Goal: Task Accomplishment & Management: Manage account settings

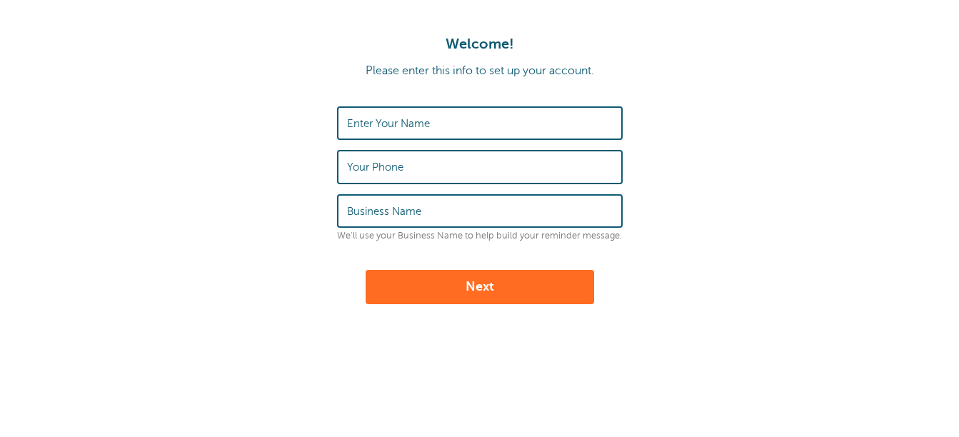
click at [413, 126] on label "Enter Your Name" at bounding box center [388, 123] width 83 height 13
click at [413, 126] on input "Enter Your Name" at bounding box center [480, 123] width 266 height 31
type input "Patty Russell"
type input "4432209120"
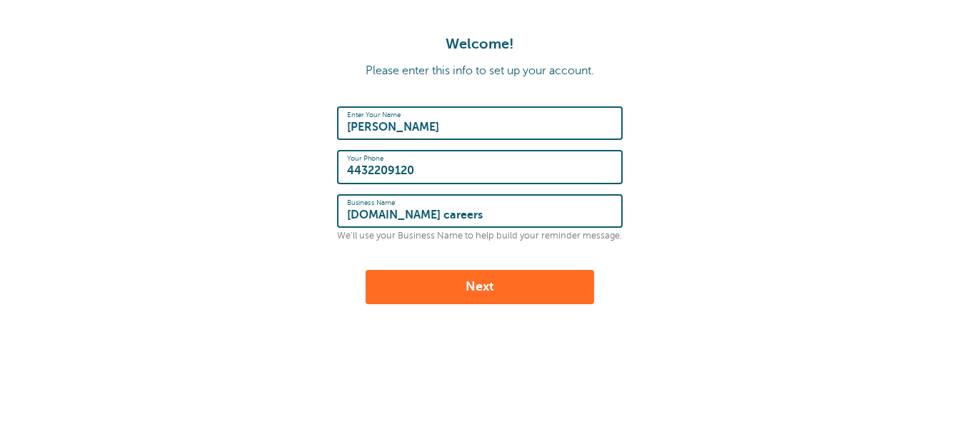
click at [463, 212] on input "Shoprite.com careers" at bounding box center [480, 211] width 266 height 31
type input "S"
type input "Kleins ShopRite"
click at [483, 283] on button "Next" at bounding box center [480, 287] width 228 height 34
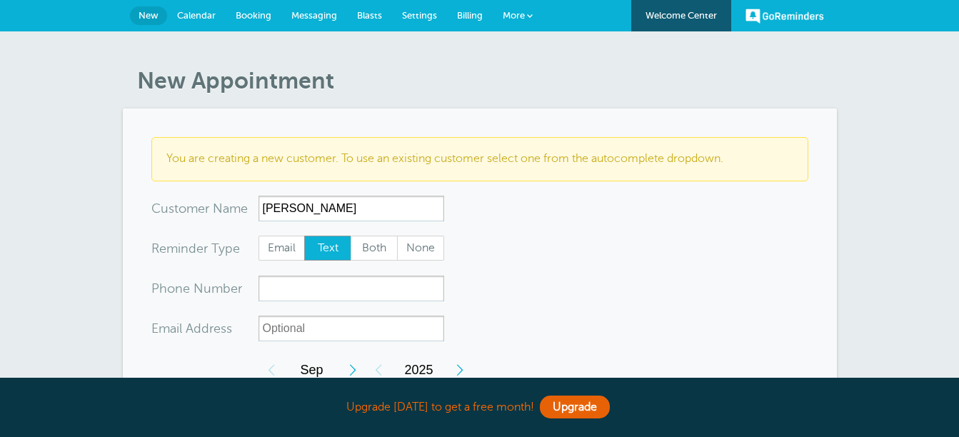
type input "[PERSON_NAME]"
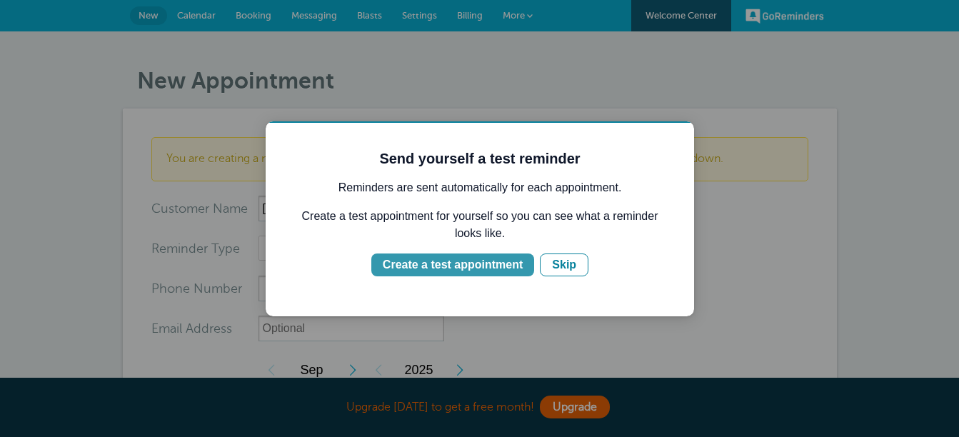
click at [480, 262] on div "Create a test appointment" at bounding box center [453, 264] width 140 height 17
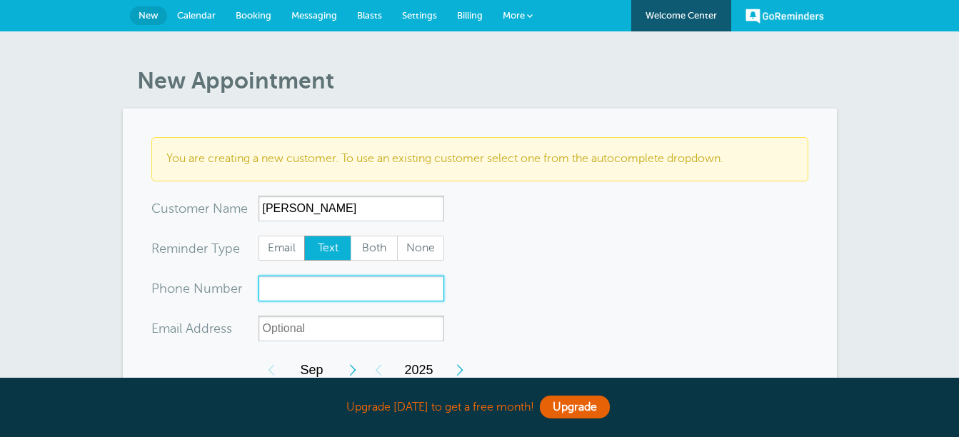
click at [277, 285] on input "xxx-no-autofill" at bounding box center [351, 289] width 186 height 26
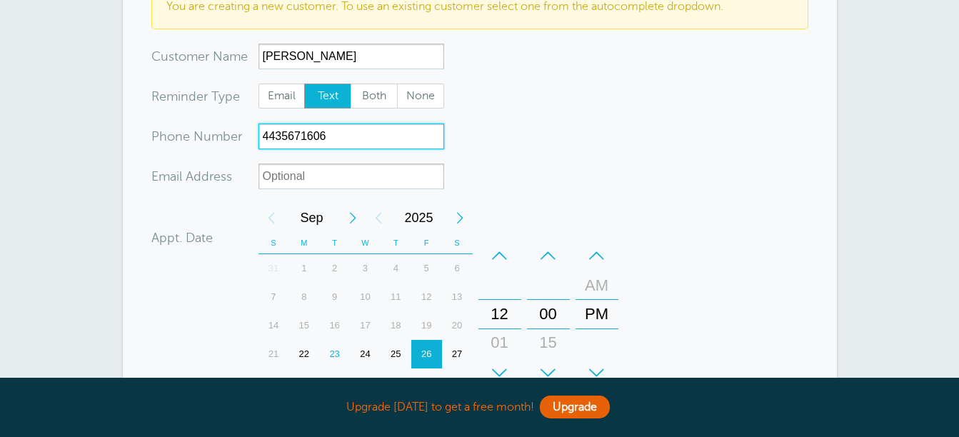
scroll to position [214, 0]
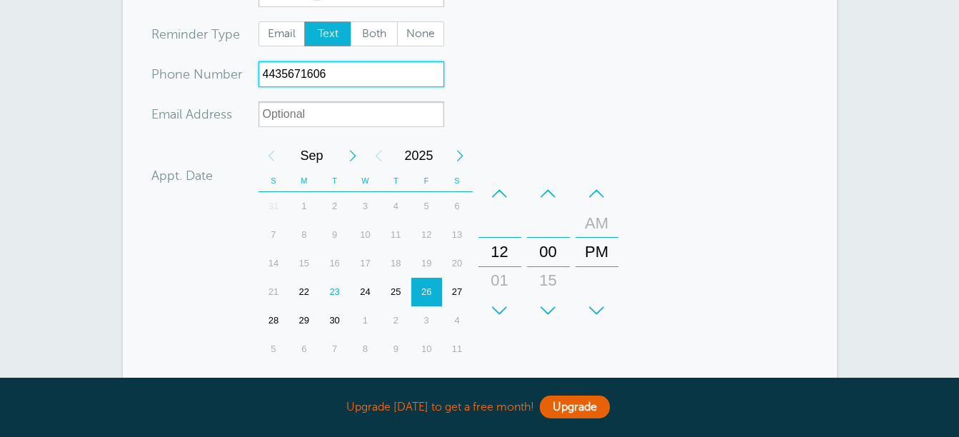
click at [361, 290] on div "24" at bounding box center [365, 292] width 31 height 29
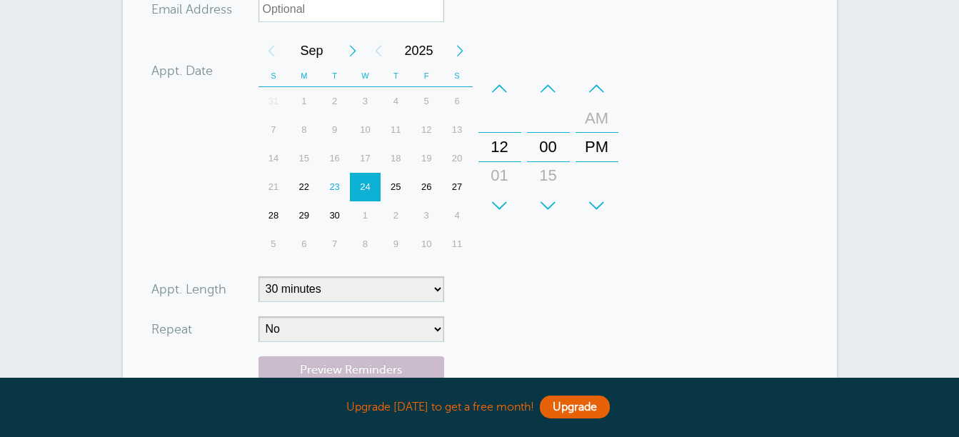
scroll to position [286, 0]
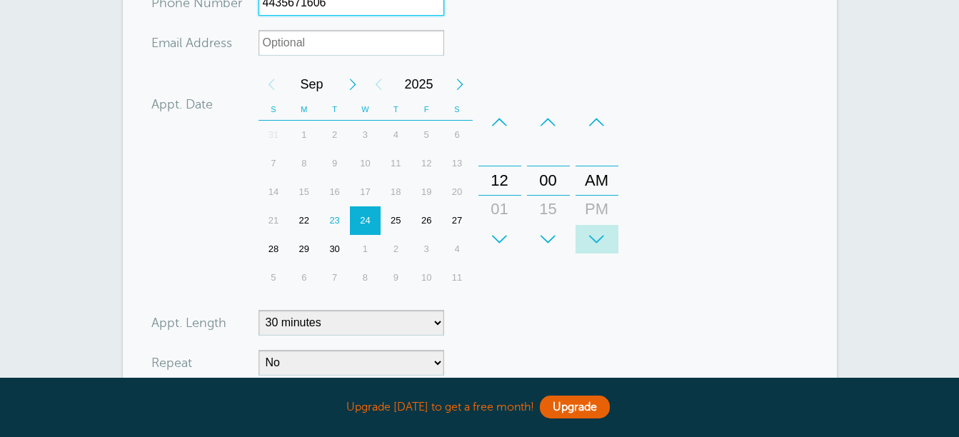
click at [601, 236] on div "+" at bounding box center [596, 239] width 43 height 29
click at [505, 233] on div "+" at bounding box center [499, 239] width 43 height 29
click at [505, 234] on div "+" at bounding box center [499, 239] width 43 height 29
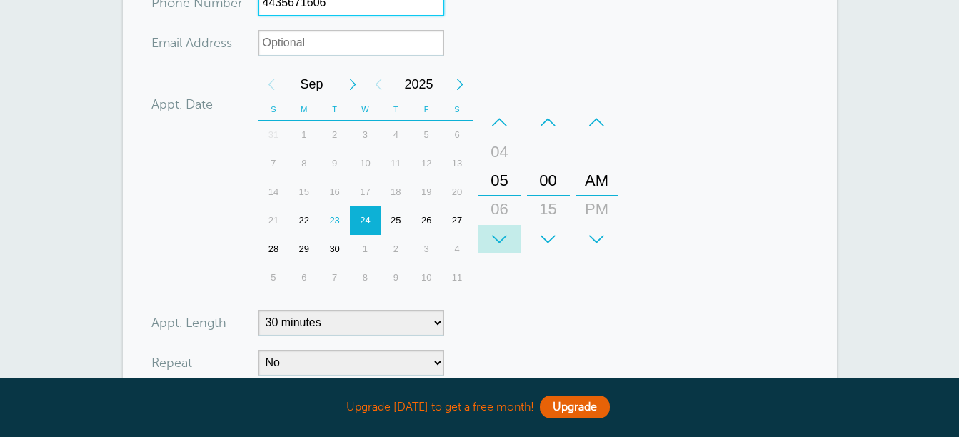
click at [505, 234] on div "+" at bounding box center [499, 239] width 43 height 29
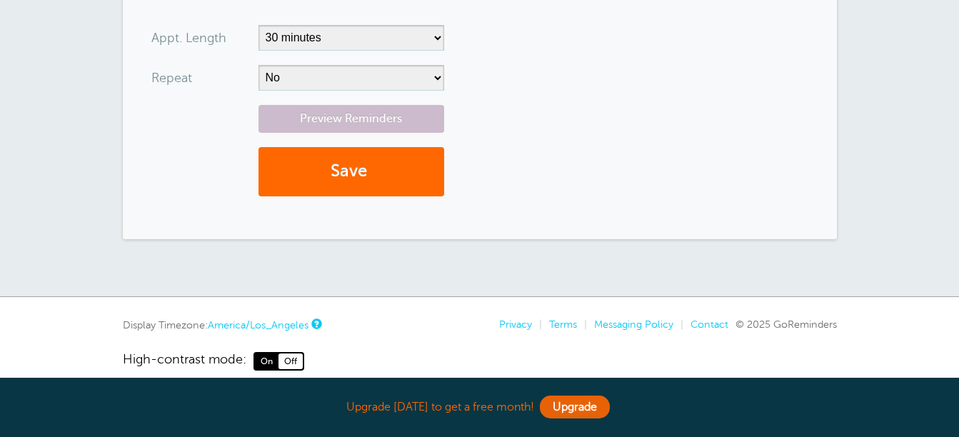
scroll to position [571, 0]
type input "4435671606"
click at [408, 178] on button "Save" at bounding box center [351, 170] width 186 height 49
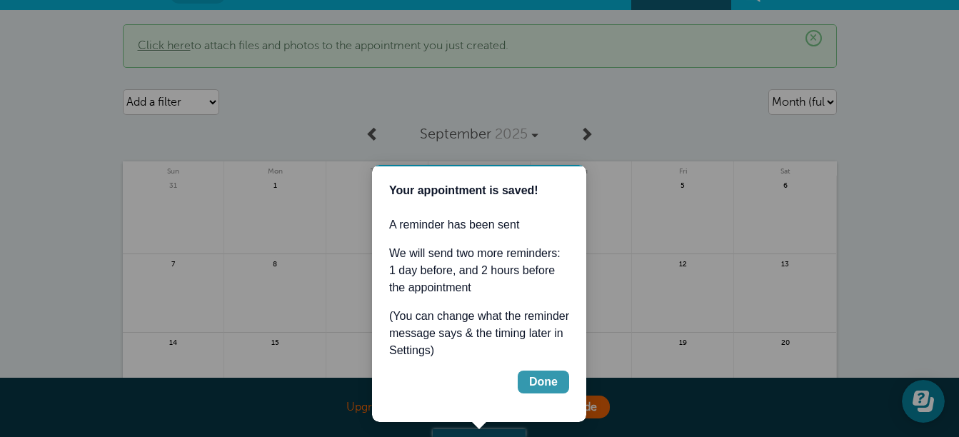
click at [540, 385] on div "Done" at bounding box center [543, 381] width 29 height 17
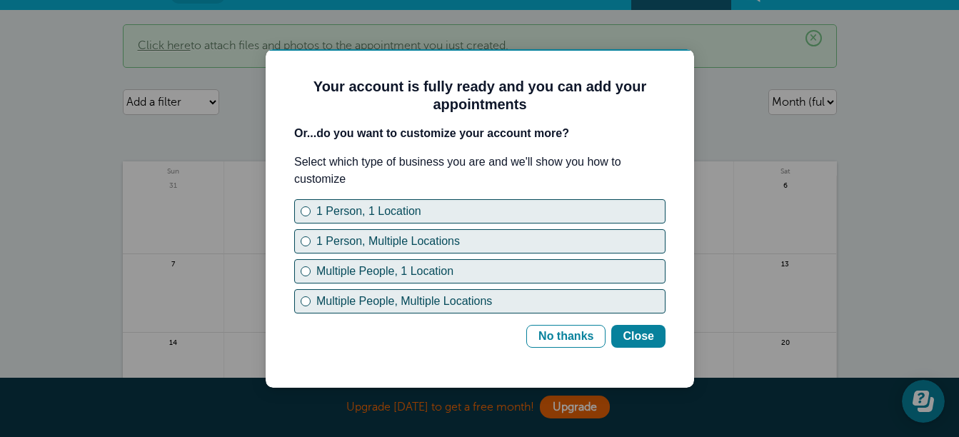
click at [567, 324] on div "Your account is fully ready and you can add your appointments Or...do you want …" at bounding box center [479, 213] width 371 height 270
click at [571, 332] on div "No thanks" at bounding box center [565, 336] width 55 height 17
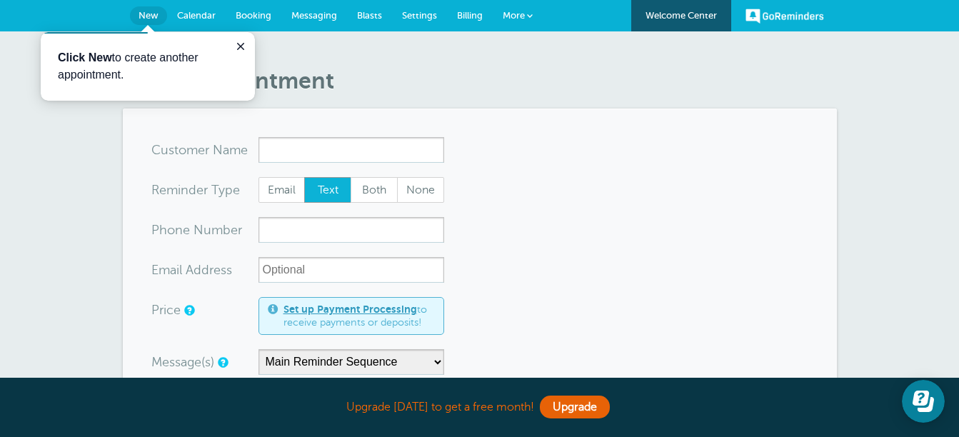
click at [293, 15] on span "Messaging" at bounding box center [314, 15] width 46 height 11
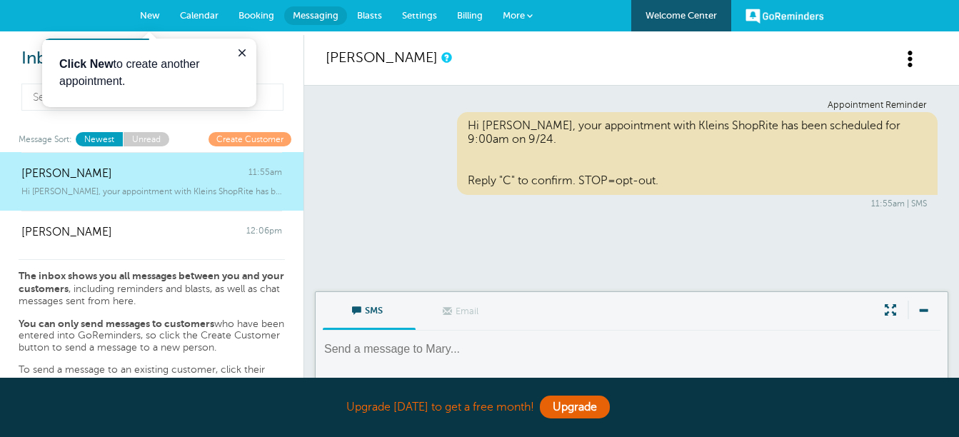
click at [349, 352] on textarea at bounding box center [633, 358] width 620 height 35
type textarea "h"
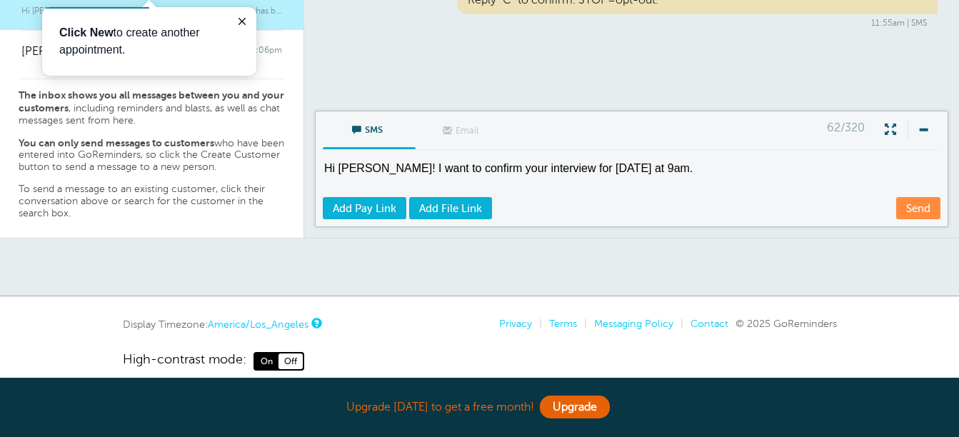
scroll to position [200, 0]
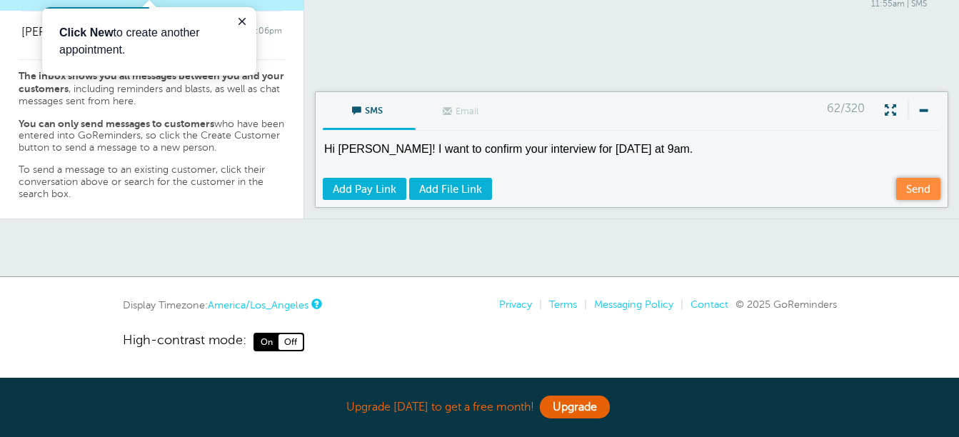
type textarea "Hi [PERSON_NAME]! I want to confirm your interview for [DATE] at 9am."
click at [916, 188] on link "Send" at bounding box center [918, 189] width 44 height 22
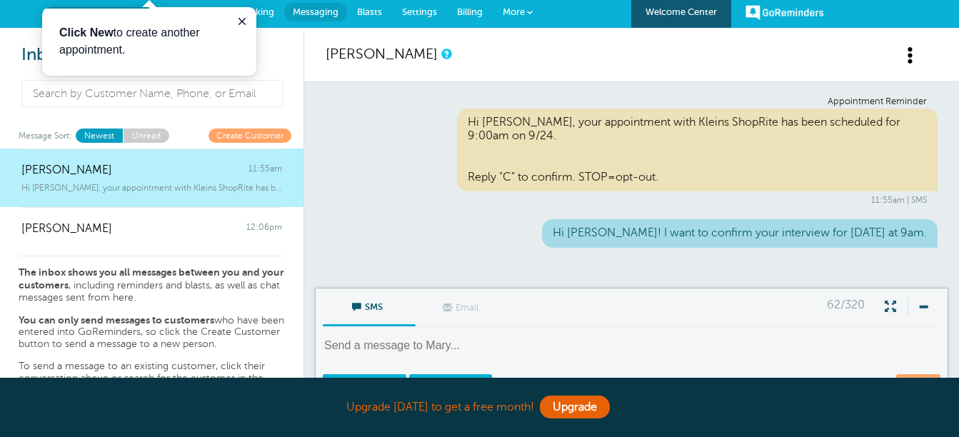
scroll to position [0, 0]
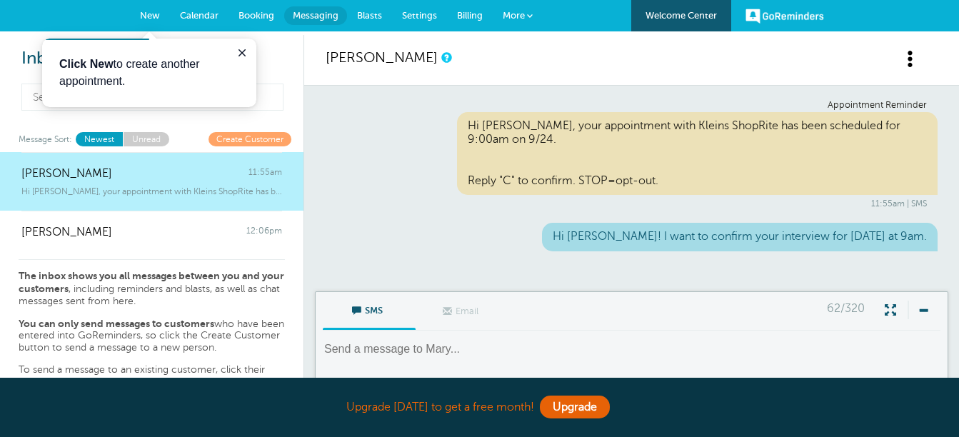
click at [143, 12] on span "New" at bounding box center [150, 15] width 20 height 11
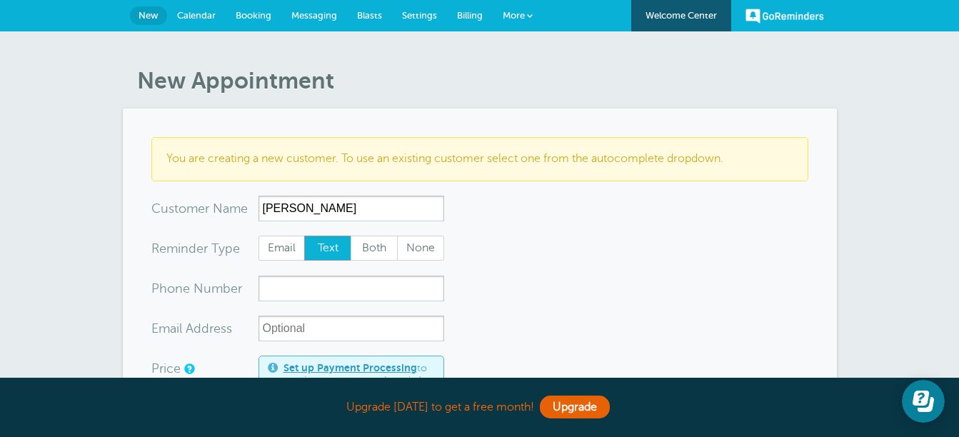
type input "[PERSON_NAME]"
click at [277, 290] on input "xxx-no-autofill" at bounding box center [351, 289] width 186 height 26
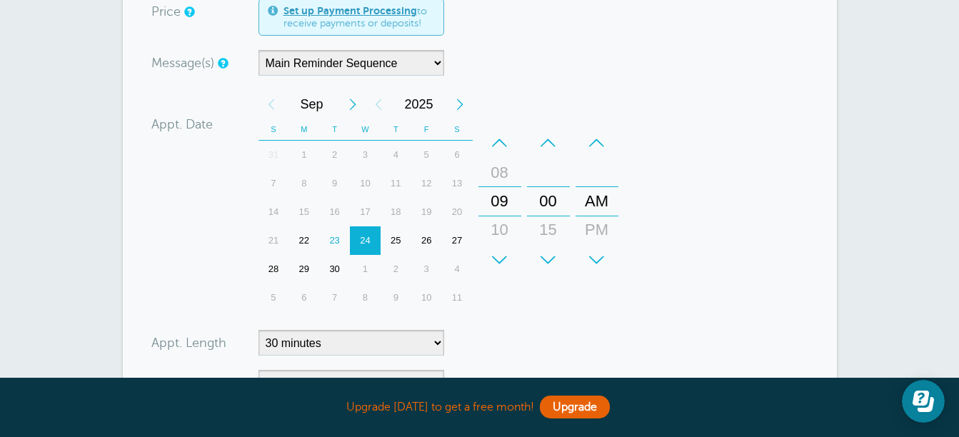
scroll to position [286, 0]
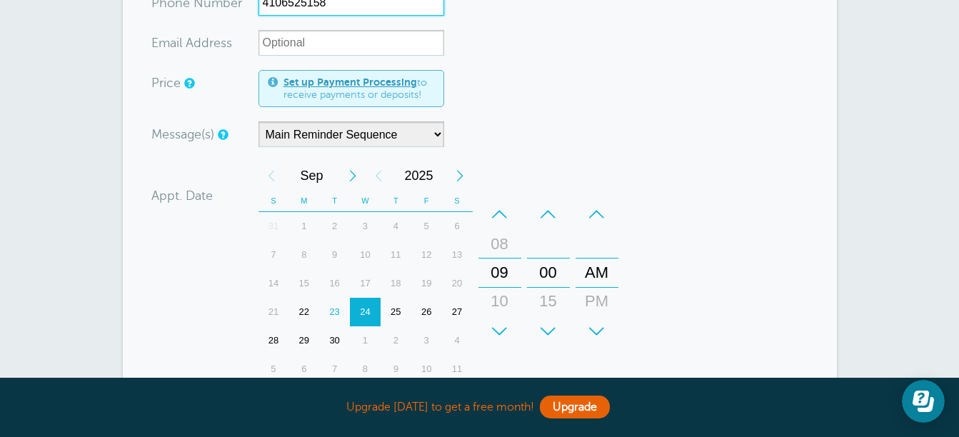
type input "4106525158"
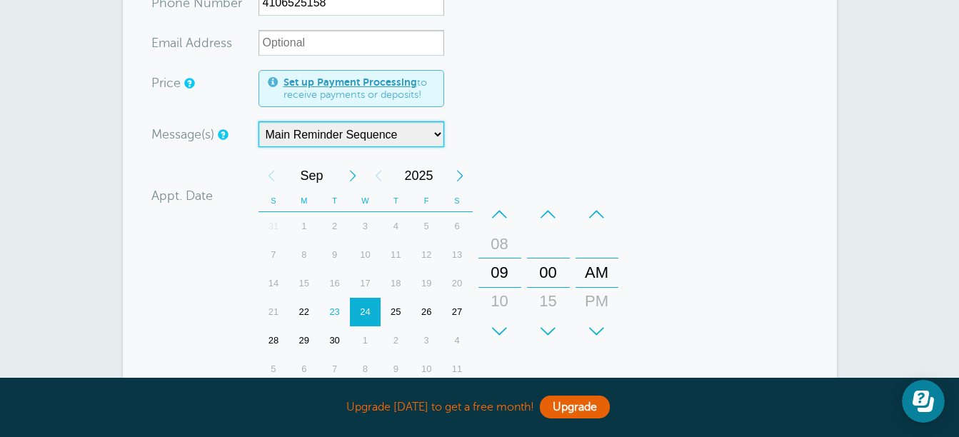
click at [438, 133] on select "Main Reminder Sequence" at bounding box center [351, 134] width 186 height 26
click at [587, 57] on form "You are creating a new customer. To use an existing customer select one from th…" at bounding box center [479, 233] width 657 height 763
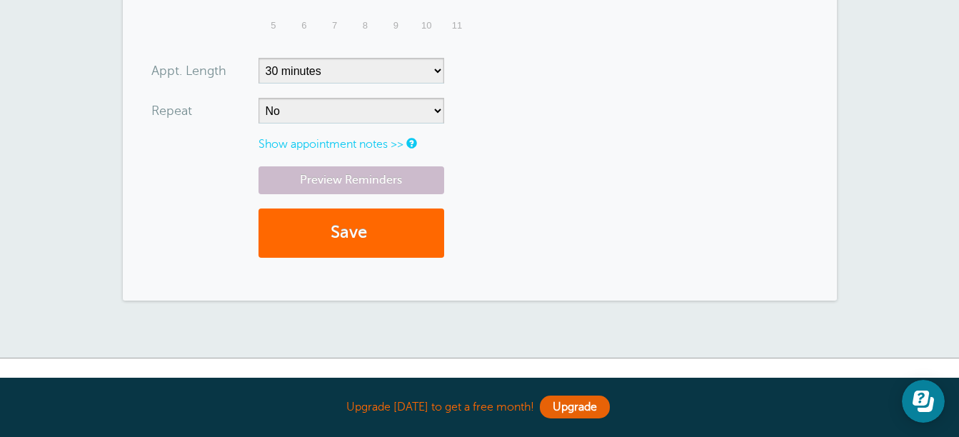
scroll to position [643, 0]
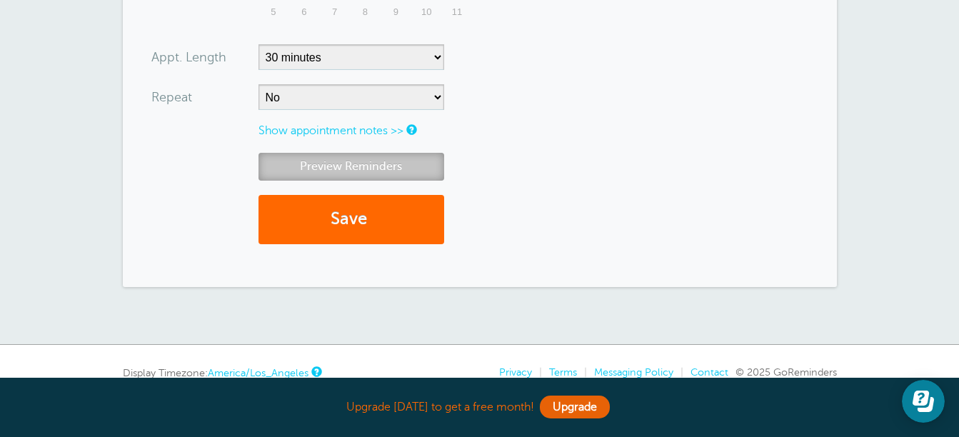
click at [328, 163] on link "Preview Reminders" at bounding box center [351, 167] width 186 height 28
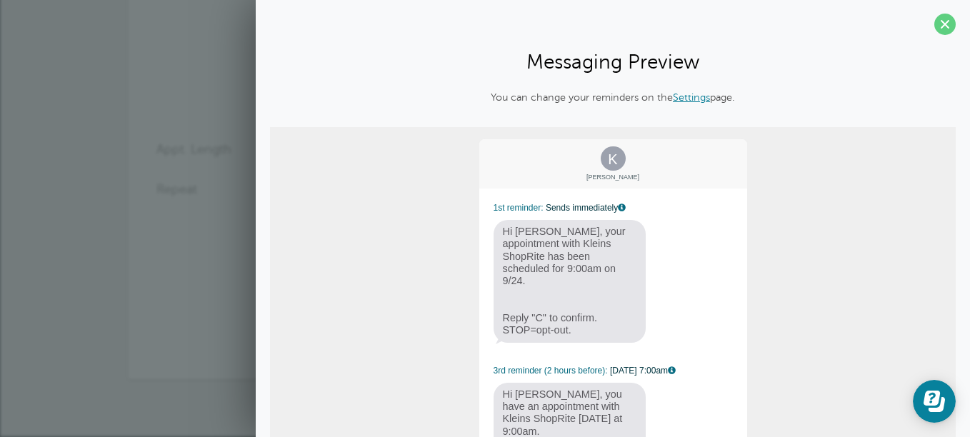
scroll to position [0, 0]
click at [680, 99] on link "Settings" at bounding box center [691, 97] width 37 height 11
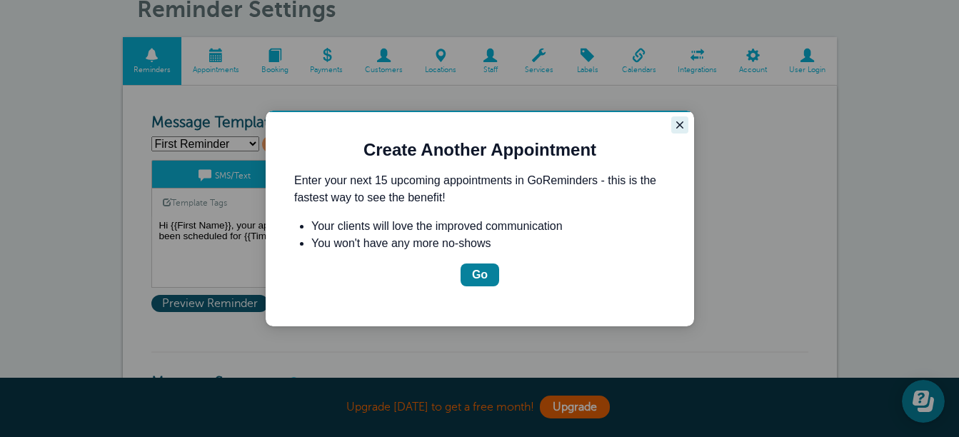
click at [674, 130] on icon "Close guide" at bounding box center [679, 124] width 11 height 11
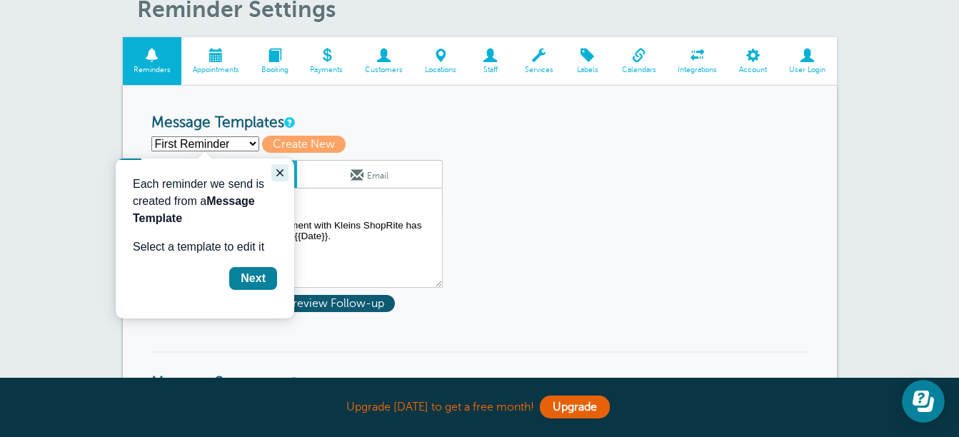
click at [277, 174] on icon "Close guide" at bounding box center [279, 172] width 11 height 11
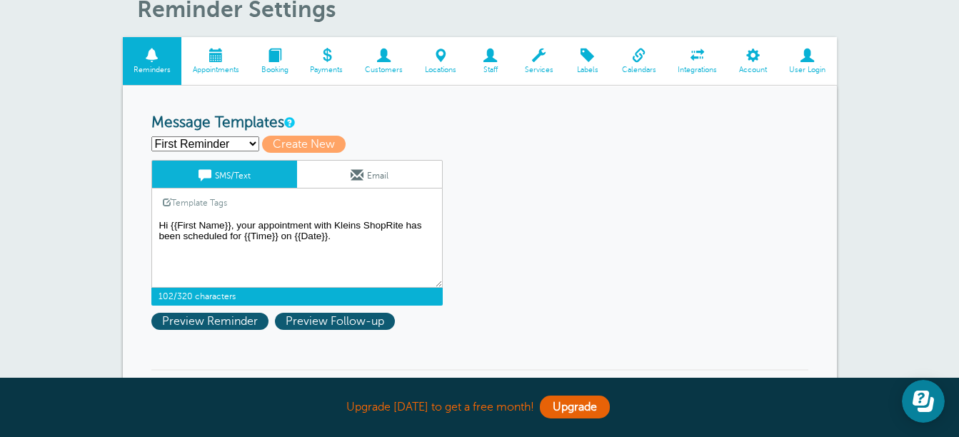
click at [309, 223] on textarea "Hi {{First Name}}, your appointment with Kleins ShopRite has been scheduled for…" at bounding box center [296, 251] width 291 height 71
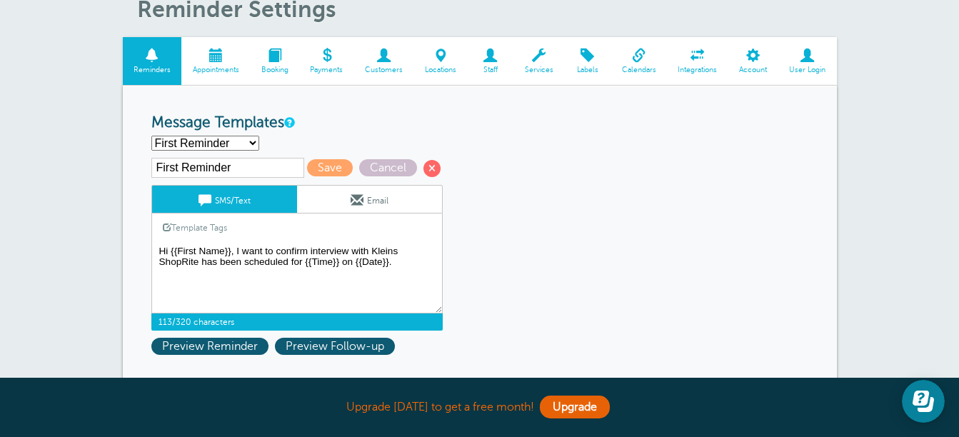
click at [311, 249] on textarea "Hi {{First Name}}, your appointment with Kleins ShopRite has been scheduled for…" at bounding box center [296, 277] width 291 height 71
type textarea "Hi {{First Name}}, I want to confirm your interview with Kleins ShopRite has be…"
click at [253, 139] on select "First Reminder Second Reminder Third Reminder Create new..." at bounding box center [205, 143] width 108 height 15
click at [151, 136] on select "First Reminder Second Reminder Third Reminder Create new..." at bounding box center [205, 143] width 108 height 15
select select "162362"
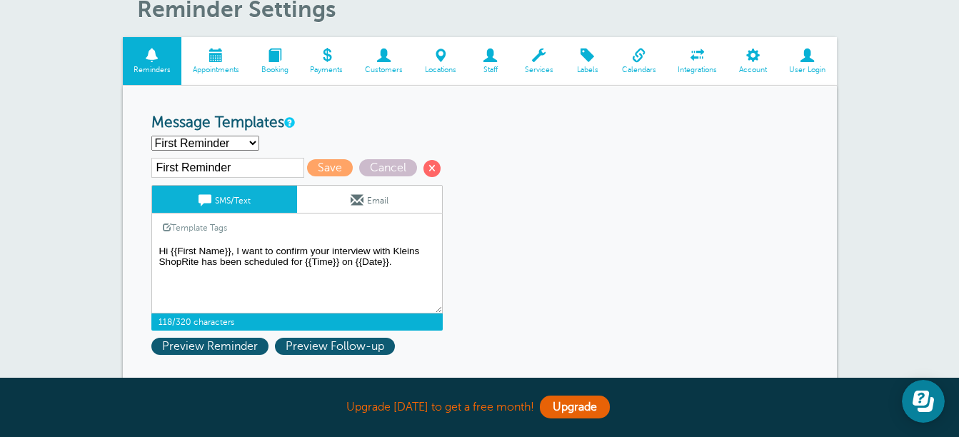
click at [239, 248] on textarea "Hi {{First Name}}, your appointment with Kleins ShopRite has been scheduled for…" at bounding box center [296, 277] width 291 height 71
click at [275, 252] on textarea "Hi {{First Name}}, your appointment with Kleins ShopRite has been scheduled for…" at bounding box center [296, 277] width 291 height 71
click at [270, 251] on textarea "Hi {{First Name}}, your appointment with Kleins ShopRite has been scheduled for…" at bounding box center [296, 277] width 291 height 71
click at [283, 251] on textarea "Hi {{First Name}}, your appointment with Kleins ShopRite has been scheduled for…" at bounding box center [296, 277] width 291 height 71
click at [289, 256] on textarea "Hi {{First Name}}, your appointment with Kleins ShopRite has been scheduled for…" at bounding box center [296, 277] width 291 height 71
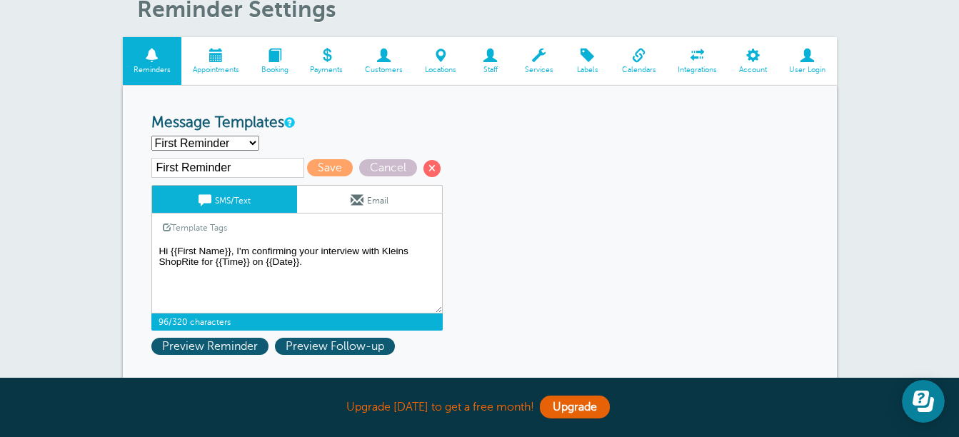
click at [215, 261] on textarea "Hi {{First Name}}, your appointment with Kleins ShopRite has been scheduled for…" at bounding box center [296, 277] width 291 height 71
click at [286, 264] on textarea "Hi {{First Name}}, your appointment with Kleins ShopRite has been scheduled for…" at bounding box center [296, 277] width 291 height 71
click at [255, 259] on textarea "Hi {{First Name}}, your appointment with Kleins ShopRite has been scheduled for…" at bounding box center [296, 277] width 291 height 71
click at [298, 261] on textarea "Hi {{First Name}}, your appointment with Kleins ShopRite has been scheduled for…" at bounding box center [296, 277] width 291 height 71
click at [300, 256] on textarea "Hi {{First Name}}, your appointment with Kleins ShopRite has been scheduled for…" at bounding box center [296, 277] width 291 height 71
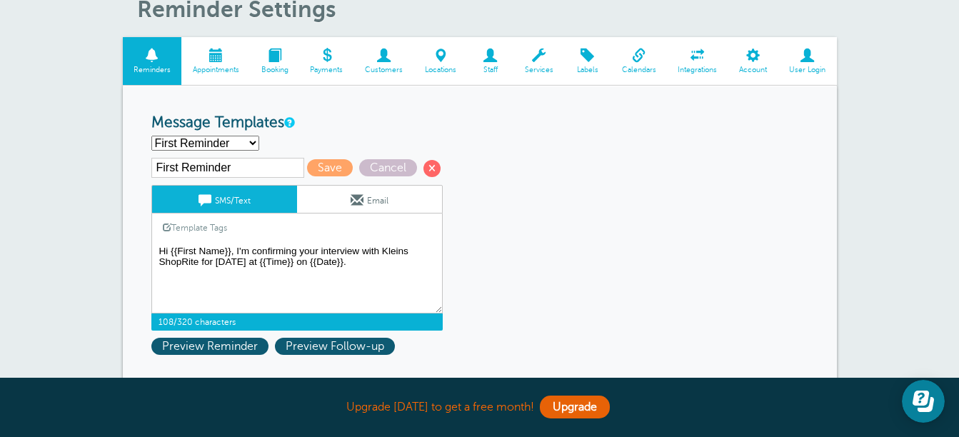
click at [299, 263] on textarea "Hi {{First Name}}, your appointment with Kleins ShopRite has been scheduled for…" at bounding box center [296, 277] width 291 height 71
click at [343, 260] on textarea "Hi {{First Name}}, your appointment with Kleins ShopRite has been scheduled for…" at bounding box center [296, 277] width 291 height 71
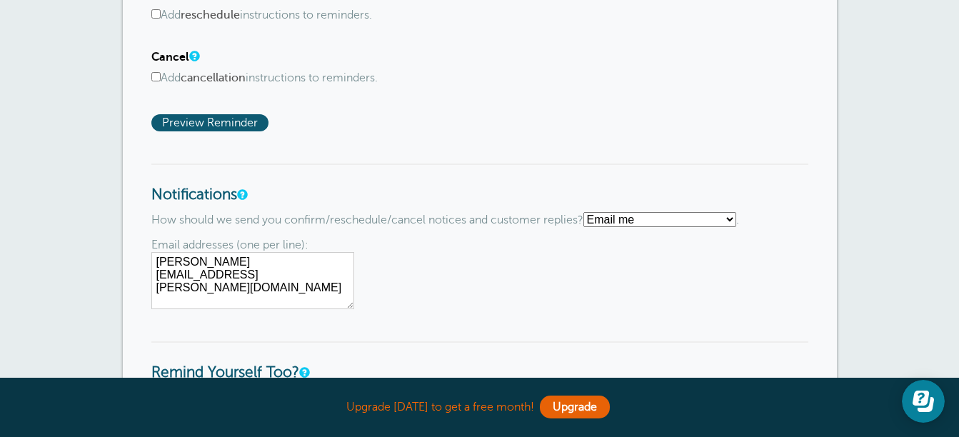
scroll to position [999, 0]
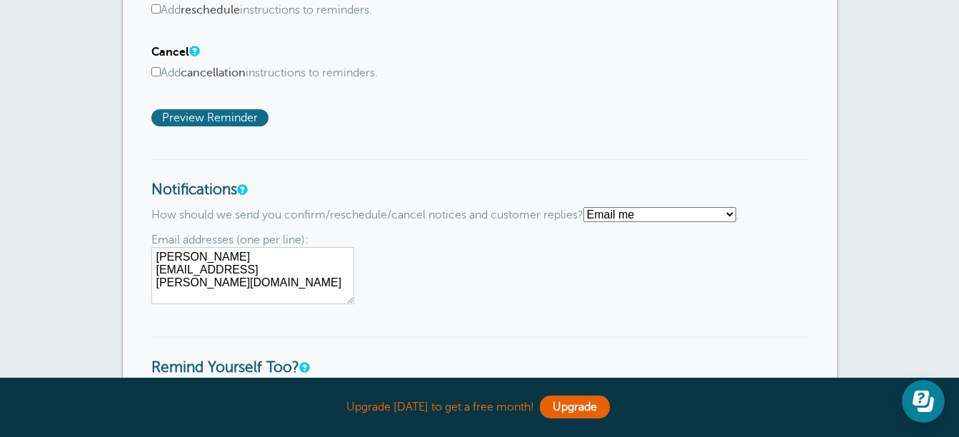
click at [218, 116] on span "Preview Reminder" at bounding box center [209, 117] width 117 height 17
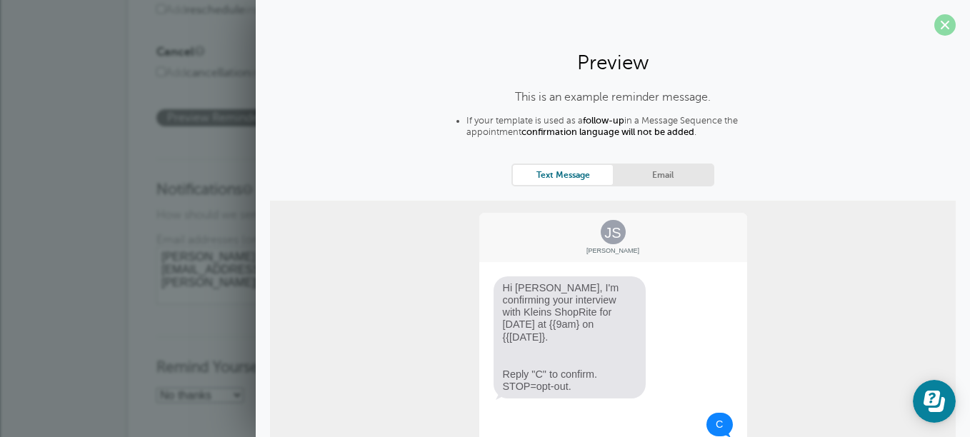
click at [934, 24] on span at bounding box center [944, 24] width 21 height 21
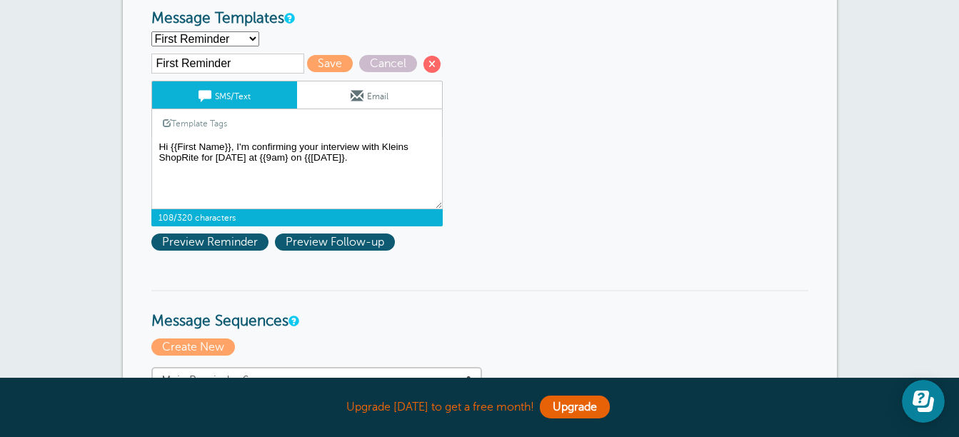
scroll to position [143, 0]
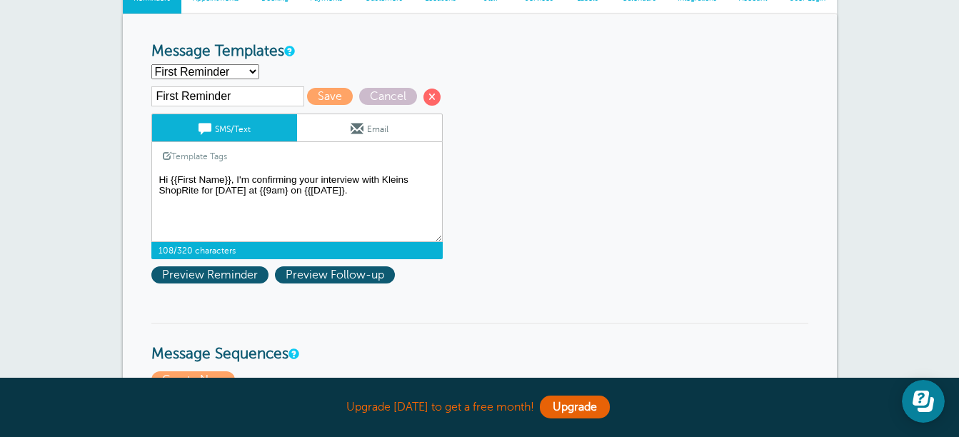
click at [266, 190] on textarea "Hi {{First Name}}, your appointment with Kleins ShopRite has been scheduled for…" at bounding box center [296, 206] width 291 height 71
type textarea "Hi {{First Name}}, I'm confirming your interview with Kleins ShopRite [DATE] @ …"
click at [332, 89] on span "Save" at bounding box center [330, 96] width 46 height 17
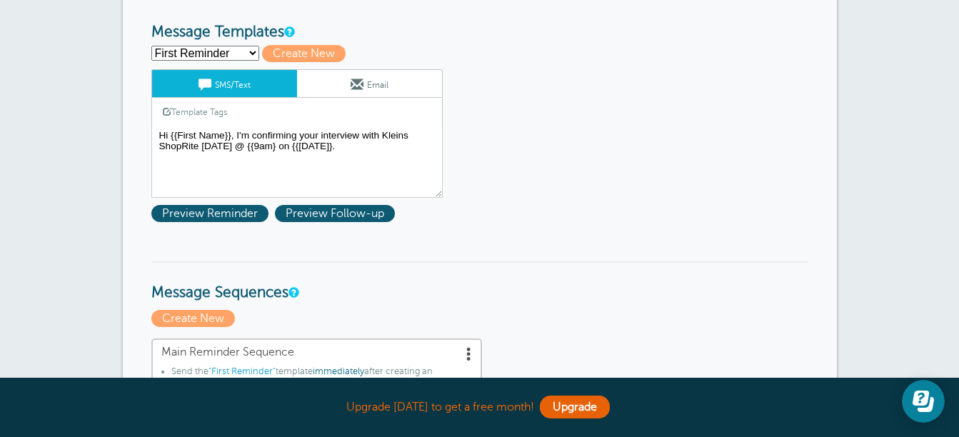
scroll to position [214, 0]
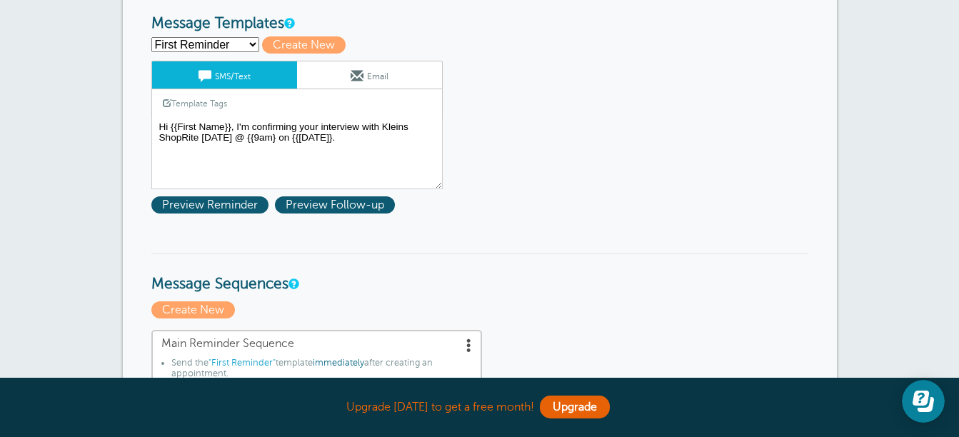
click at [252, 40] on select "First Reminder Second Reminder Third Reminder Create new..." at bounding box center [205, 44] width 108 height 15
select select
click at [151, 37] on select "First Reminder Second Reminder Third Reminder Create new..." at bounding box center [205, 44] width 108 height 15
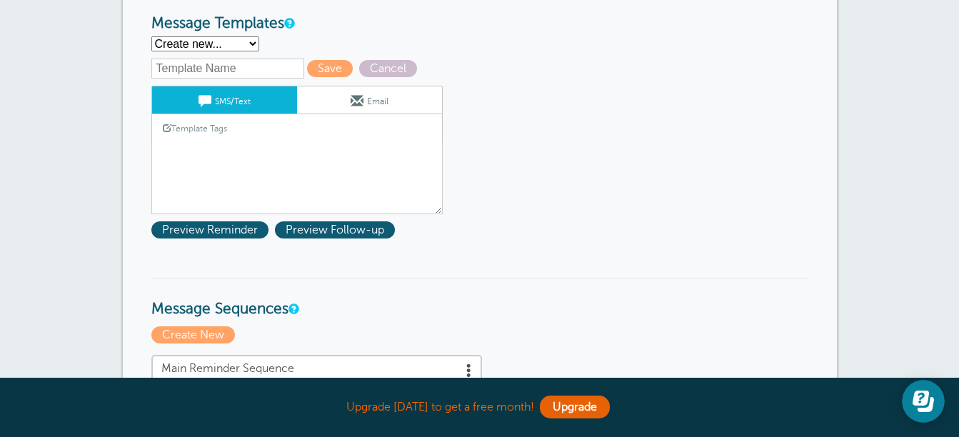
click at [253, 41] on select "First Reminder Second Reminder Third Reminder Create new..." at bounding box center [205, 43] width 108 height 15
select select "162362"
click at [151, 36] on select "First Reminder Second Reminder Third Reminder Create new..." at bounding box center [205, 43] width 108 height 15
type input "First Reminder"
type textarea "Hi {{First Name}}, I'm confirming your interview with Kleins ShopRite on Wednes…"
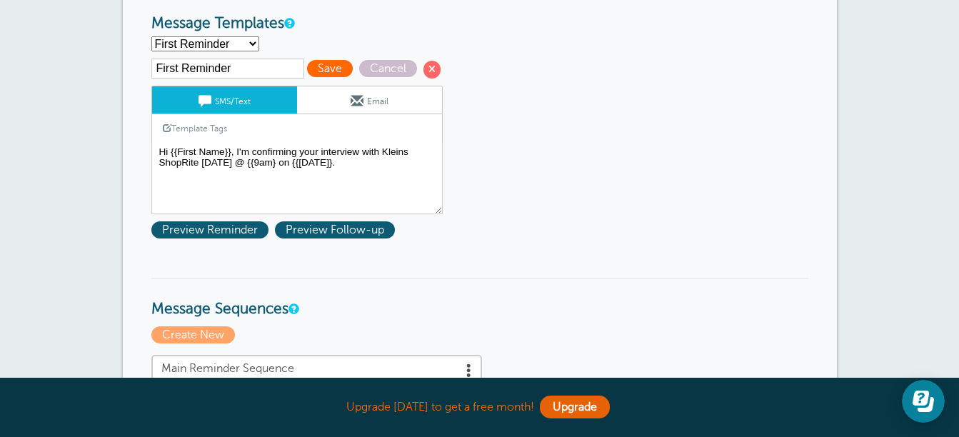
click at [323, 59] on div "First Reminder Save Cancel SMS/Text Email Template Tags Copy SMS Click to add a…" at bounding box center [315, 136] width 328 height 155
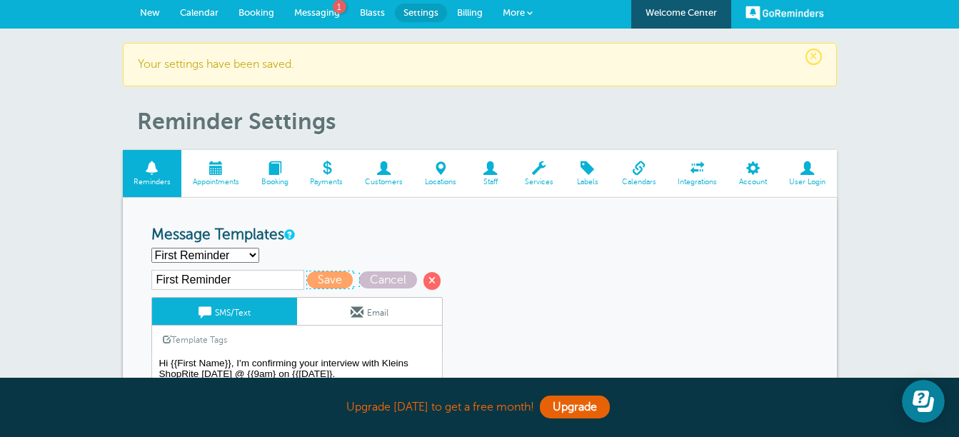
scroll to position [0, 0]
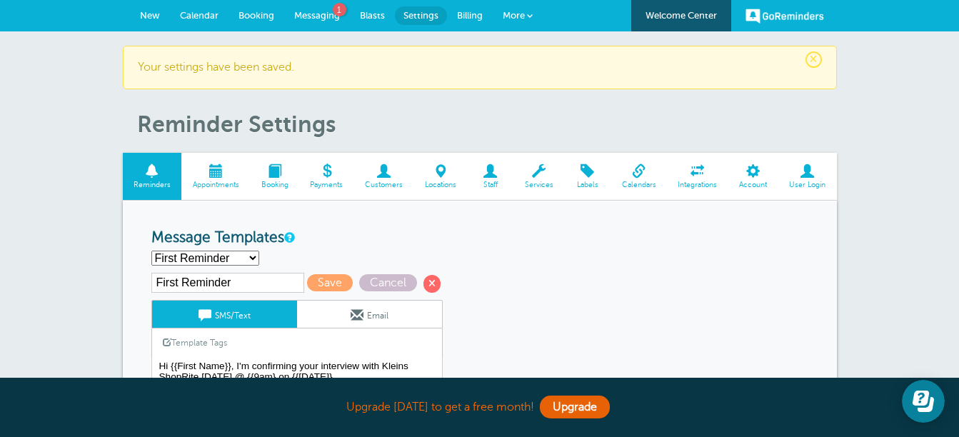
click at [310, 11] on span "Messaging" at bounding box center [317, 15] width 46 height 11
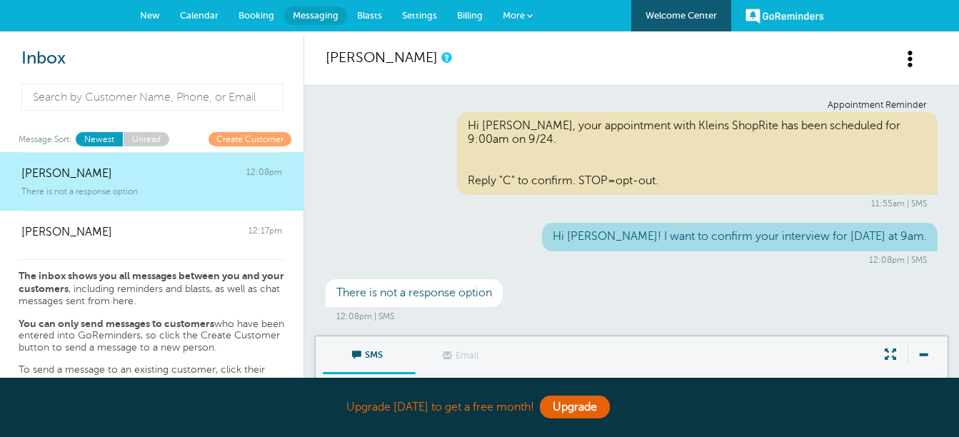
click at [508, 16] on span "More" at bounding box center [514, 15] width 22 height 11
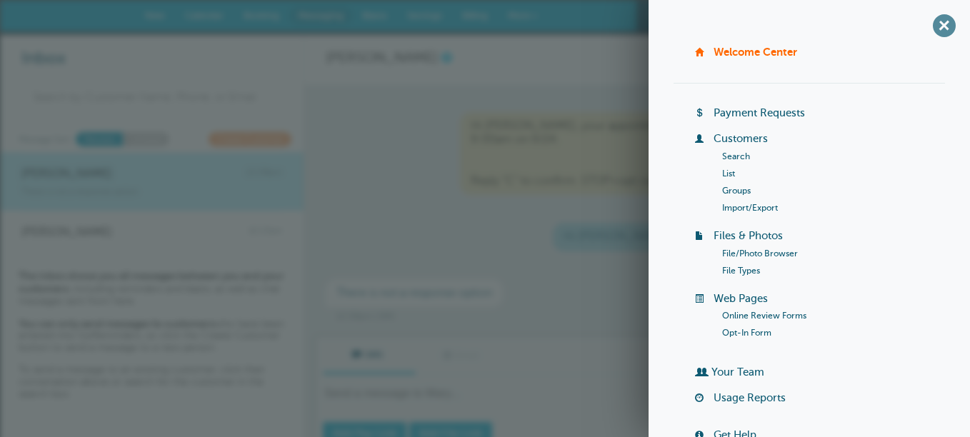
click at [935, 18] on span "+" at bounding box center [943, 25] width 32 height 32
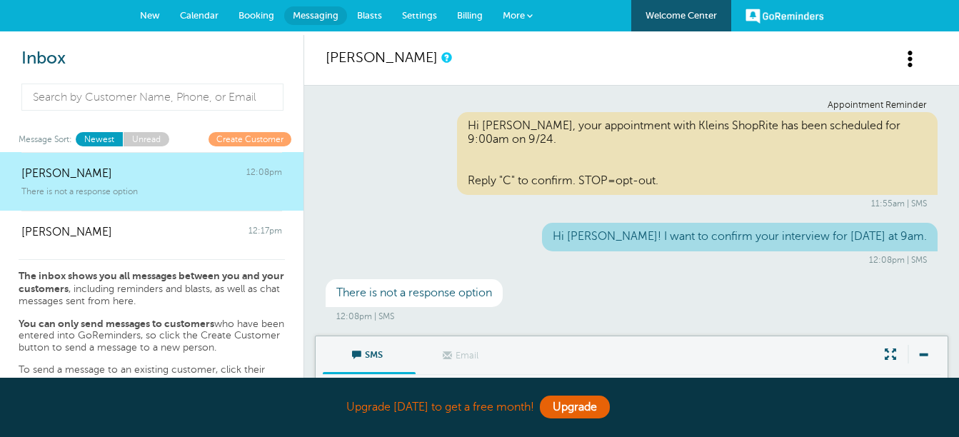
click at [146, 10] on span "New" at bounding box center [150, 15] width 20 height 11
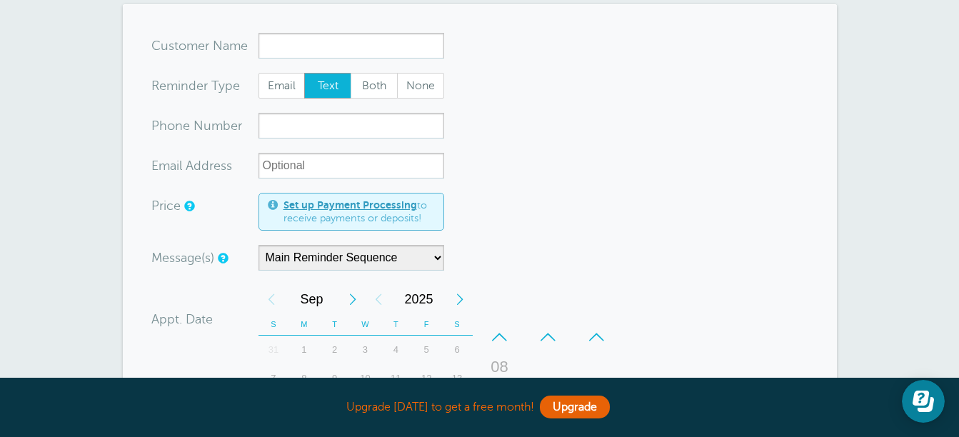
scroll to position [71, 0]
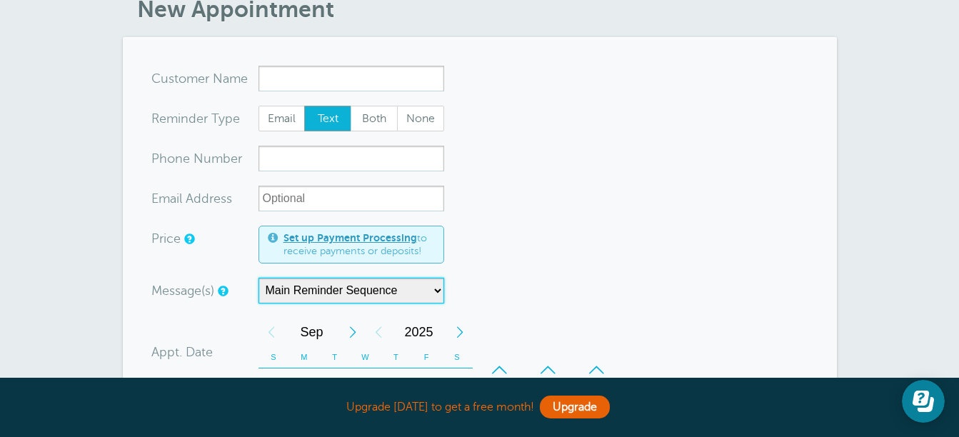
click at [436, 288] on select "Main Reminder Sequence" at bounding box center [351, 291] width 186 height 26
click at [673, 203] on form "You are creating a new customer. To use an existing customer select one from th…" at bounding box center [479, 418] width 657 height 705
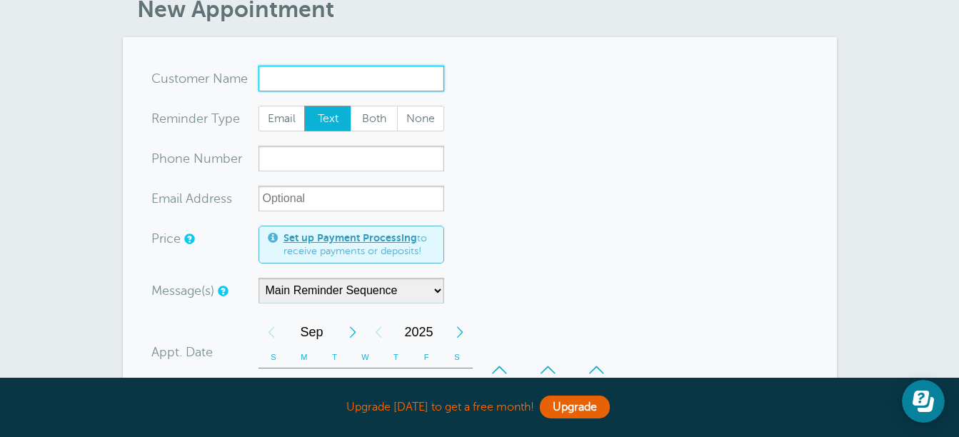
click at [299, 71] on input "x-no-autofill" at bounding box center [351, 79] width 186 height 26
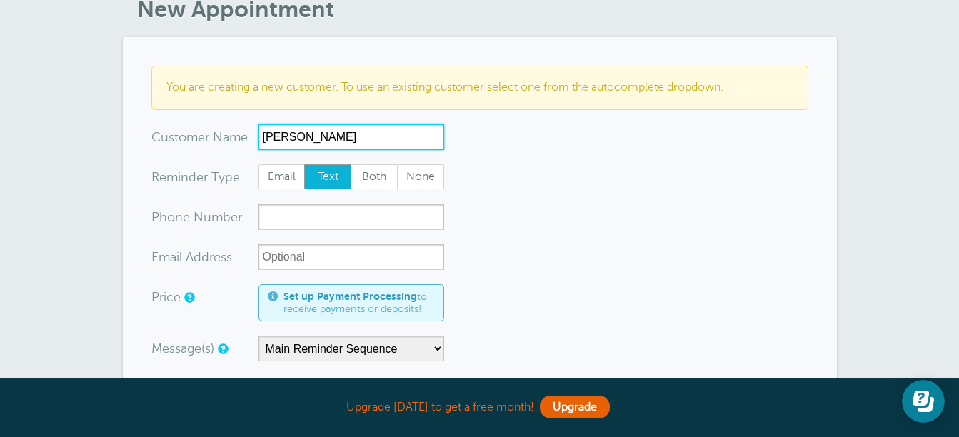
type input "[PERSON_NAME]"
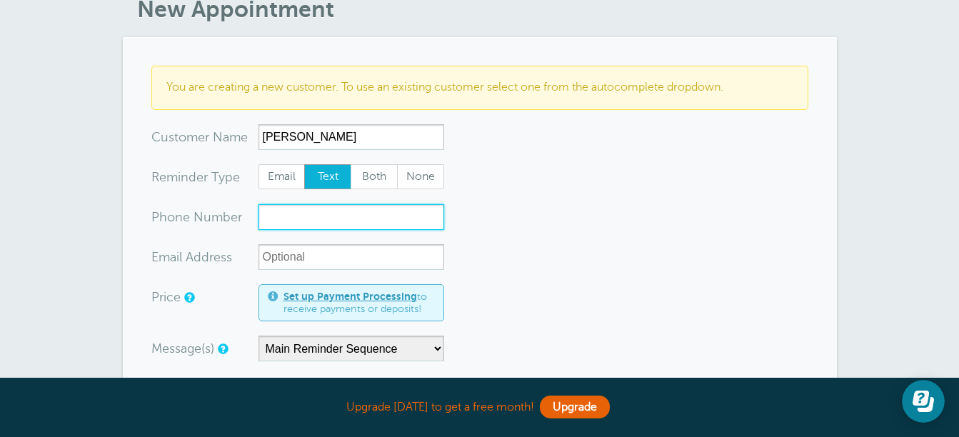
click at [271, 221] on input "xxx-no-autofill" at bounding box center [351, 217] width 186 height 26
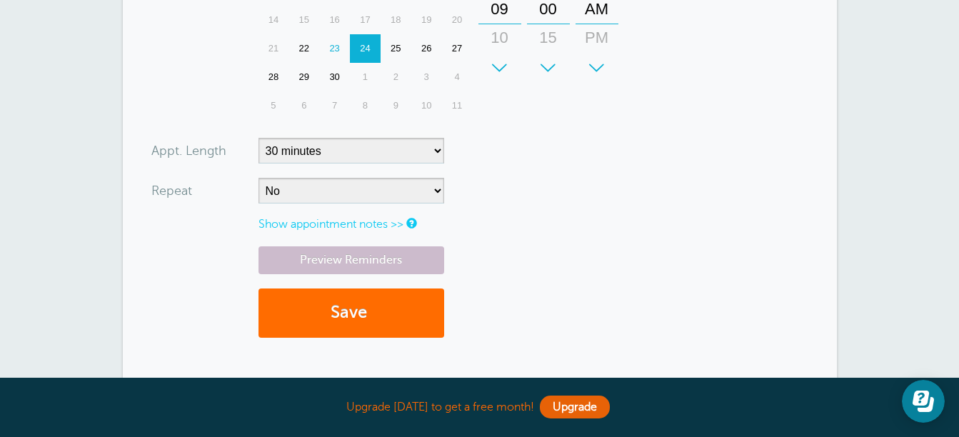
scroll to position [571, 0]
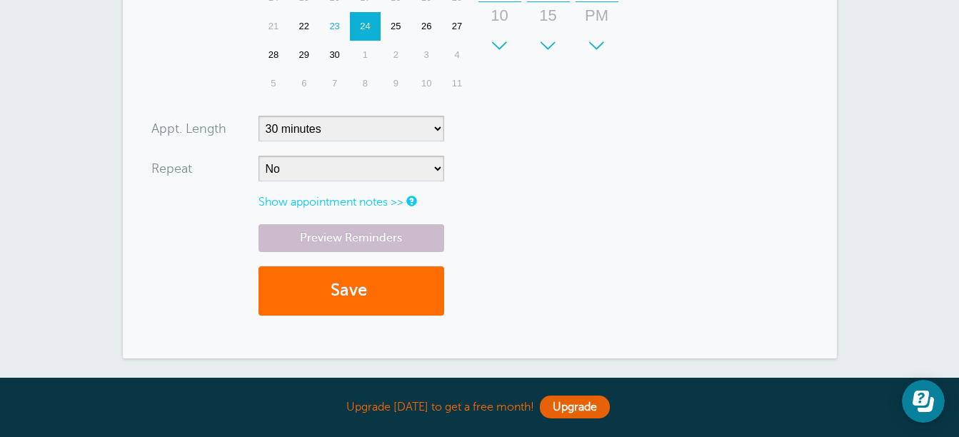
type input "4106525158"
click at [397, 288] on button "Save" at bounding box center [351, 290] width 186 height 49
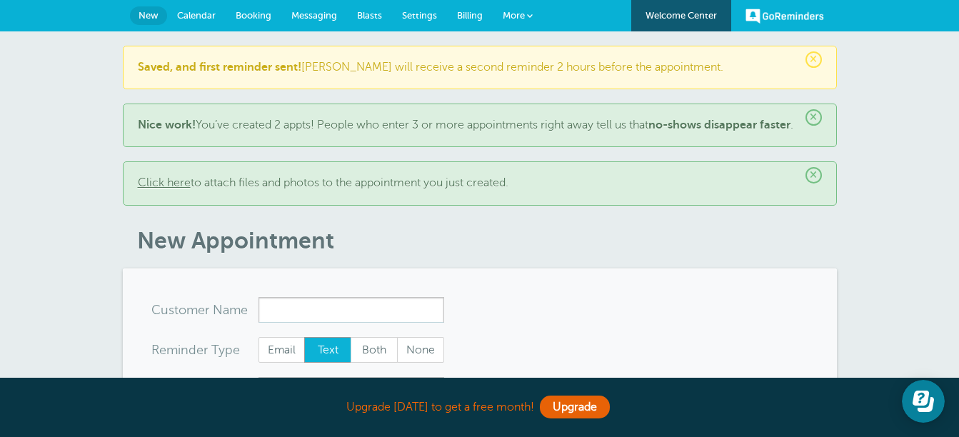
click at [314, 11] on span "Messaging" at bounding box center [314, 15] width 46 height 11
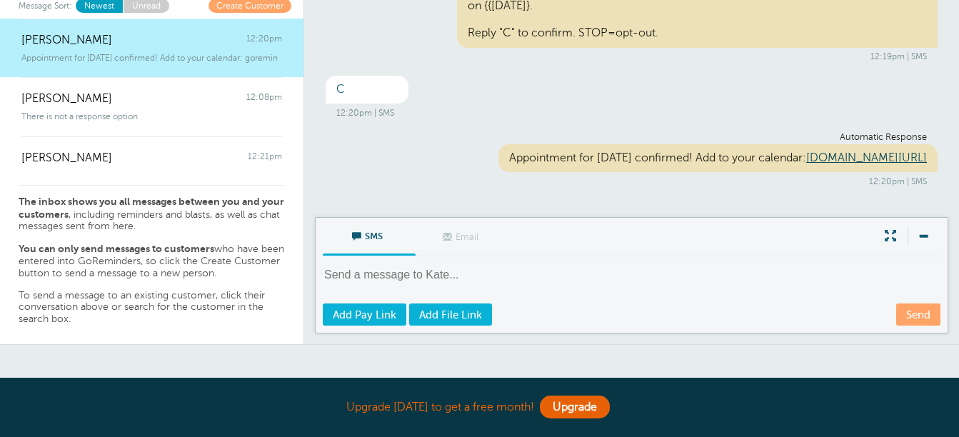
scroll to position [143, 0]
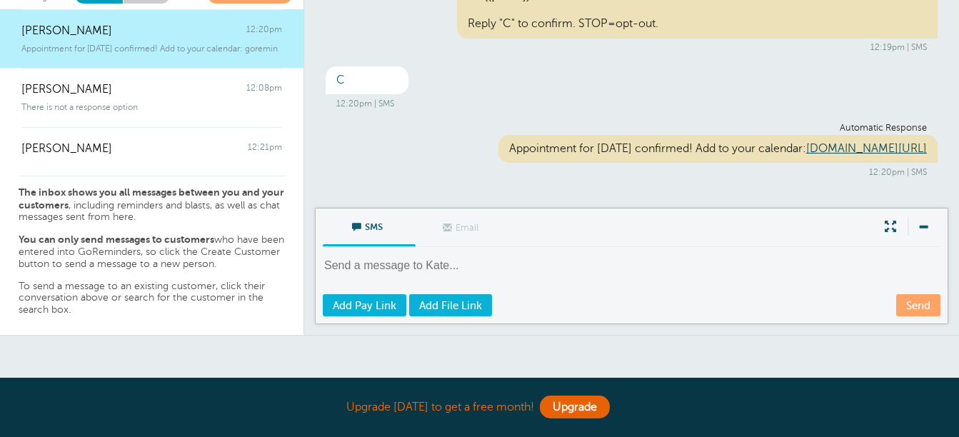
click at [137, 22] on div "[PERSON_NAME] 12:20pm" at bounding box center [151, 23] width 261 height 29
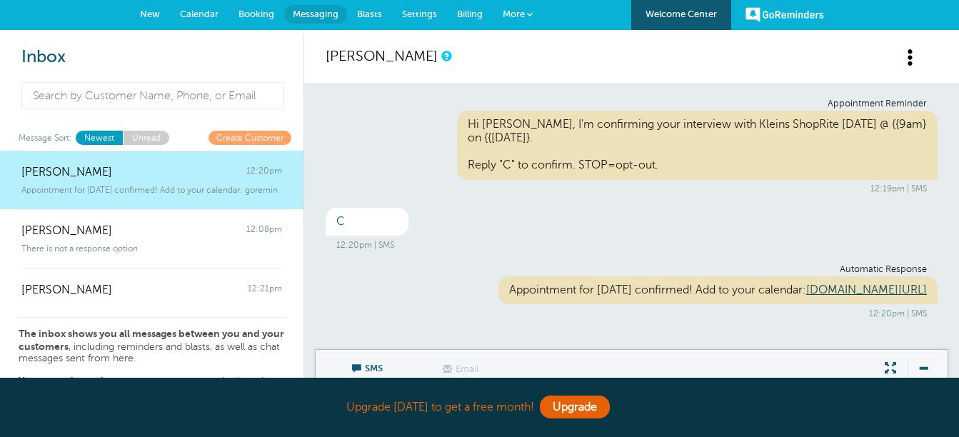
scroll to position [0, 0]
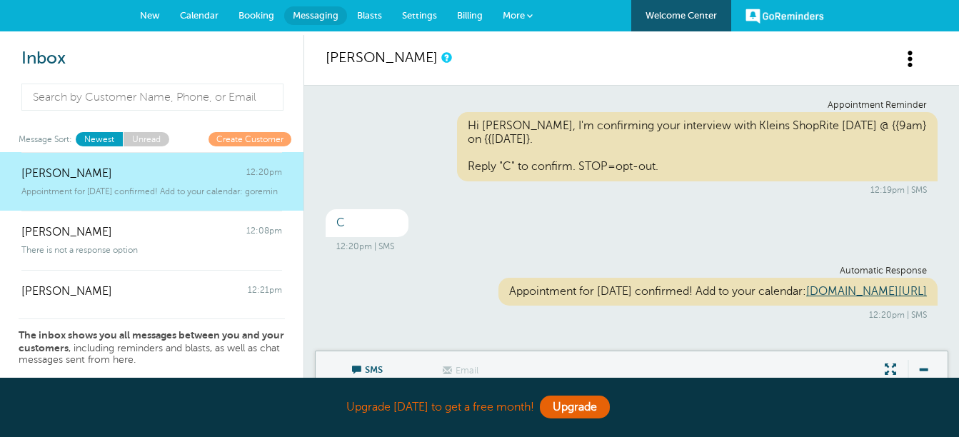
click at [423, 18] on span "Settings" at bounding box center [419, 15] width 35 height 11
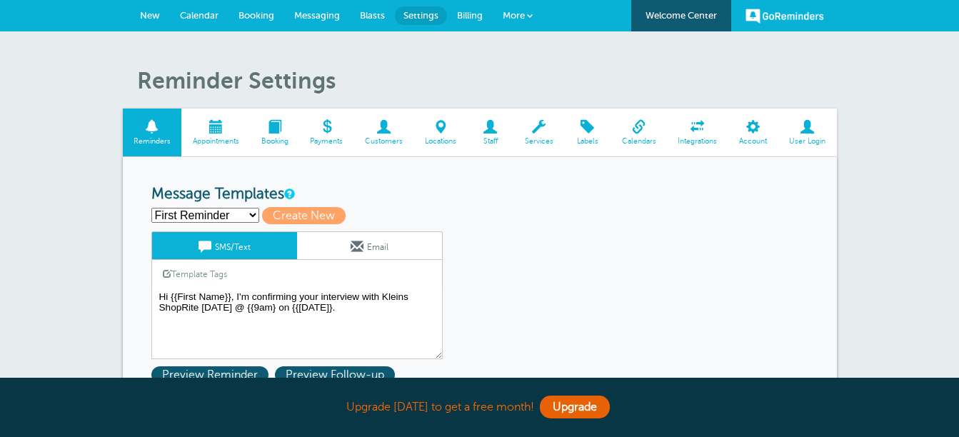
scroll to position [71, 0]
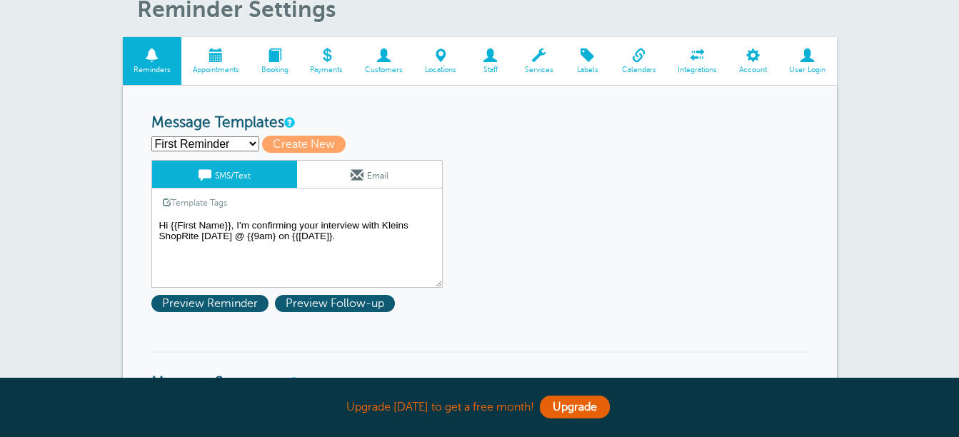
click at [173, 224] on textarea "Hi {{First Name}}, I'm confirming your interview with Kleins ShopRite on Wednes…" at bounding box center [296, 251] width 291 height 71
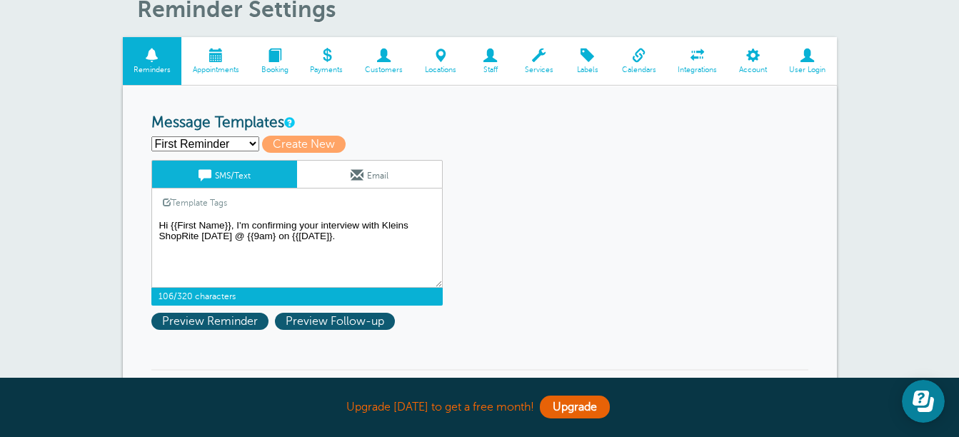
scroll to position [0, 0]
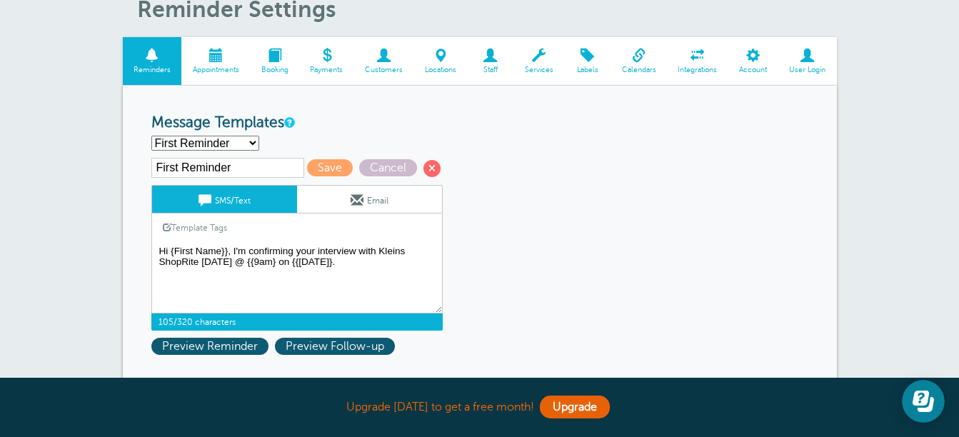
click at [227, 248] on textarea "Hi {{First Name}}, I'm confirming your interview with Kleins ShopRite on Wednes…" at bounding box center [296, 277] width 291 height 71
click at [285, 259] on textarea "Hi {{First Name}}, I'm confirming your interview with Kleins ShopRite on Wednes…" at bounding box center [296, 277] width 291 height 71
click at [326, 263] on textarea "Hi {{First Name}}, I'm confirming your interview with Kleins ShopRite on Wednes…" at bounding box center [296, 277] width 291 height 71
type textarea "Hi {First Name}, I'm confirming your interview with Kleins ShopRite [DATE] @ {9…"
click at [313, 159] on span "Save" at bounding box center [330, 167] width 46 height 17
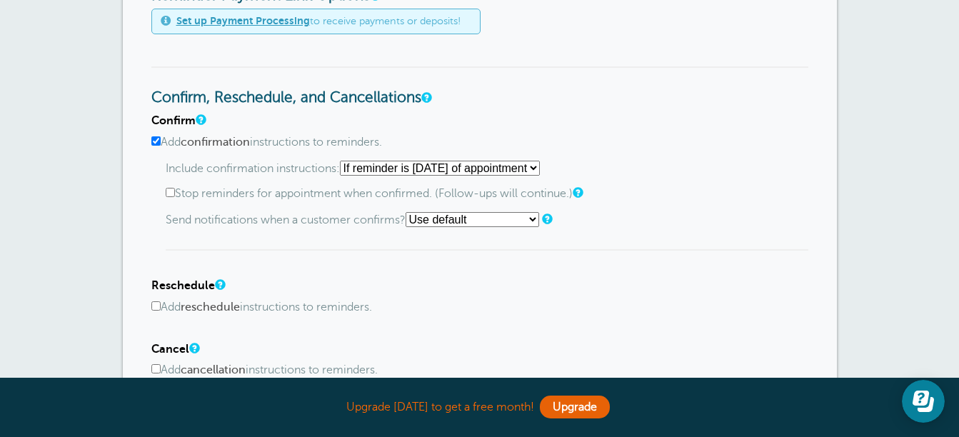
scroll to position [714, 0]
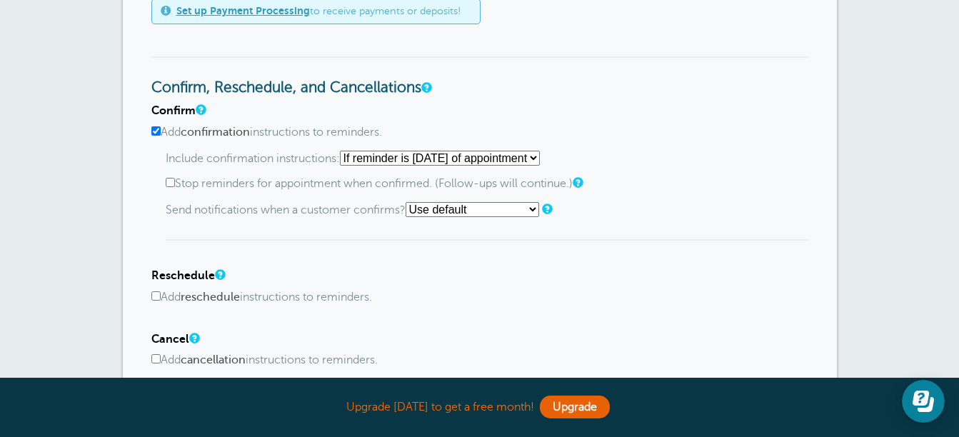
click at [540, 158] on select "Starting with first reminder If reminder is [DATE] of appointment If reminder i…" at bounding box center [440, 158] width 200 height 15
select select "1"
click at [344, 151] on select "Starting with first reminder If reminder is [DATE] of appointment If reminder i…" at bounding box center [440, 158] width 200 height 15
click at [173, 180] on input "Stop reminders for appointment when confirmed. (Follow-ups will continue.)" at bounding box center [170, 182] width 9 height 9
checkbox input "true"
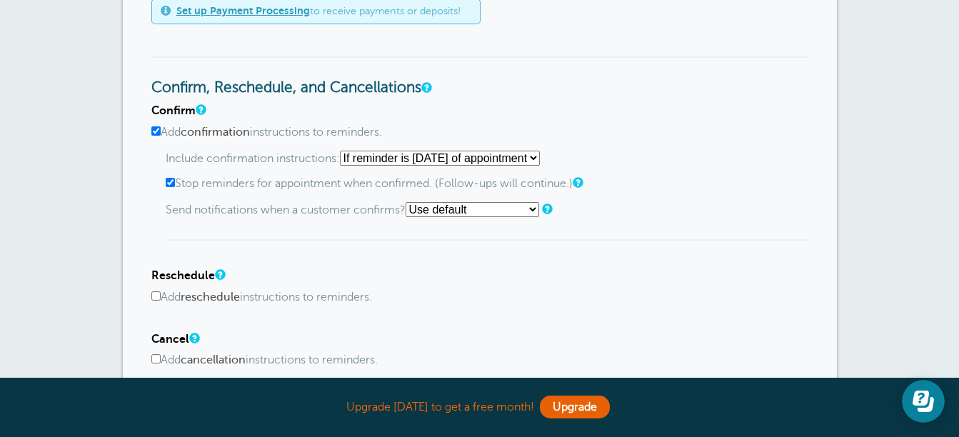
click at [538, 206] on select "Use default Text me Email me Don't send notifications" at bounding box center [473, 209] width 134 height 15
select select "4"
click at [410, 202] on select "Use default Text me Email me Don't send notifications" at bounding box center [473, 209] width 134 height 15
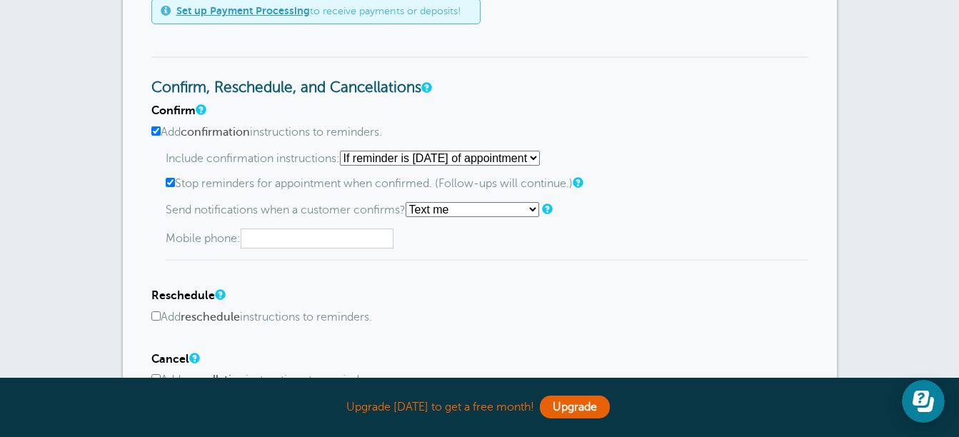
click at [331, 239] on input "text" at bounding box center [317, 238] width 153 height 20
type input "4432209120"
click at [341, 290] on h4 "Reschedule" at bounding box center [479, 296] width 657 height 14
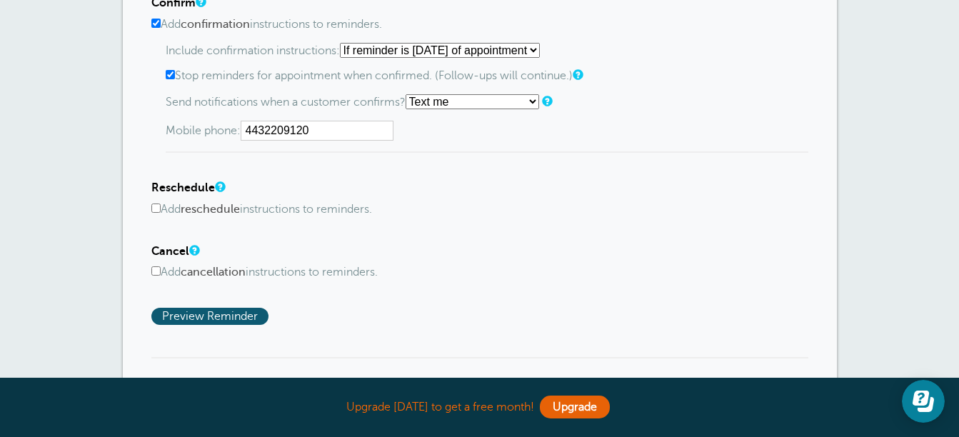
scroll to position [857, 0]
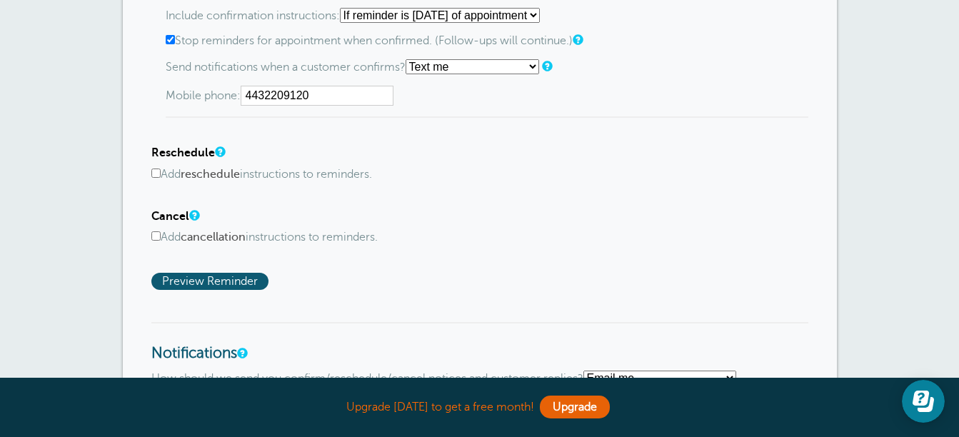
click at [158, 234] on input "Add cancellation instructions to reminders." at bounding box center [155, 235] width 9 height 9
checkbox input "true"
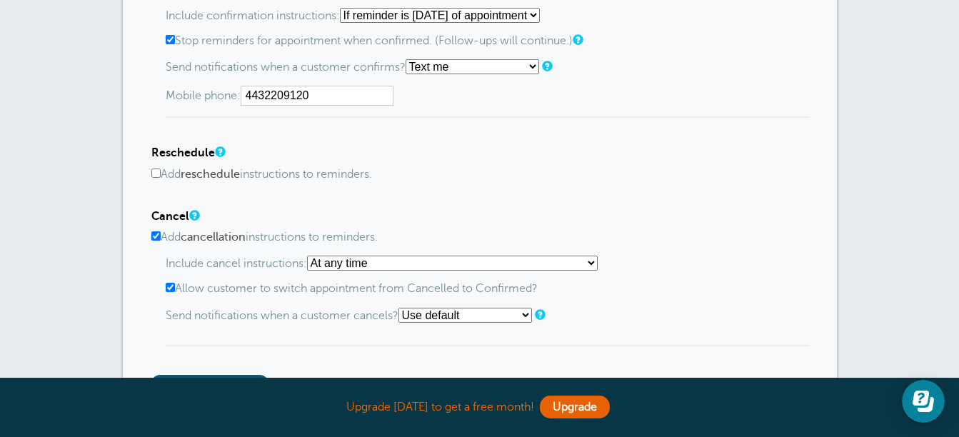
click at [597, 258] on select "At any time If reminder more than 1 day away from appointment If reminder more …" at bounding box center [452, 263] width 291 height 15
click at [311, 256] on select "At any time If reminder more than 1 day away from appointment If reminder more …" at bounding box center [452, 263] width 291 height 15
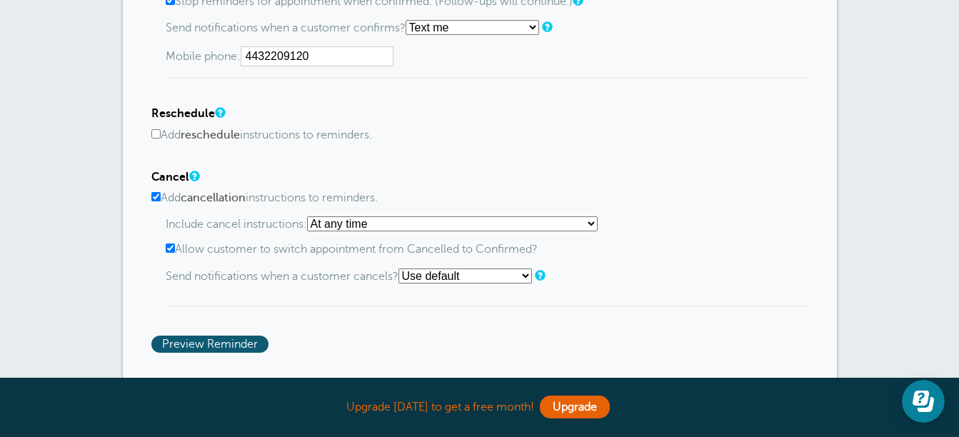
scroll to position [928, 0]
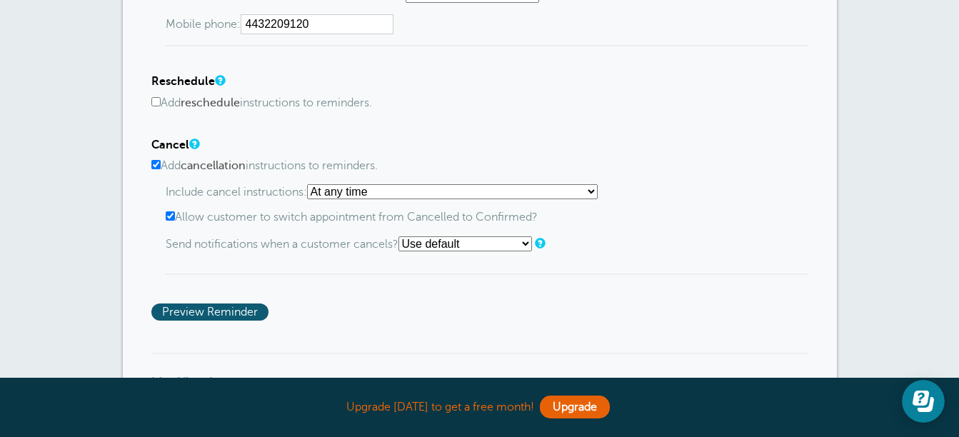
click at [532, 238] on select "Use default Text me Email me Don't send notifications" at bounding box center [465, 243] width 134 height 15
select select "4"
click at [403, 236] on select "Use default Text me Email me Don't send notifications" at bounding box center [465, 243] width 134 height 15
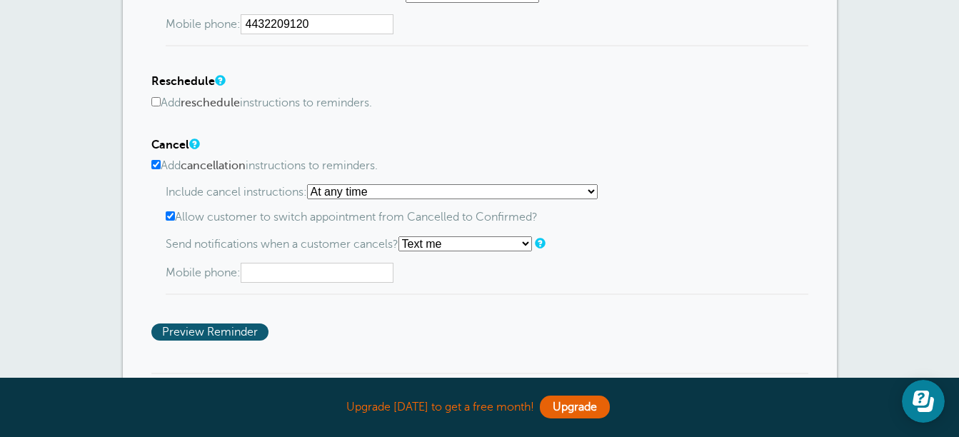
click at [285, 276] on input "text" at bounding box center [317, 273] width 153 height 20
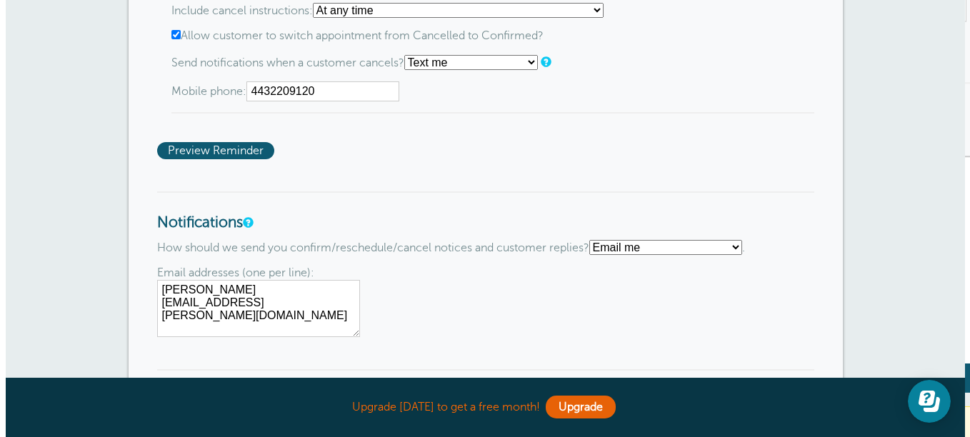
scroll to position [1142, 0]
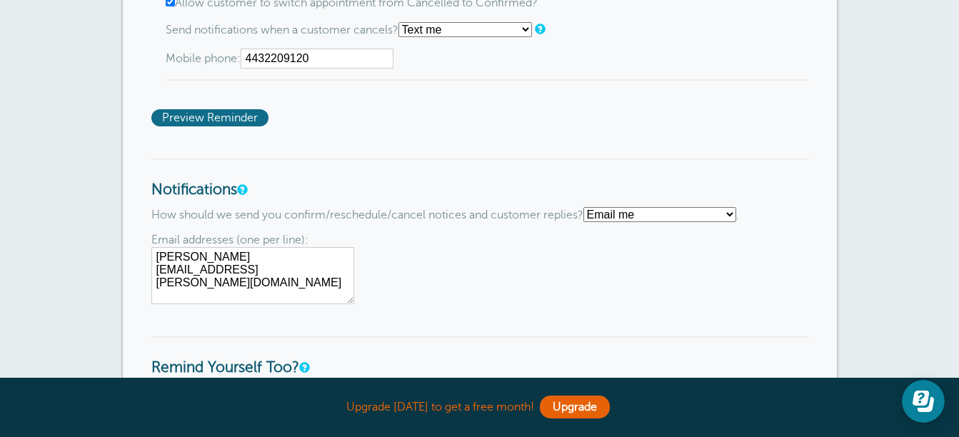
type input "4432209120"
click at [174, 116] on span "Preview Reminder" at bounding box center [209, 117] width 117 height 17
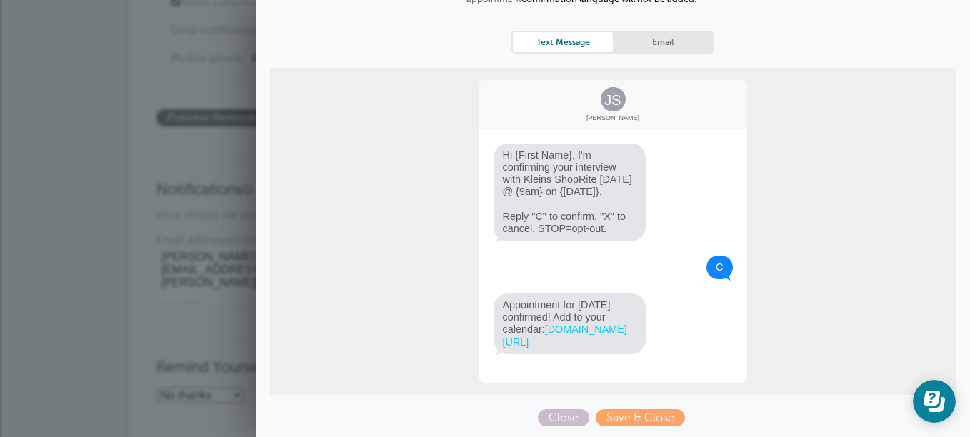
scroll to position [158, 0]
click at [637, 417] on span "Save & Close" at bounding box center [639, 417] width 89 height 17
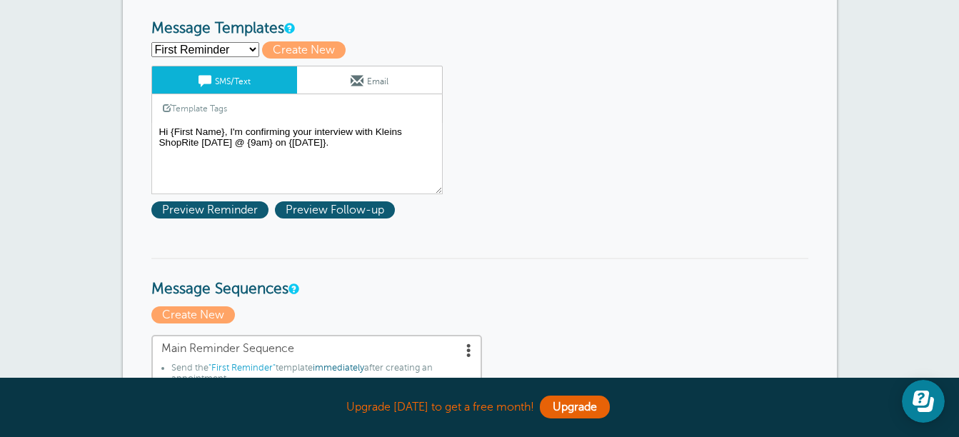
scroll to position [214, 0]
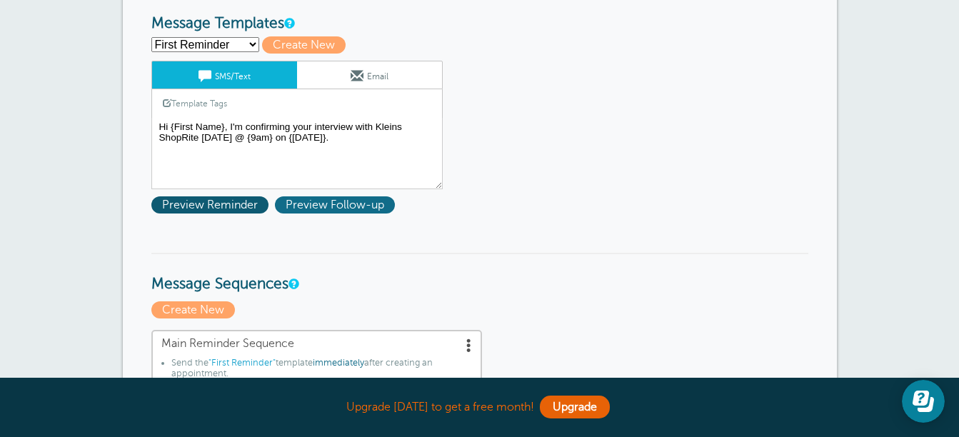
click at [330, 207] on span "Preview Follow-up" at bounding box center [335, 204] width 120 height 17
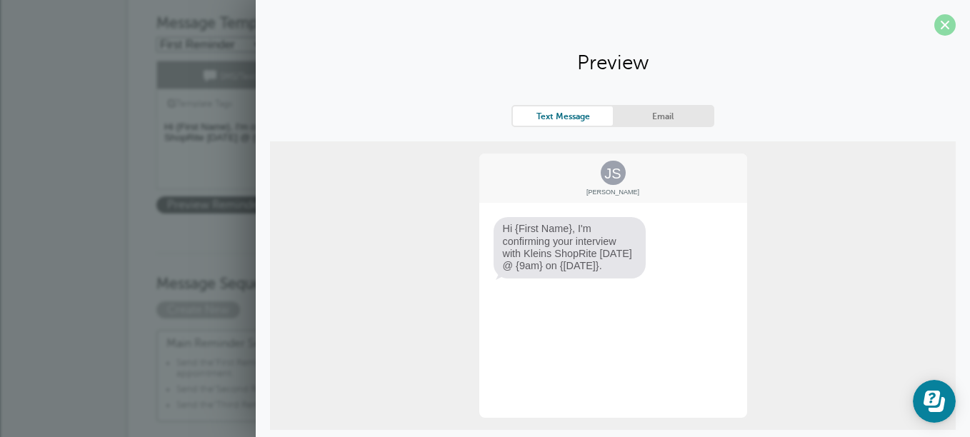
click at [935, 17] on span at bounding box center [944, 24] width 21 height 21
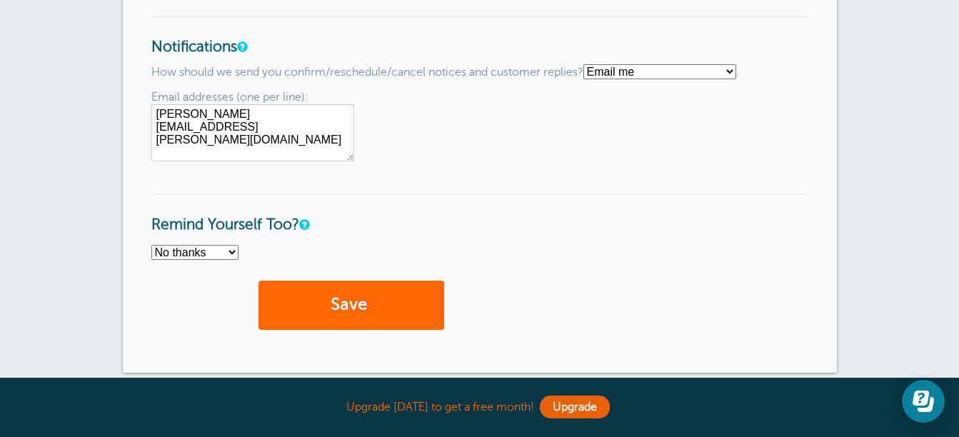
scroll to position [1356, 0]
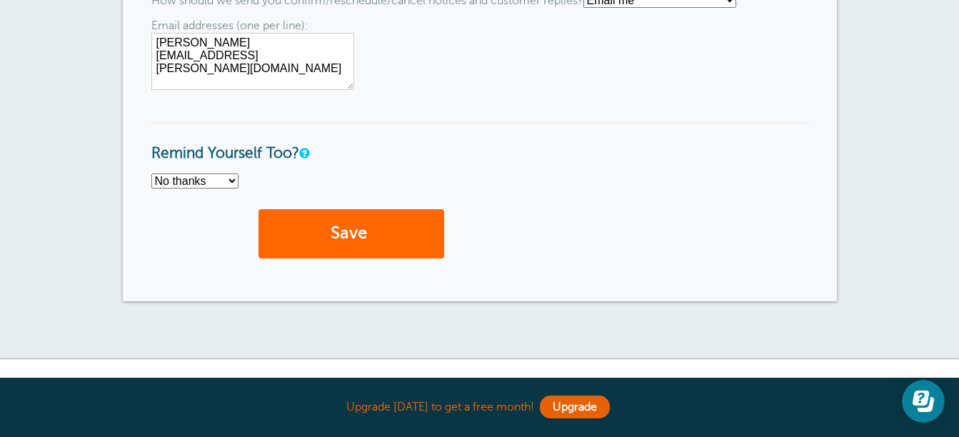
click at [238, 182] on select "No thanks Yes, text me Yes, email me" at bounding box center [194, 180] width 87 height 15
select select "4"
click at [151, 173] on select "No thanks Yes, text me Yes, email me" at bounding box center [194, 180] width 87 height 15
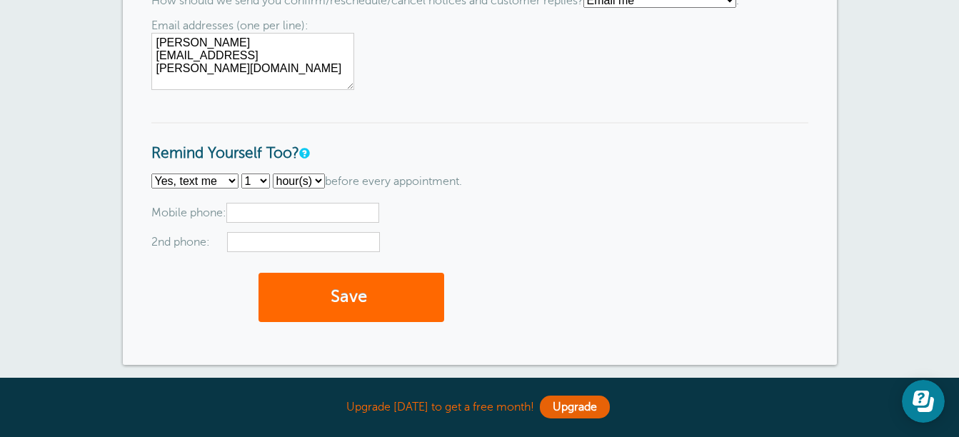
click at [259, 212] on input "text" at bounding box center [302, 213] width 153 height 20
type input "4432209120"
click at [393, 291] on button "Save" at bounding box center [351, 297] width 186 height 49
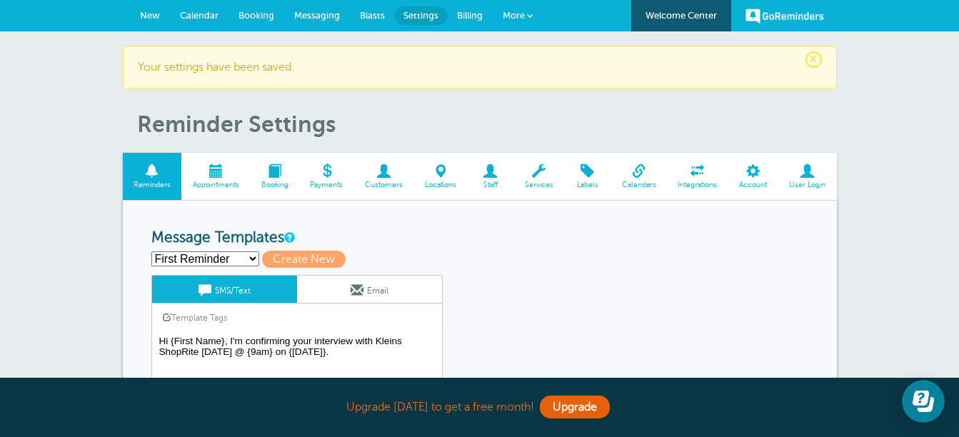
click at [147, 14] on span "New" at bounding box center [150, 15] width 20 height 11
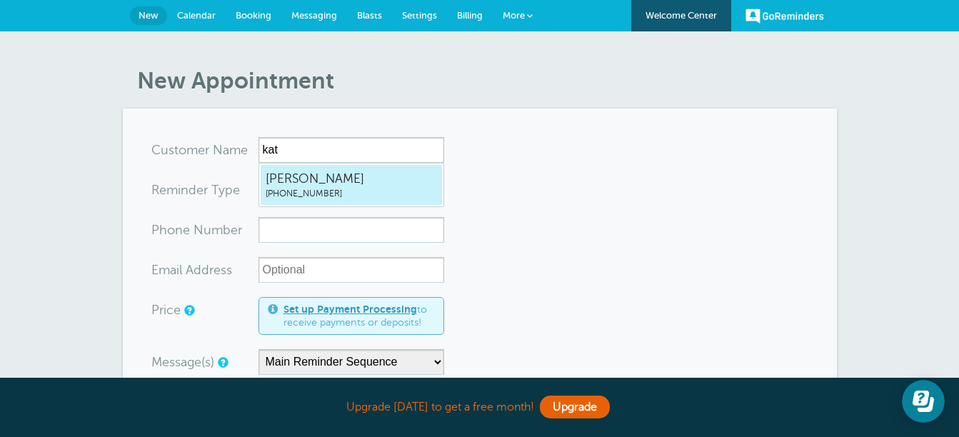
click at [291, 179] on span "Kate" at bounding box center [351, 179] width 171 height 18
type input "Kate4106525158"
type input "Kate"
type input "(410) 652-5158"
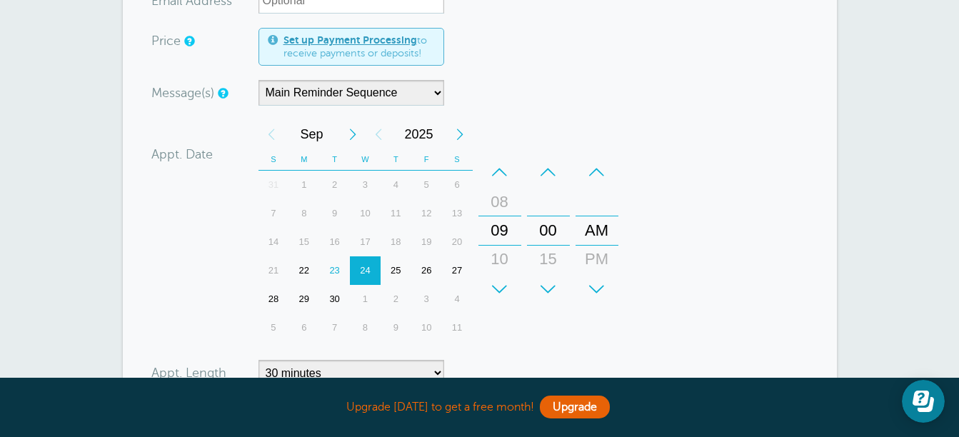
scroll to position [286, 0]
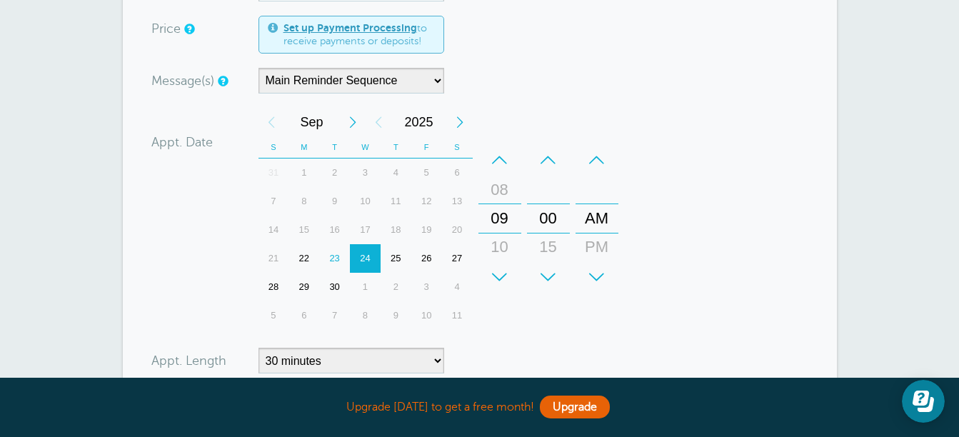
click at [366, 285] on div "1" at bounding box center [365, 287] width 31 height 29
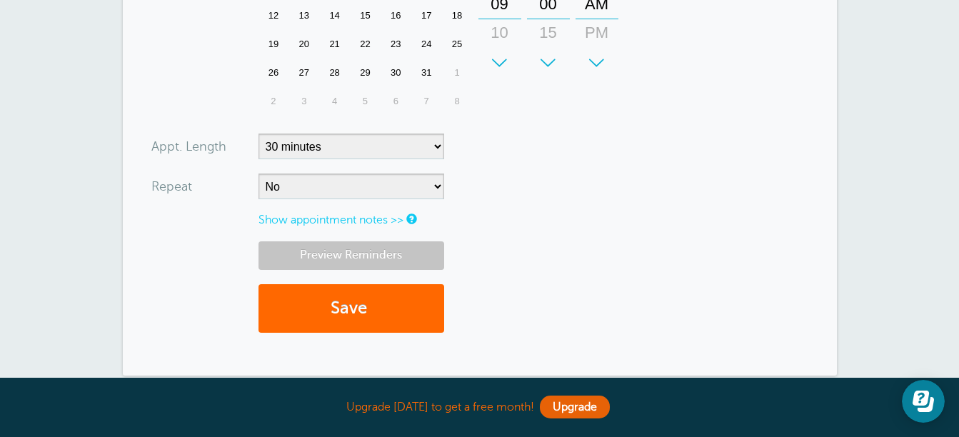
scroll to position [571, 0]
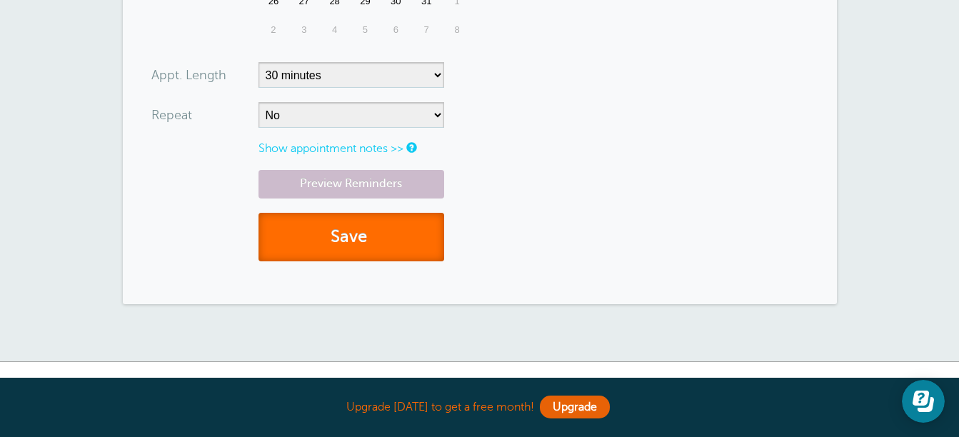
click at [353, 235] on button "Save" at bounding box center [351, 237] width 186 height 49
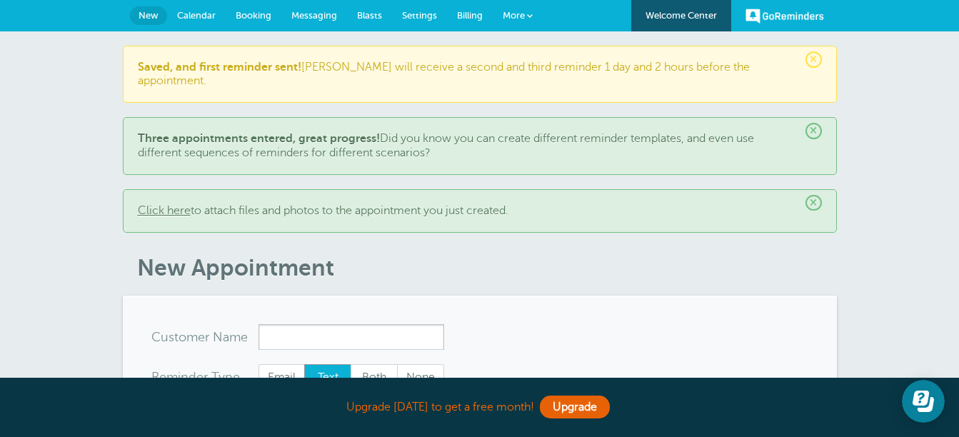
click at [311, 14] on span "Messaging" at bounding box center [314, 15] width 46 height 11
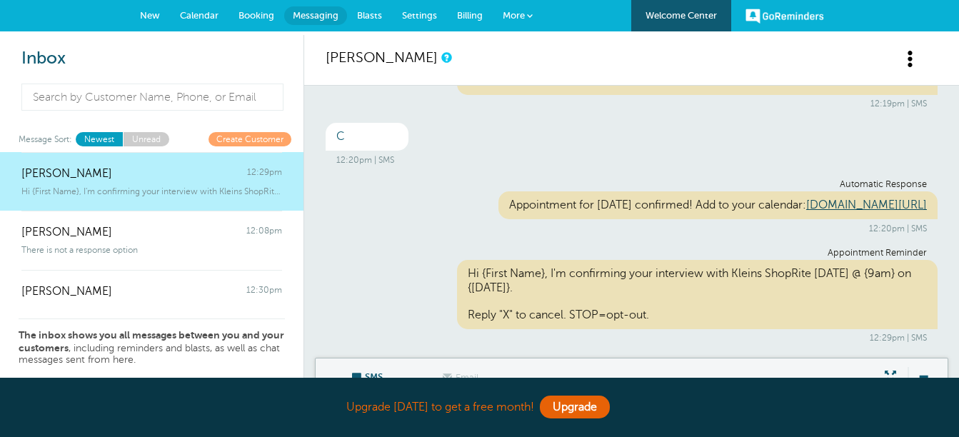
click at [414, 19] on span "Settings" at bounding box center [419, 15] width 35 height 11
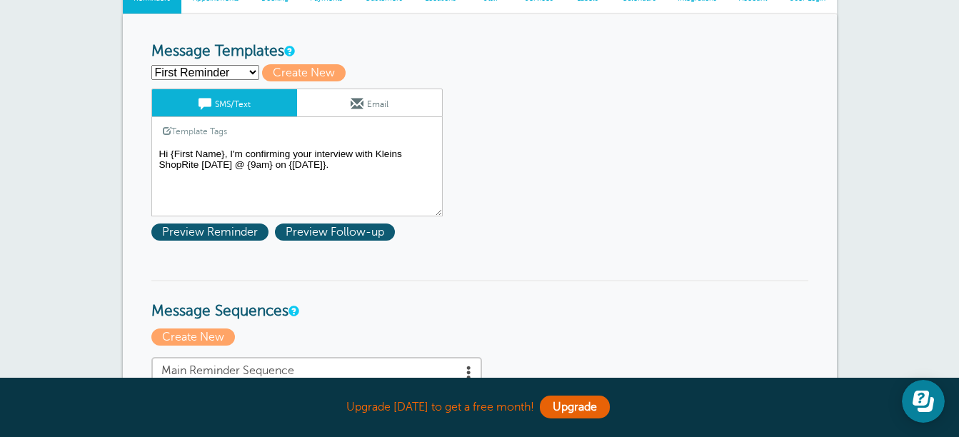
click textarea "Hi {First Name}, I'm confirming your interview with Kleins ShopRite on Wednesda…"
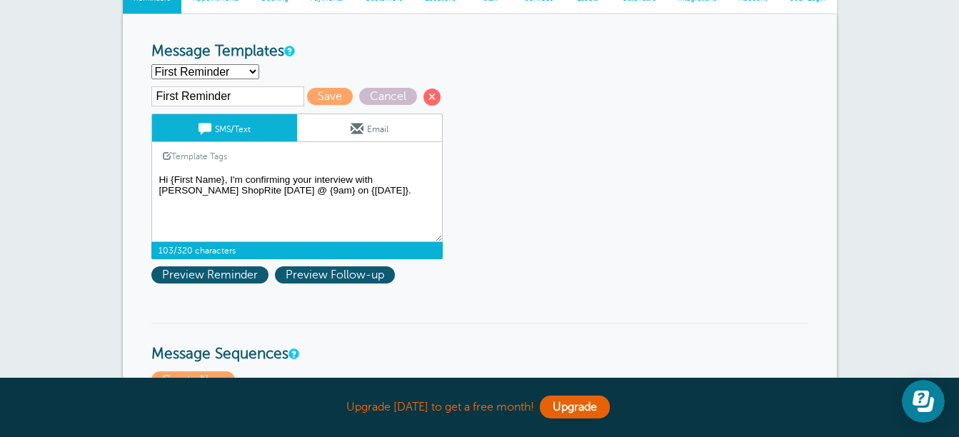
click textarea "Hi {First Name}, I'm confirming your interview with Kleins ShopRite on Wednesda…"
type textarea "Hi {First Name}, I'm confirming your interview with Klein's ShopRite on Wednesd…"
click select "First Reminder Second Reminder Third Reminder Create new..."
select select "162362"
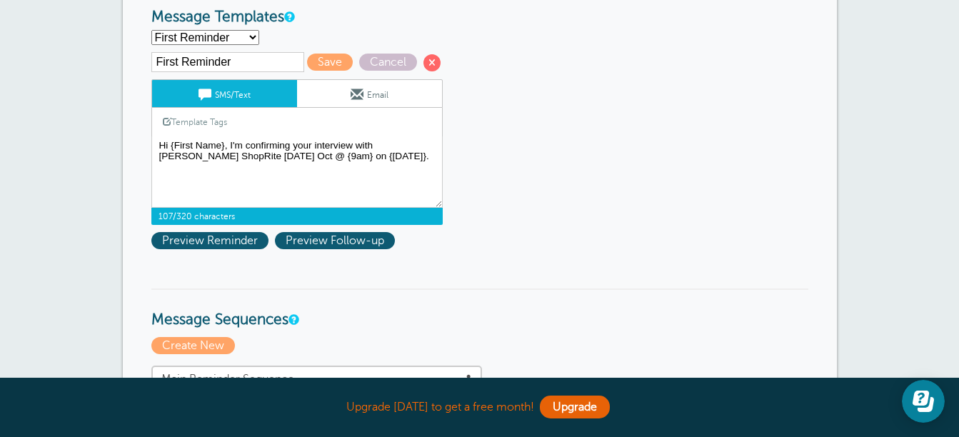
scroll to position [143, 0]
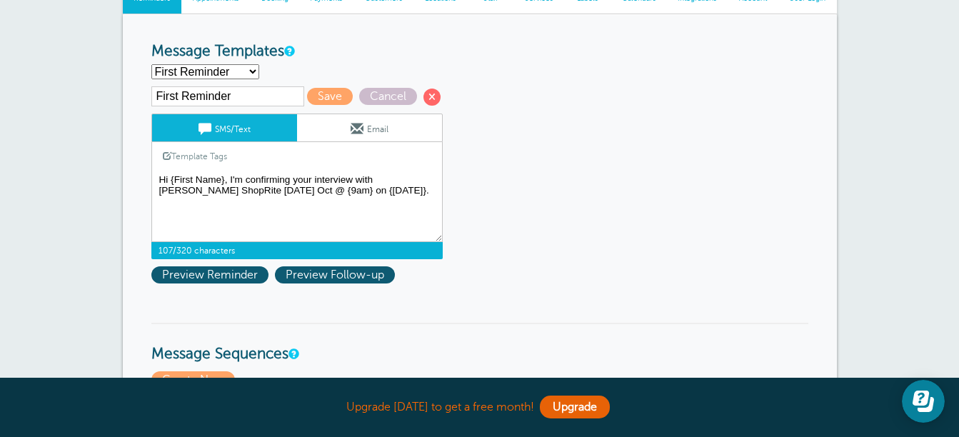
click textarea "Hi {First Name}, I'm confirming your interview with Kleins ShopRite on Wednesda…"
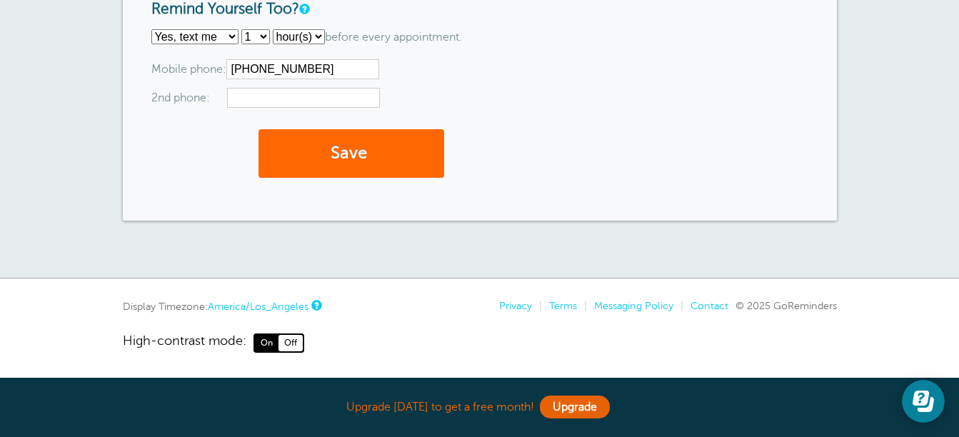
scroll to position [1501, 0]
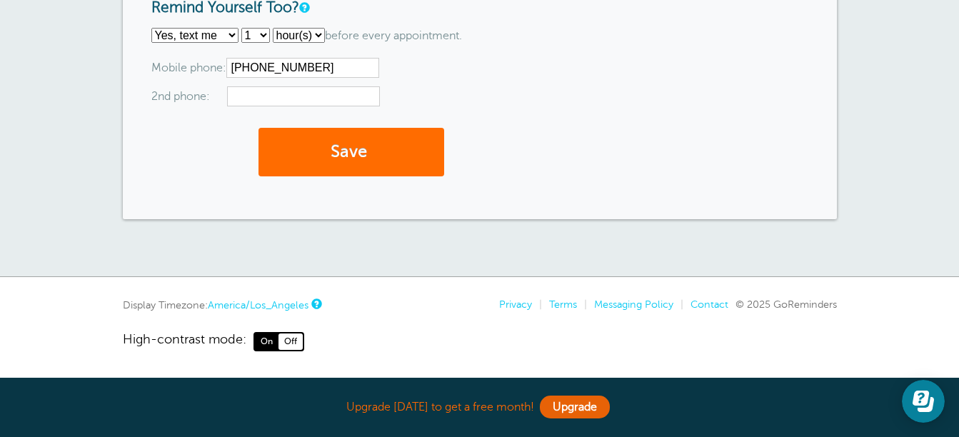
type textarea "Hi {First Name}, I'm confirming your interview with Klein's ShopRite on Wednesd…"
click button "Save"
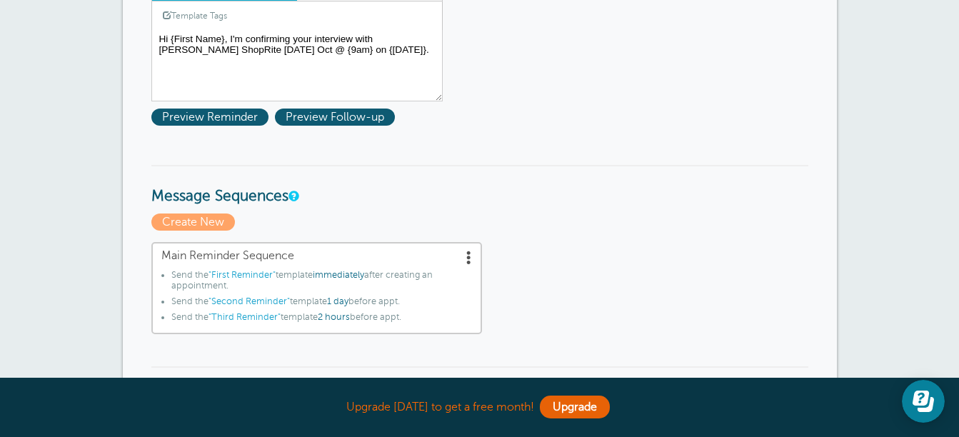
scroll to position [214, 0]
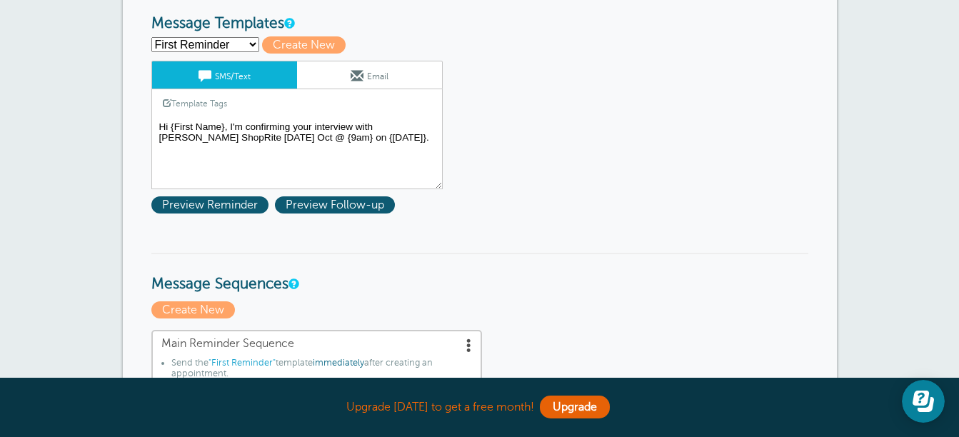
click at [224, 126] on textarea "Hi {First Name}, I'm confirming your interview with [PERSON_NAME] ShopRite [DAT…" at bounding box center [296, 153] width 291 height 71
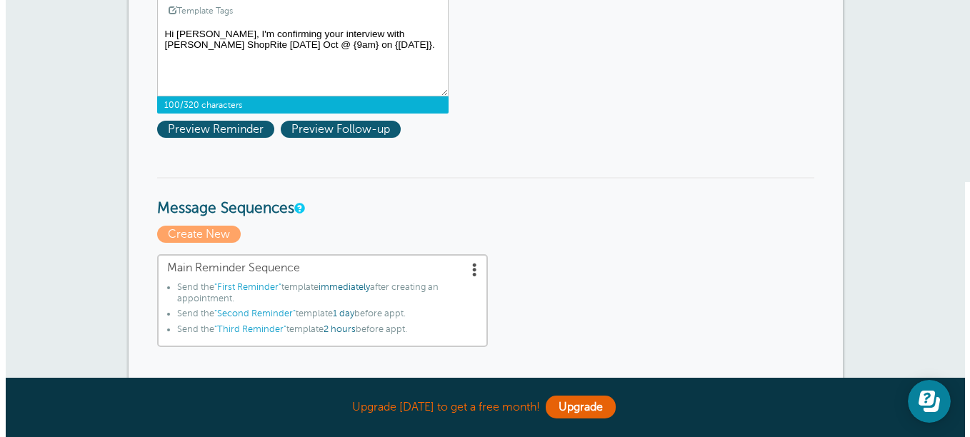
scroll to position [357, 0]
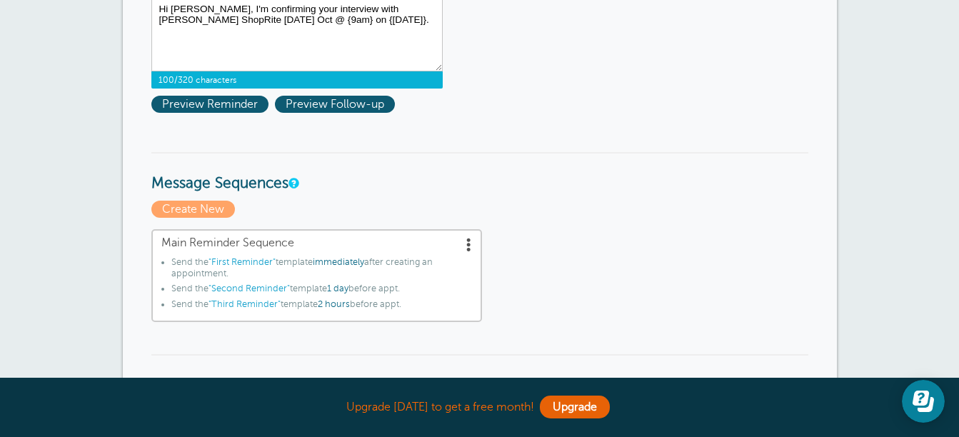
type textarea "Hi Kate, I'm confirming your interview with Klein's ShopRite on Wednesday Oct @…"
click at [467, 245] on span at bounding box center [469, 244] width 14 height 14
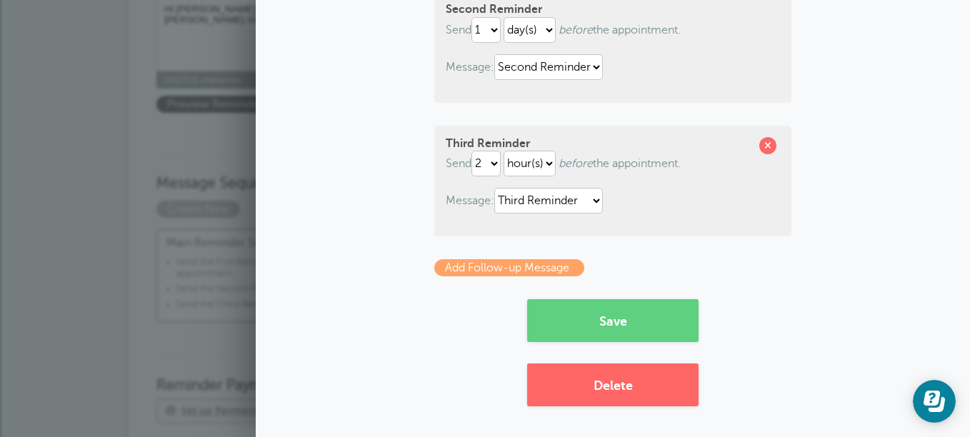
scroll to position [325, 0]
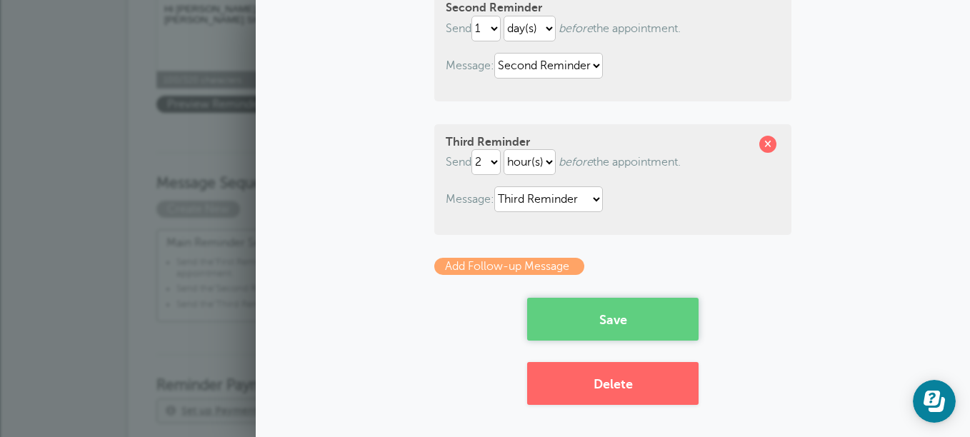
click at [638, 316] on button "Save" at bounding box center [612, 319] width 171 height 43
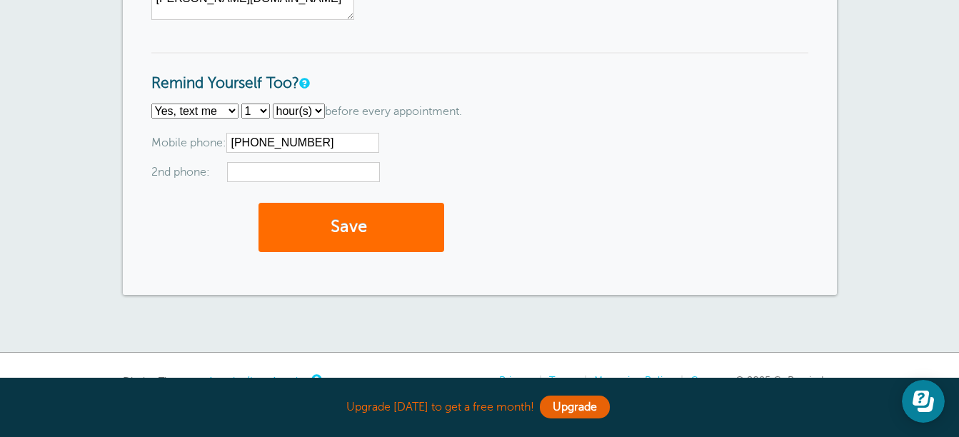
scroll to position [1428, 0]
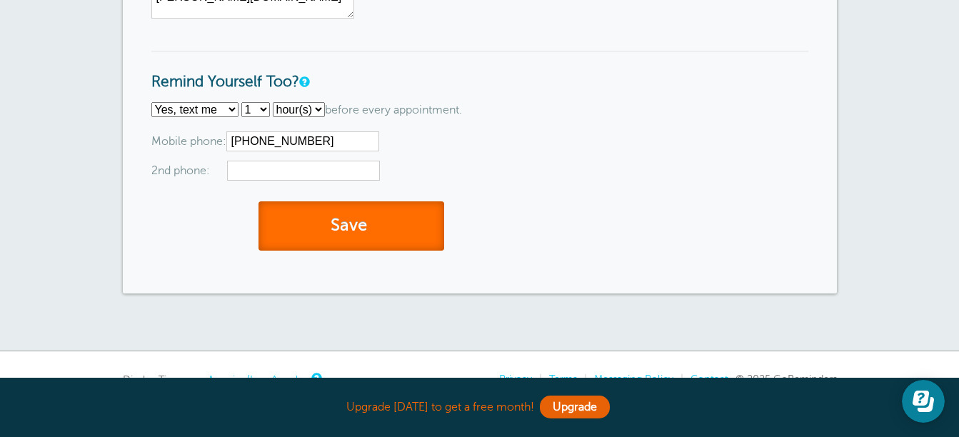
click at [307, 227] on button "Save" at bounding box center [351, 225] width 186 height 49
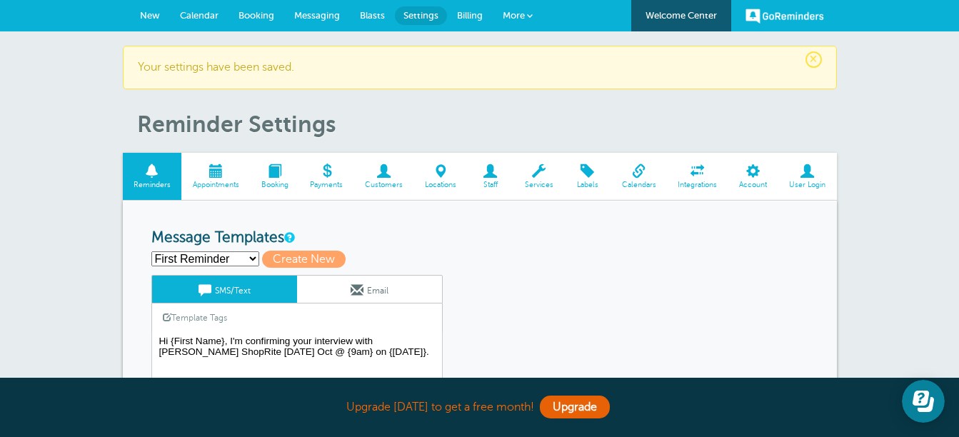
click at [388, 174] on span at bounding box center [384, 171] width 60 height 14
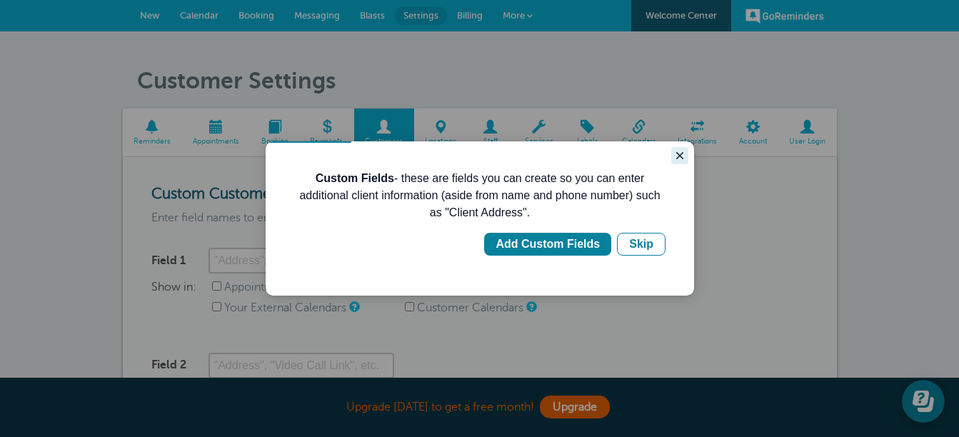
click at [681, 153] on icon "Close guide" at bounding box center [679, 155] width 7 height 7
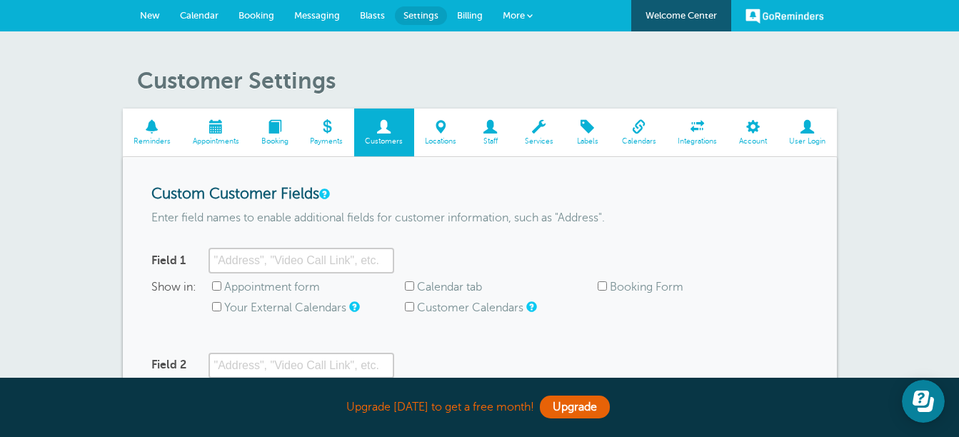
drag, startPoint x: 156, startPoint y: 20, endPoint x: 151, endPoint y: 8, distance: 13.1
click at [156, 19] on span "New" at bounding box center [150, 15] width 20 height 11
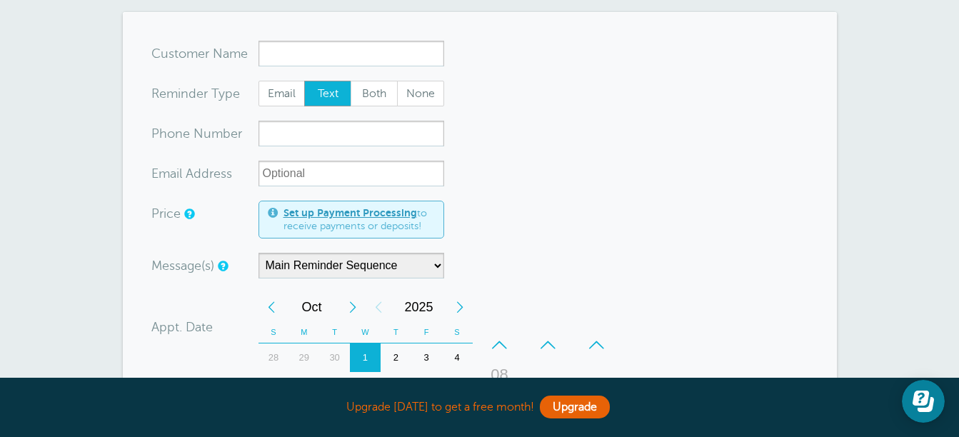
scroll to position [71, 0]
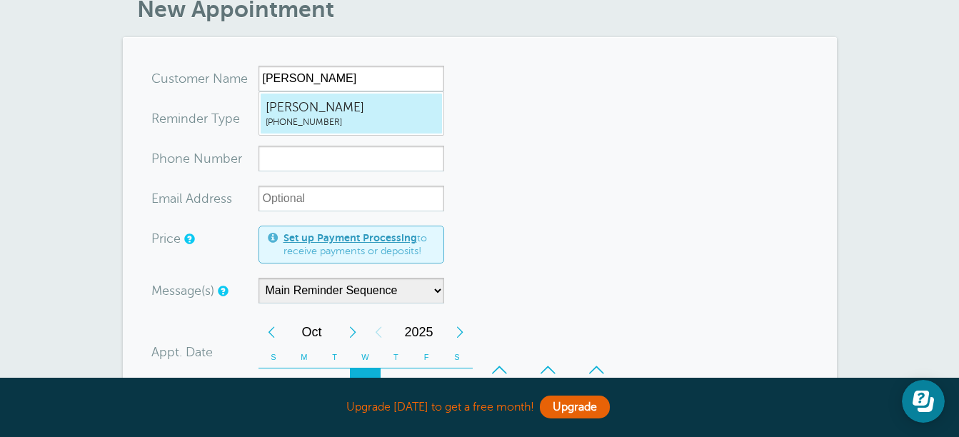
click at [303, 112] on span "Kate" at bounding box center [351, 108] width 171 height 18
type input "Kate4106525158"
type input "Kate"
type input "(410) 652-5158"
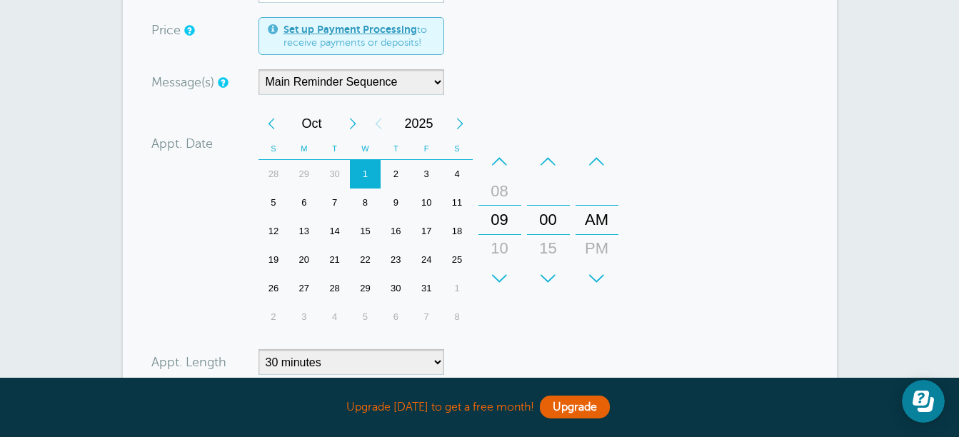
scroll to position [286, 0]
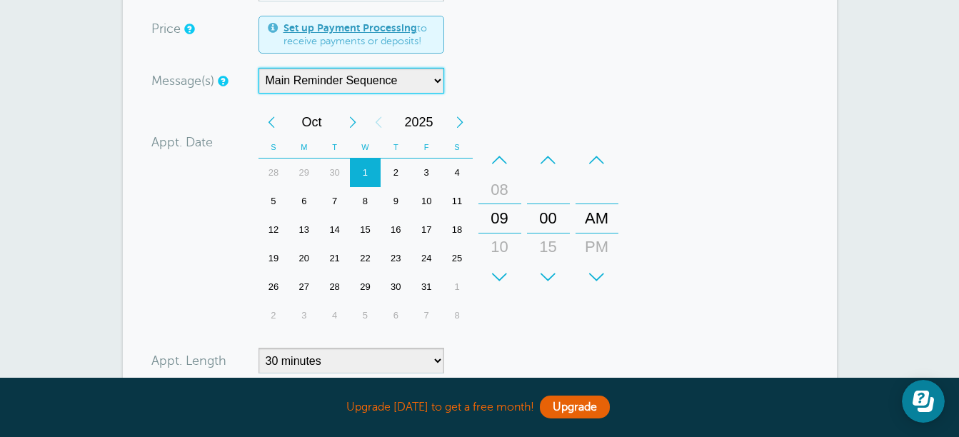
click at [436, 78] on select "Main Reminder Sequence" at bounding box center [351, 81] width 186 height 26
click at [403, 79] on select "Main Reminder Sequence" at bounding box center [351, 81] width 186 height 26
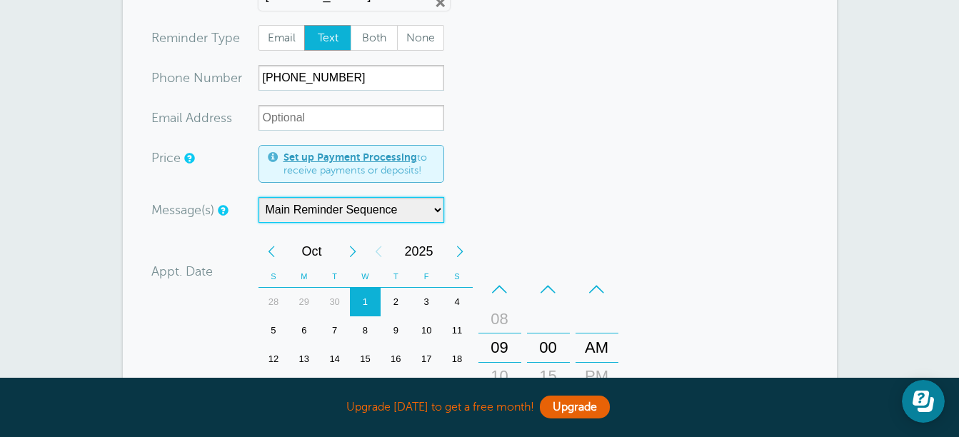
scroll to position [0, 0]
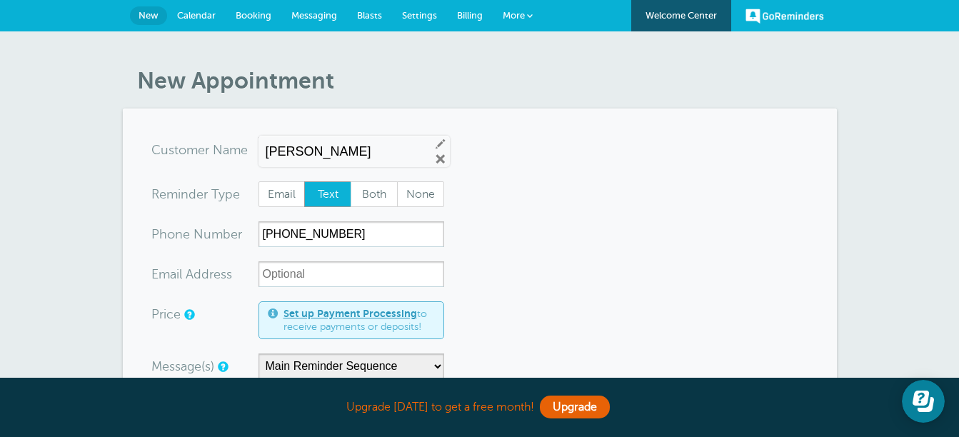
click at [422, 13] on span "Settings" at bounding box center [419, 15] width 35 height 11
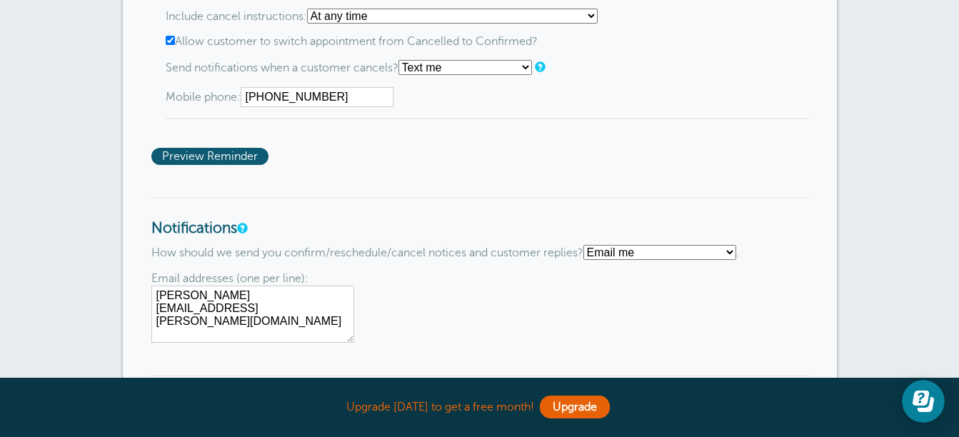
scroll to position [1142, 0]
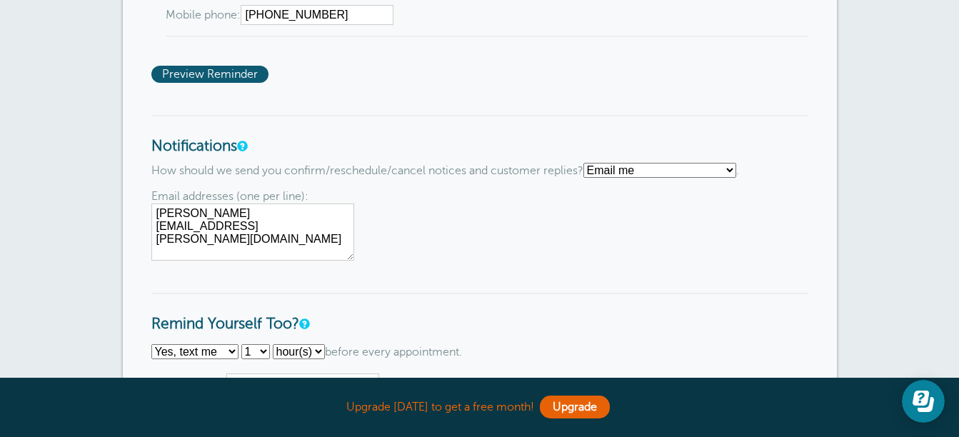
click at [736, 166] on select "Text me Email me Don't send me notifications" at bounding box center [659, 170] width 153 height 15
select select "4"
click at [589, 163] on select "Text me Email me Don't send me notifications" at bounding box center [659, 170] width 153 height 15
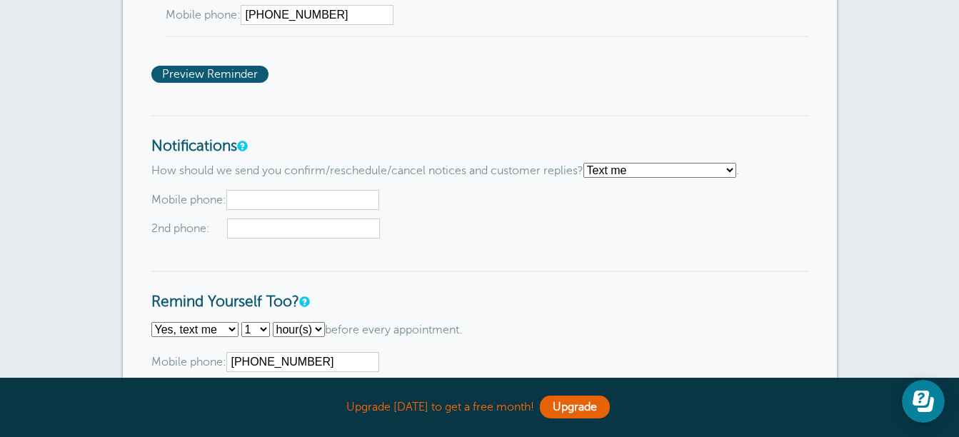
click at [303, 198] on input "text" at bounding box center [302, 200] width 153 height 20
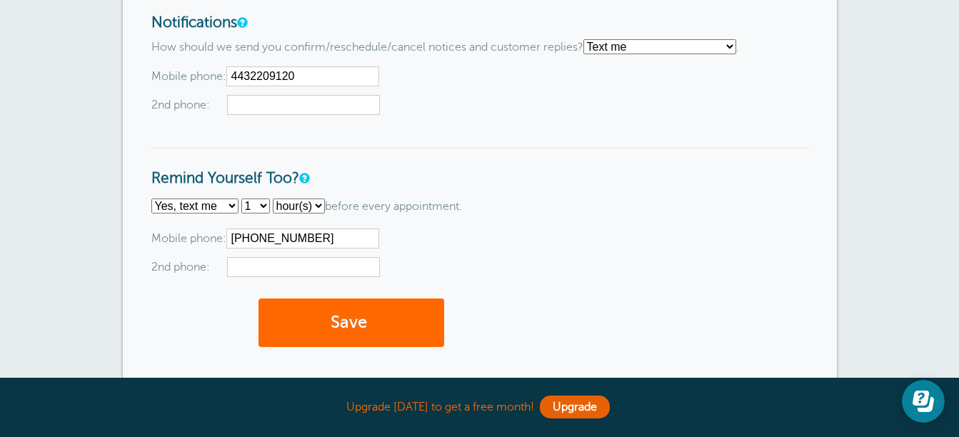
scroll to position [1285, 0]
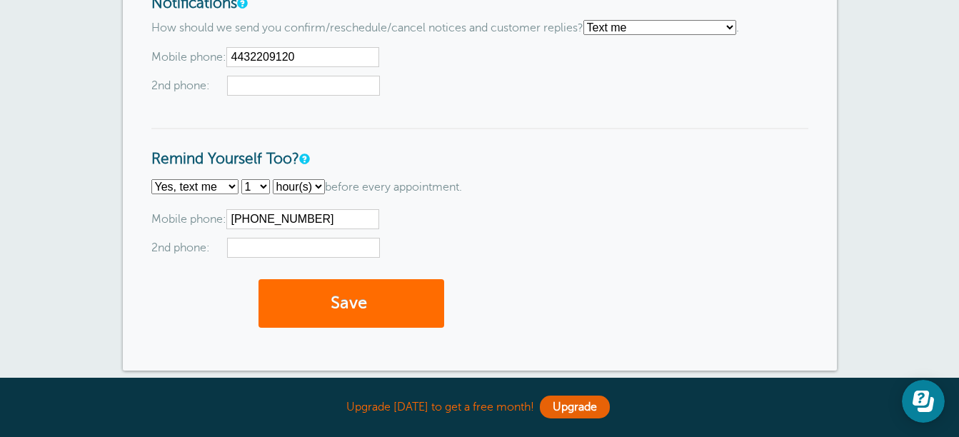
type input "4432209120"
click at [391, 306] on button "Save" at bounding box center [351, 303] width 186 height 49
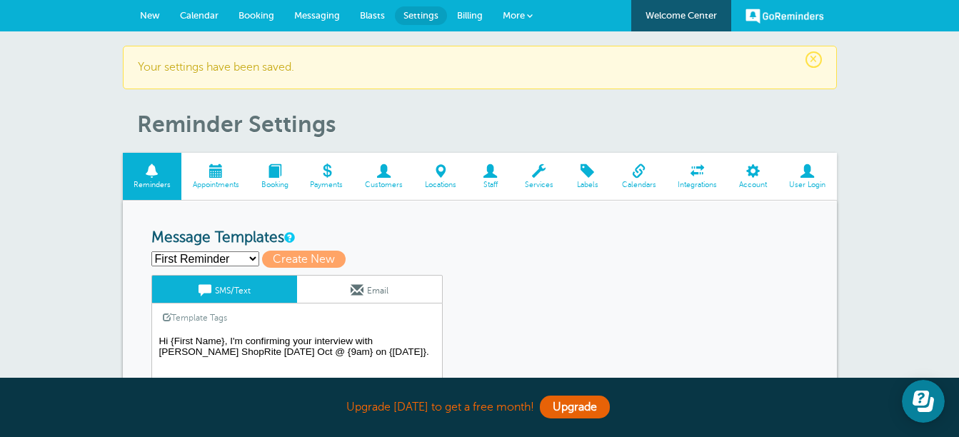
click at [221, 343] on textarea "Hi {First Name}, I'm confirming your interview with [PERSON_NAME] ShopRite [DAT…" at bounding box center [296, 367] width 291 height 71
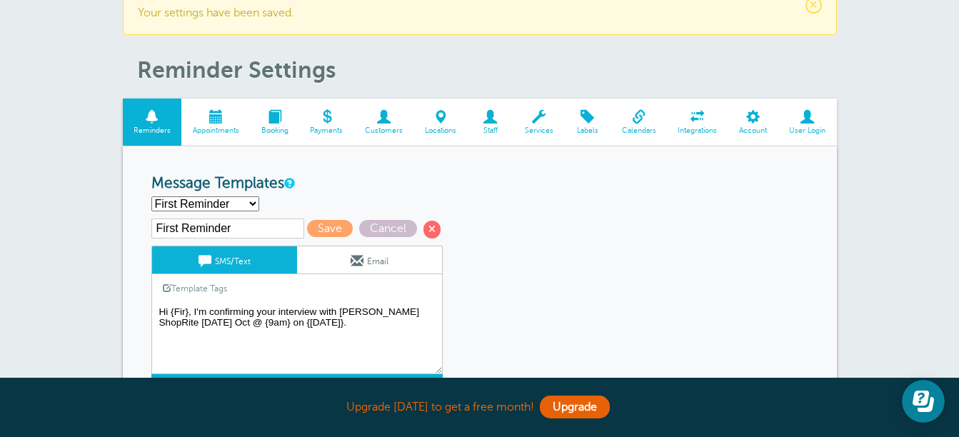
scroll to position [214, 0]
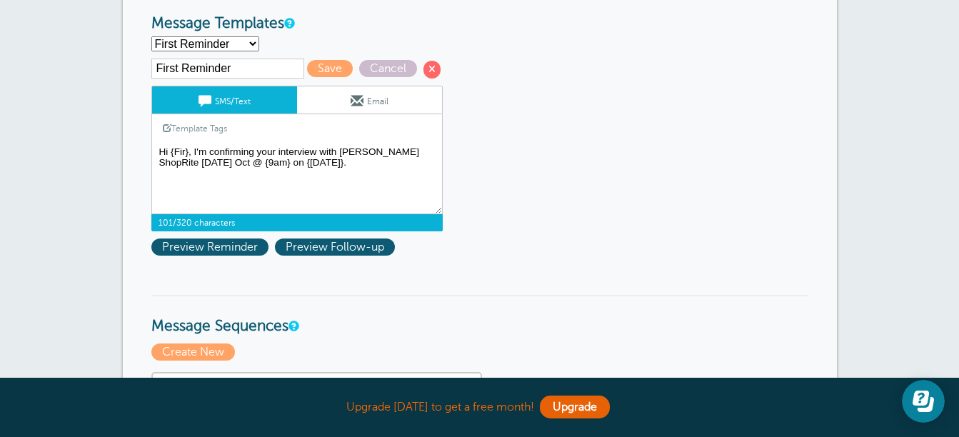
click at [189, 154] on textarea "Hi {First Name}, I'm confirming your interview with [PERSON_NAME] ShopRite [DAT…" at bounding box center [296, 178] width 291 height 71
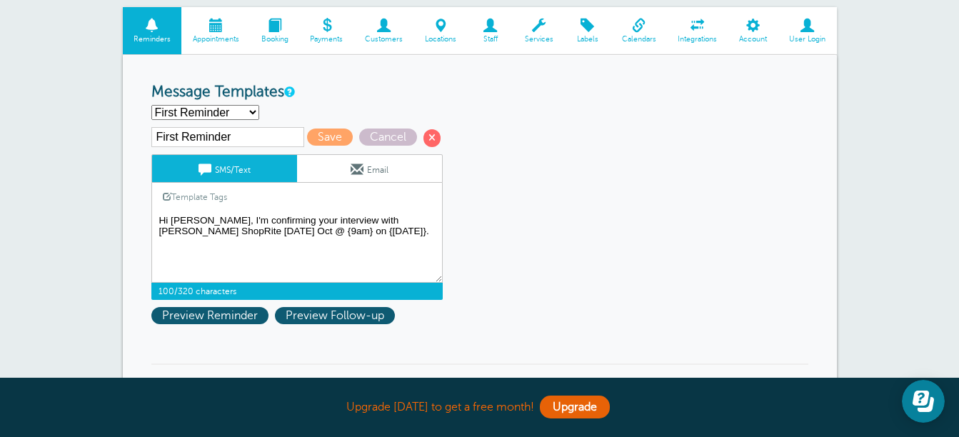
scroll to position [143, 0]
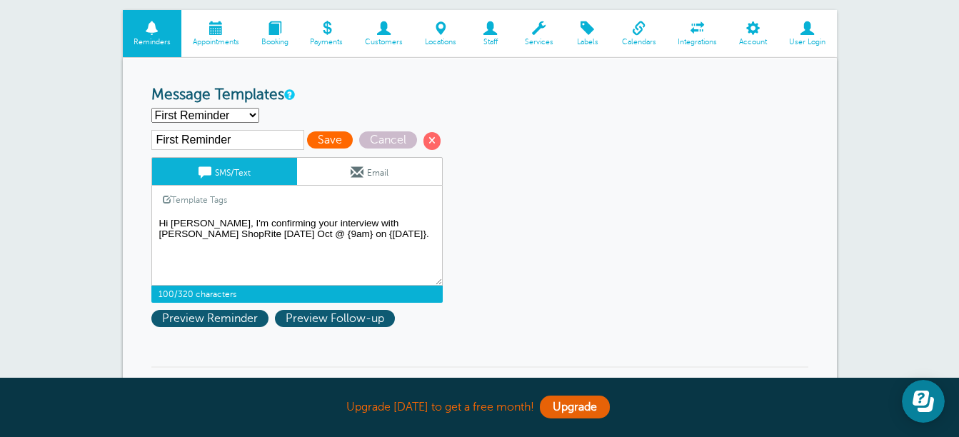
type textarea "Hi [PERSON_NAME], I'm confirming your interview with [PERSON_NAME] ShopRite [DA…"
click at [313, 141] on span "Save" at bounding box center [330, 139] width 46 height 17
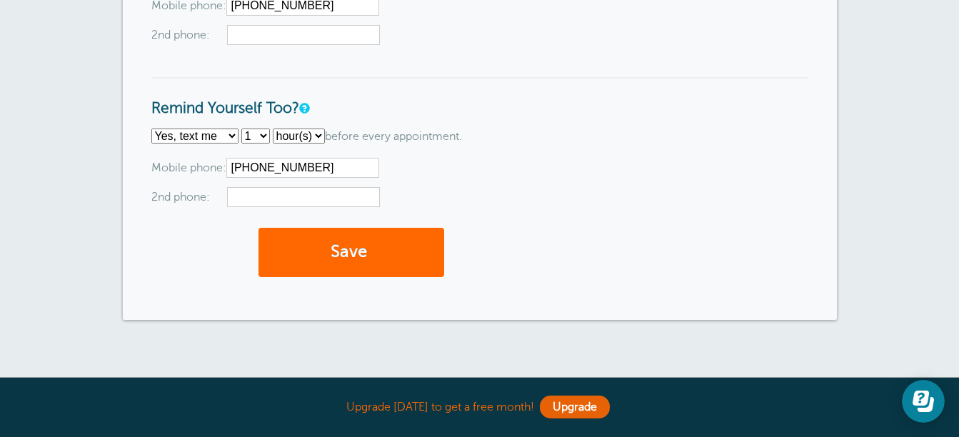
scroll to position [1428, 0]
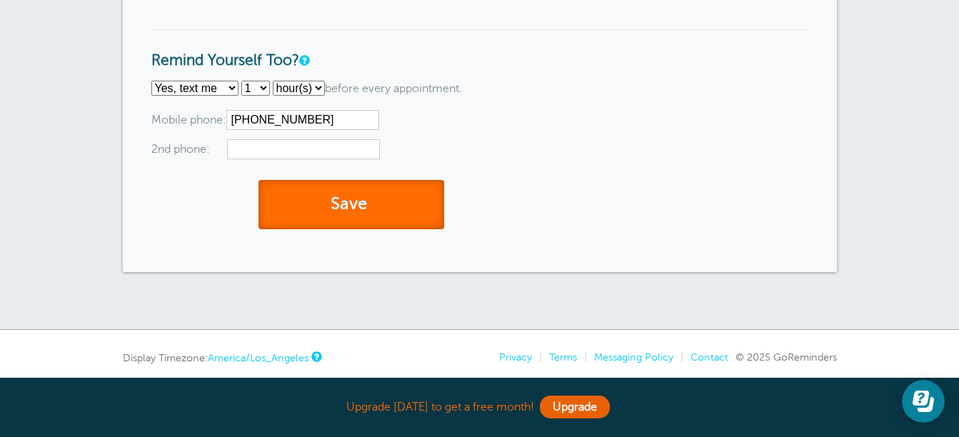
click at [326, 206] on button "Save" at bounding box center [351, 204] width 186 height 49
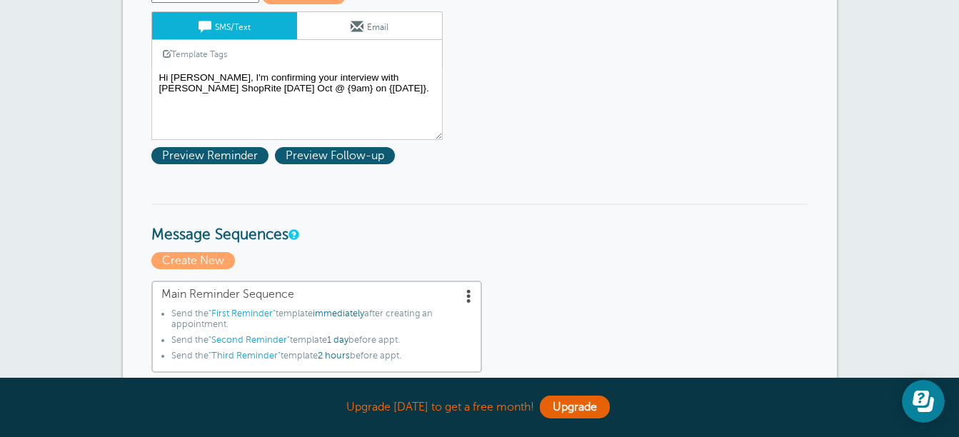
scroll to position [214, 0]
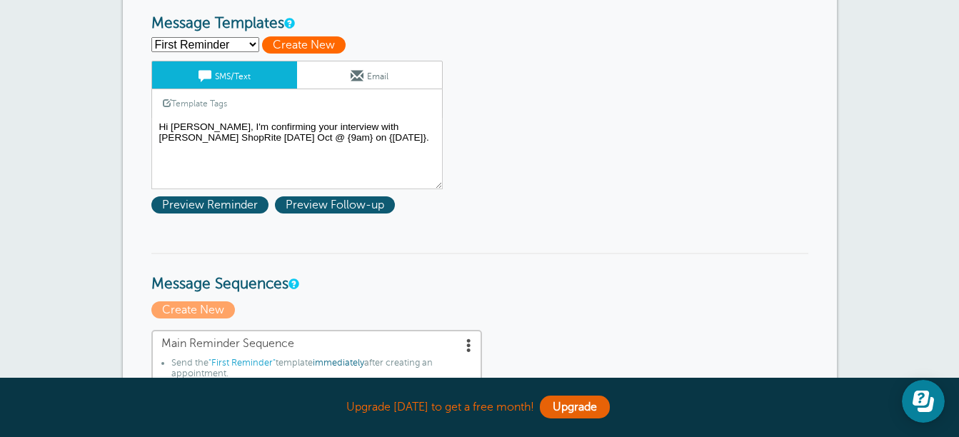
click at [293, 49] on span "Create New" at bounding box center [304, 44] width 84 height 17
select select
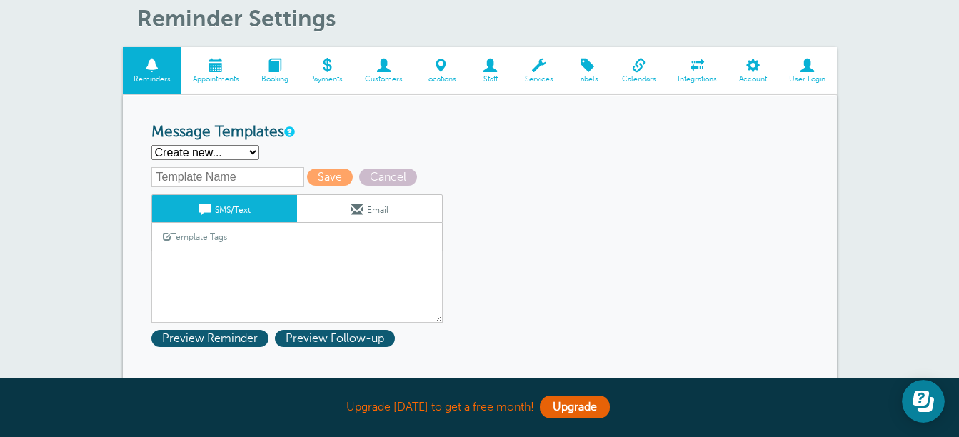
scroll to position [71, 0]
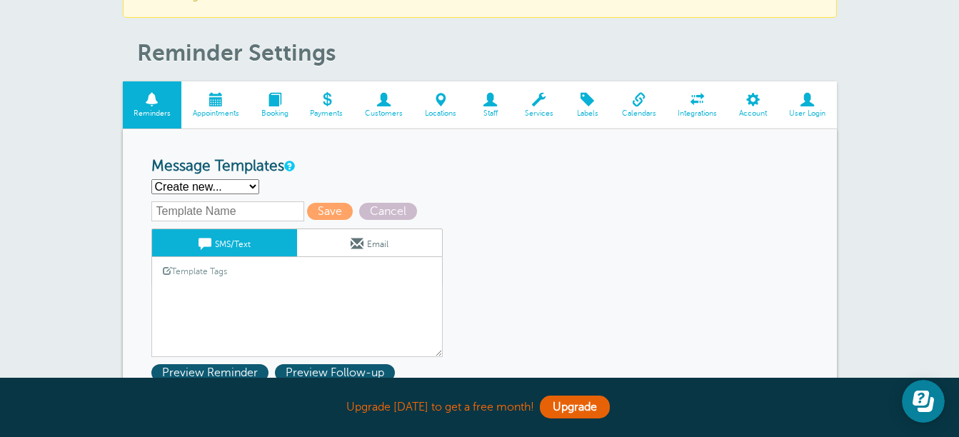
click at [256, 183] on select "First Reminder Second Reminder Third Reminder Create new..." at bounding box center [205, 186] width 108 height 15
drag, startPoint x: 363, startPoint y: 147, endPoint x: 353, endPoint y: 159, distance: 15.3
click at [253, 179] on select "First Reminder Second Reminder Third Reminder Create new..." at bounding box center [205, 186] width 108 height 15
click at [478, 188] on div "First Reminder Second Reminder Third Reminder Create new... Create New" at bounding box center [479, 186] width 657 height 15
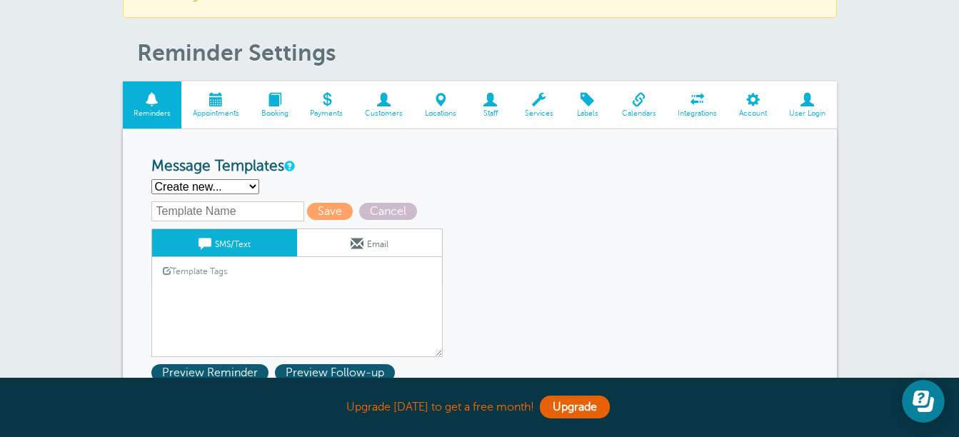
click at [222, 103] on span at bounding box center [215, 100] width 69 height 14
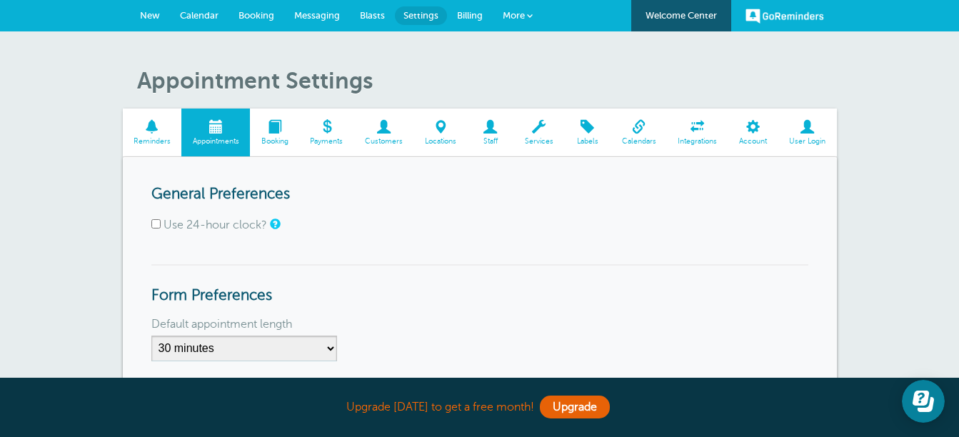
click at [275, 142] on span "Booking" at bounding box center [274, 141] width 35 height 9
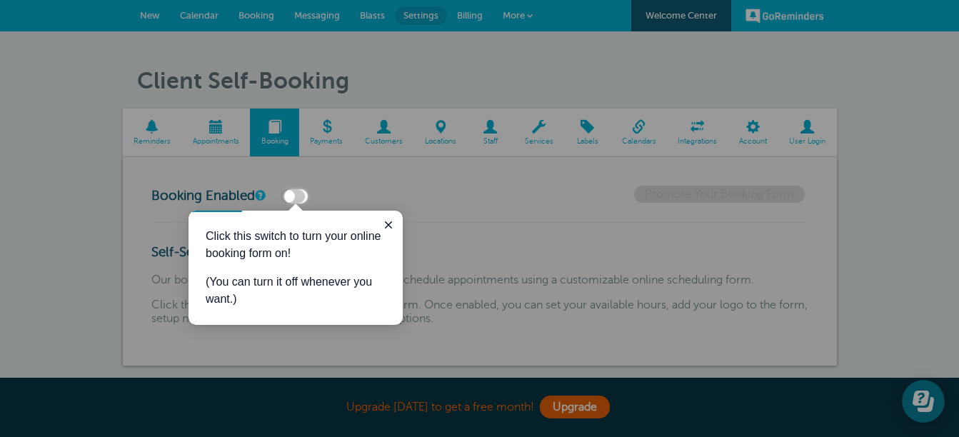
click at [149, 119] on div at bounding box center [154, 94] width 308 height 189
click at [390, 221] on icon "Close guide" at bounding box center [388, 224] width 11 height 11
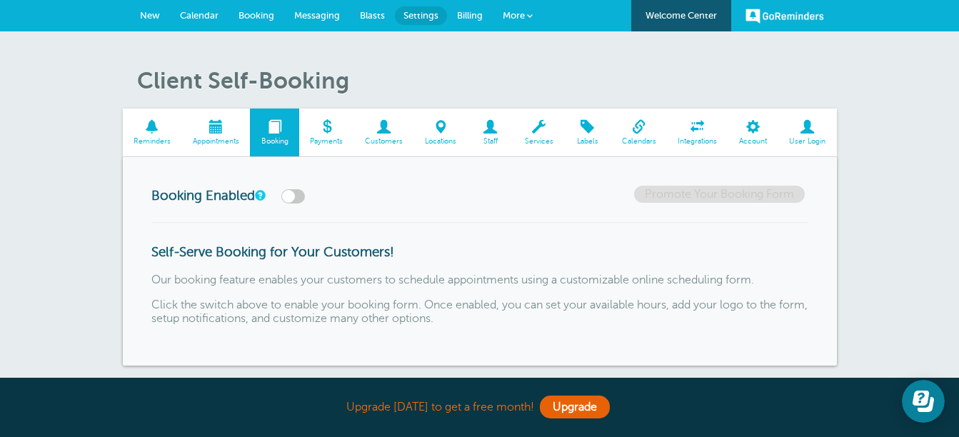
click at [167, 126] on span at bounding box center [152, 127] width 59 height 14
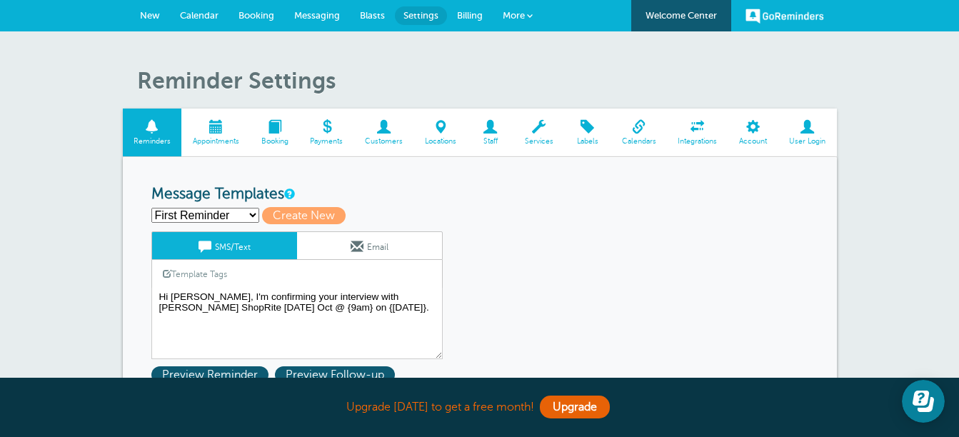
click at [146, 14] on span "New" at bounding box center [150, 15] width 20 height 11
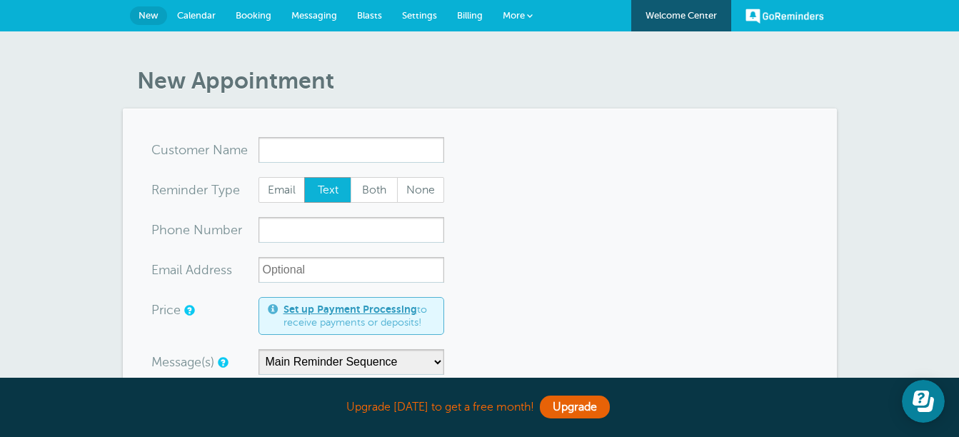
click at [288, 147] on input "x-no-autofill" at bounding box center [351, 150] width 186 height 26
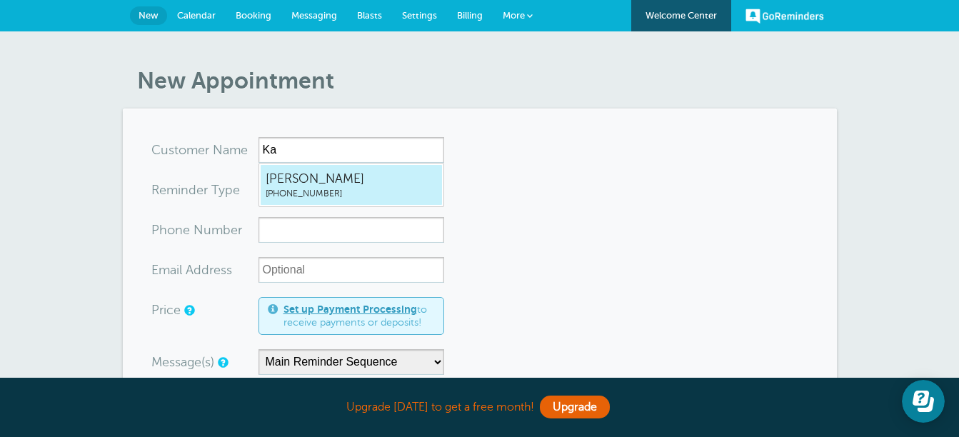
click at [316, 181] on span "Kate" at bounding box center [351, 179] width 171 height 18
type input "Kate4106525158"
type input "Kate"
type input "(410) 652-5158"
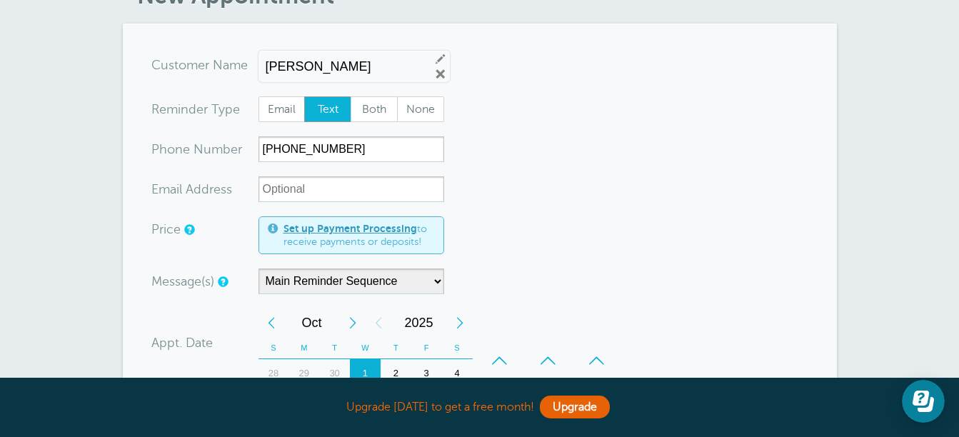
scroll to position [156, 0]
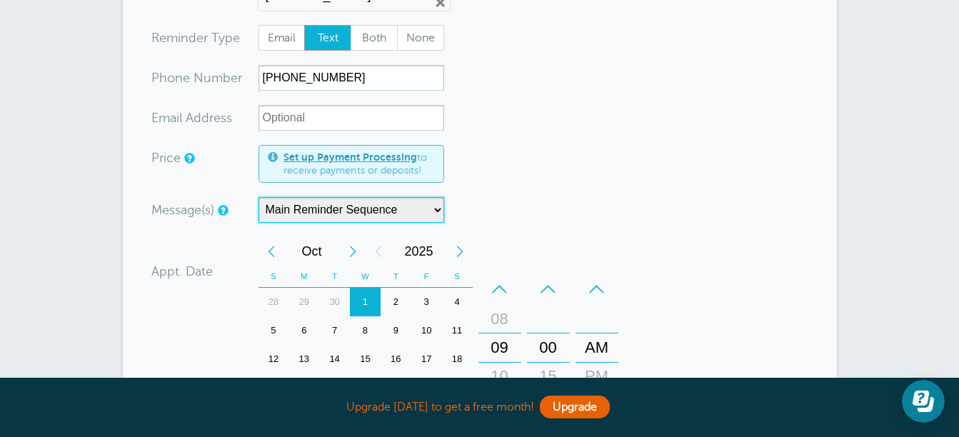
click at [436, 210] on select "Main Reminder Sequence" at bounding box center [351, 210] width 186 height 26
click at [436, 211] on select "Main Reminder Sequence" at bounding box center [351, 210] width 186 height 26
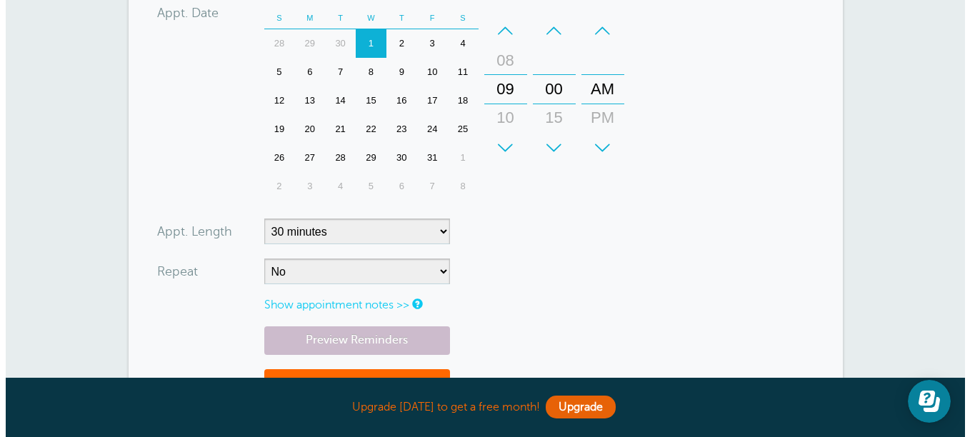
scroll to position [442, 0]
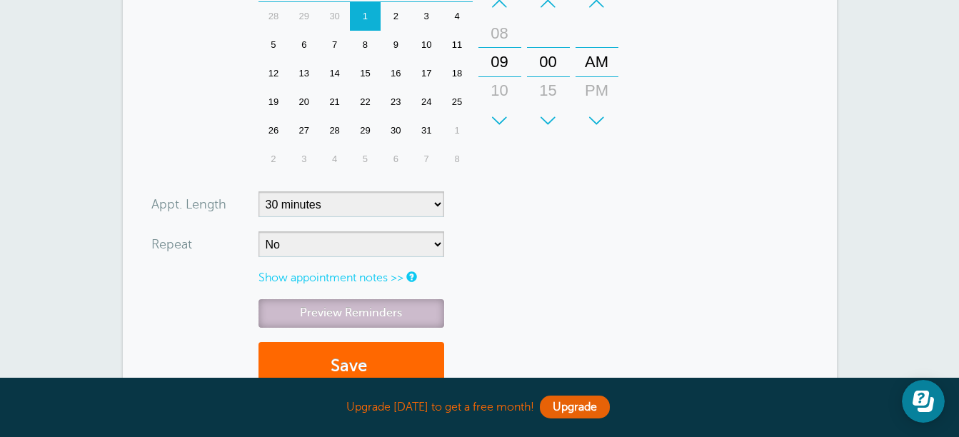
click at [374, 316] on link "Preview Reminders" at bounding box center [351, 313] width 186 height 28
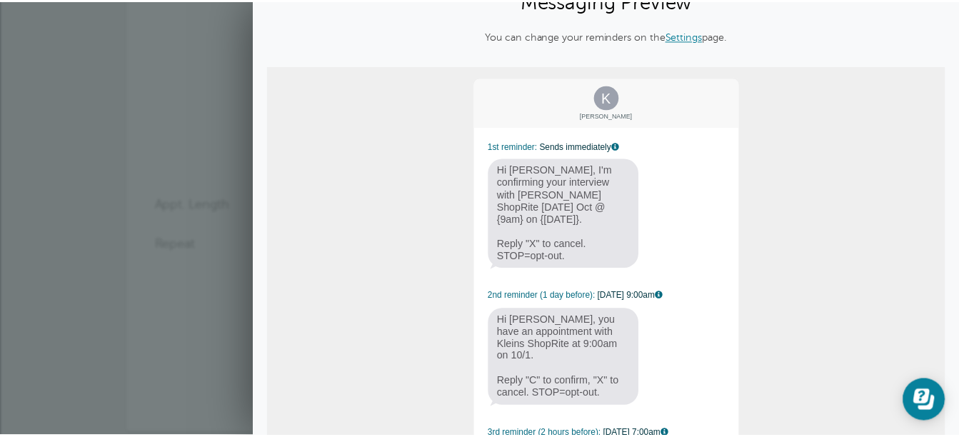
scroll to position [0, 0]
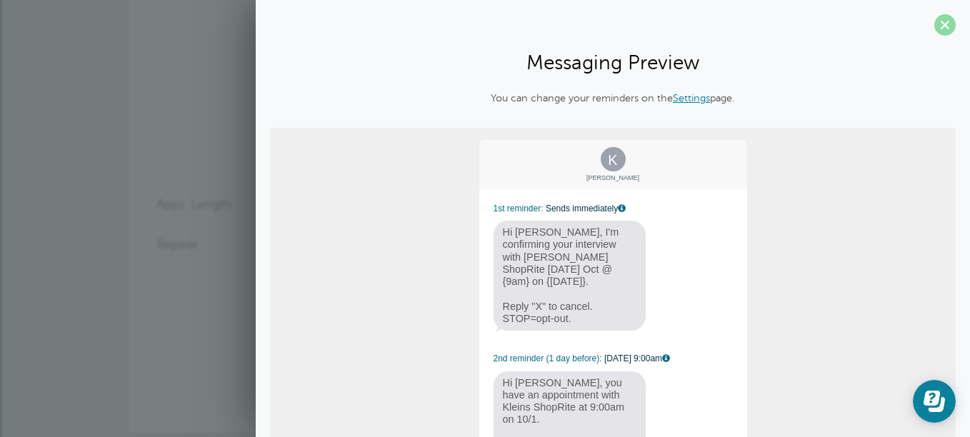
click at [934, 29] on span at bounding box center [944, 24] width 21 height 21
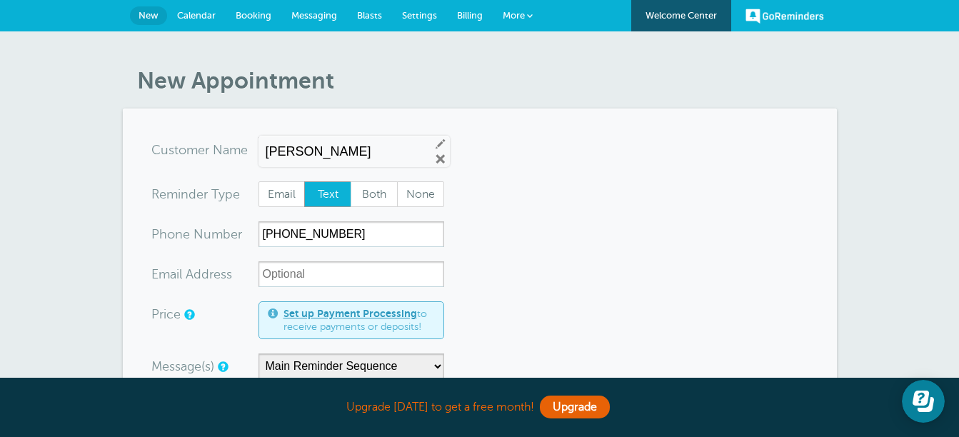
click at [311, 18] on span "Messaging" at bounding box center [314, 15] width 46 height 11
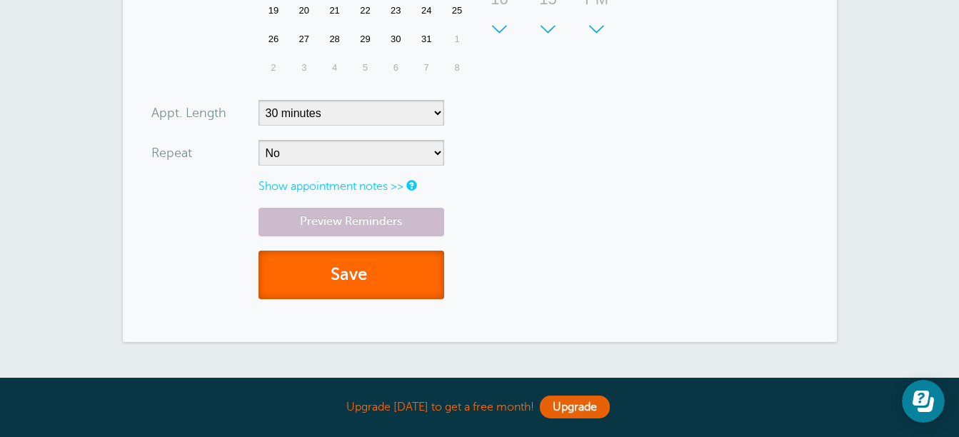
scroll to position [571, 0]
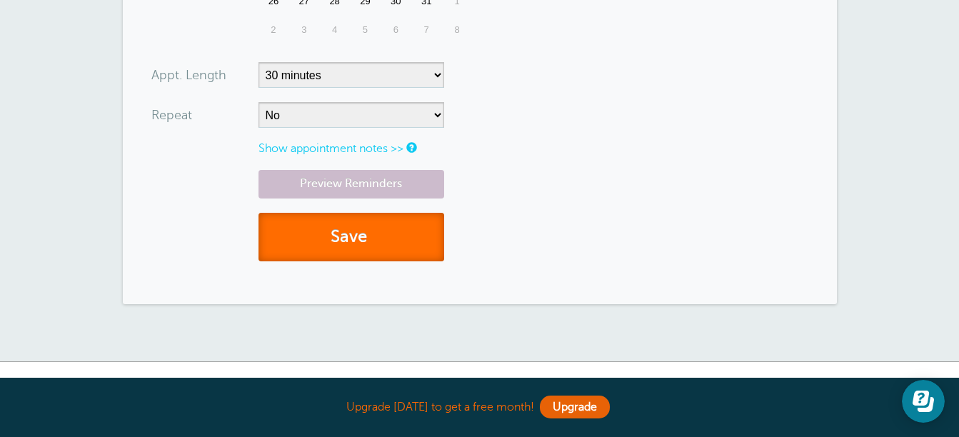
click at [321, 245] on button "Save" at bounding box center [351, 237] width 186 height 49
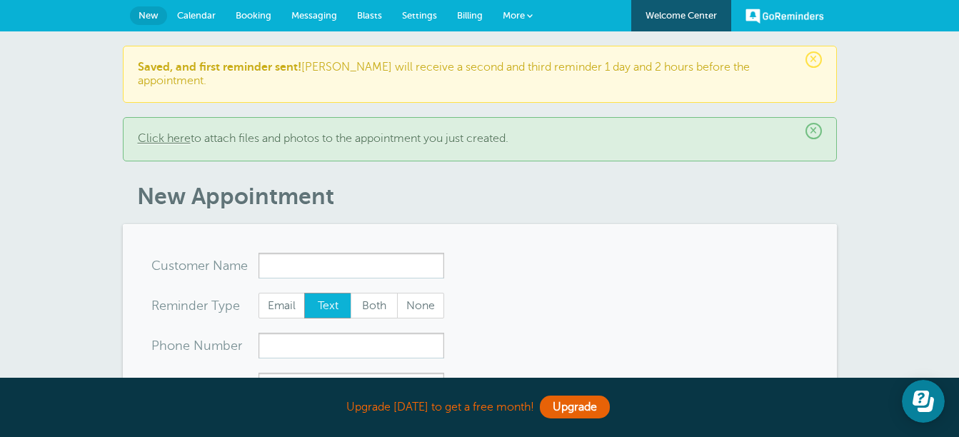
click at [423, 11] on span "Settings" at bounding box center [419, 15] width 35 height 11
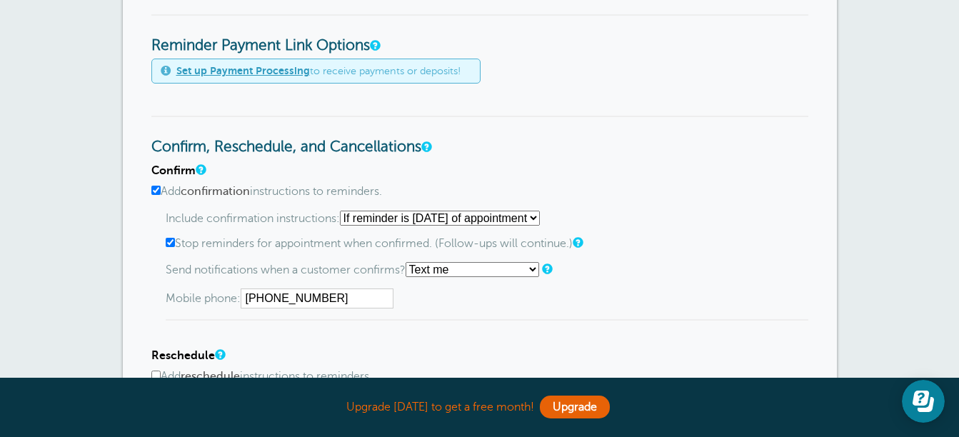
scroll to position [643, 0]
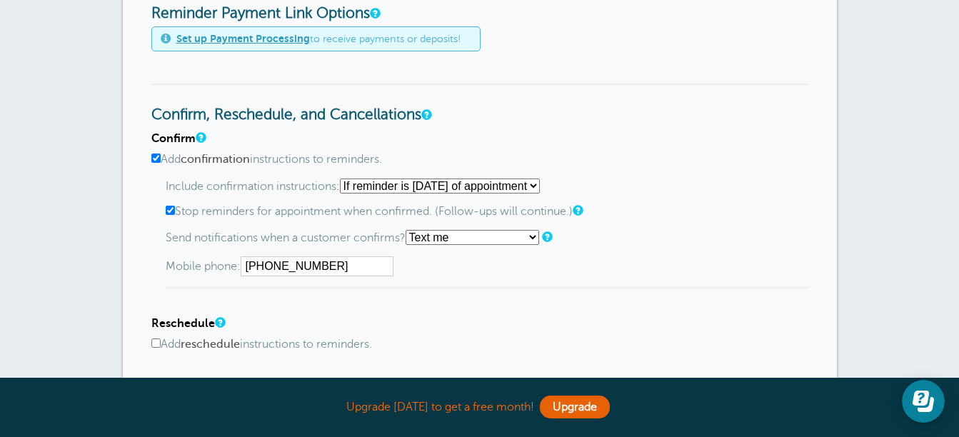
click at [540, 183] on select "Starting with first reminder If reminder is [DATE] of appointment If reminder i…" at bounding box center [440, 185] width 200 height 15
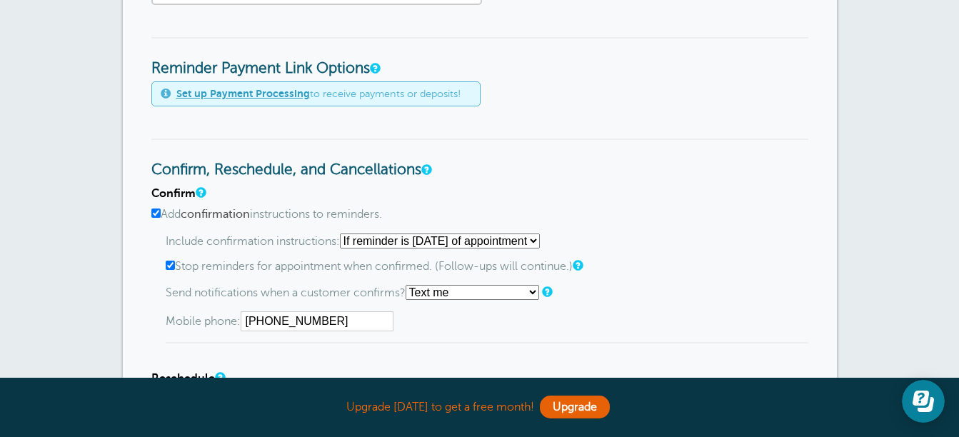
scroll to position [571, 0]
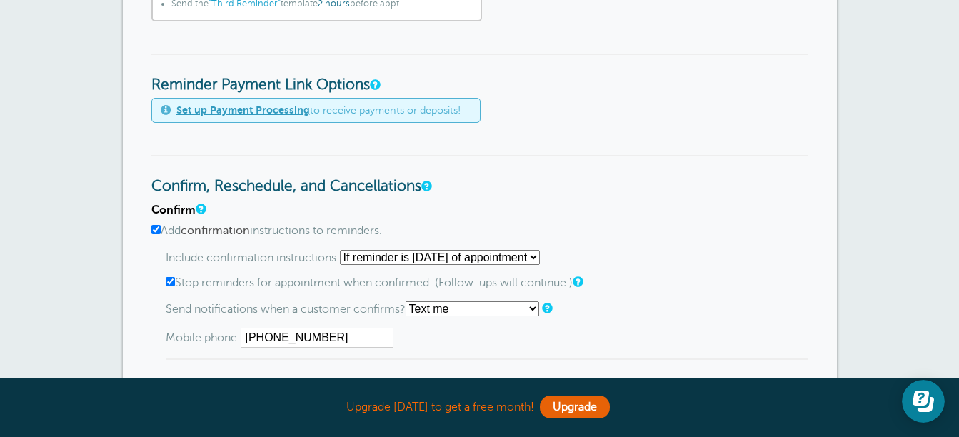
click at [540, 255] on select "Starting with first reminder If reminder is [DATE] of appointment If reminder i…" at bounding box center [440, 257] width 200 height 15
select select "0"
click at [344, 250] on select "Starting with first reminder If reminder is [DATE] of appointment If reminder i…" at bounding box center [440, 257] width 200 height 15
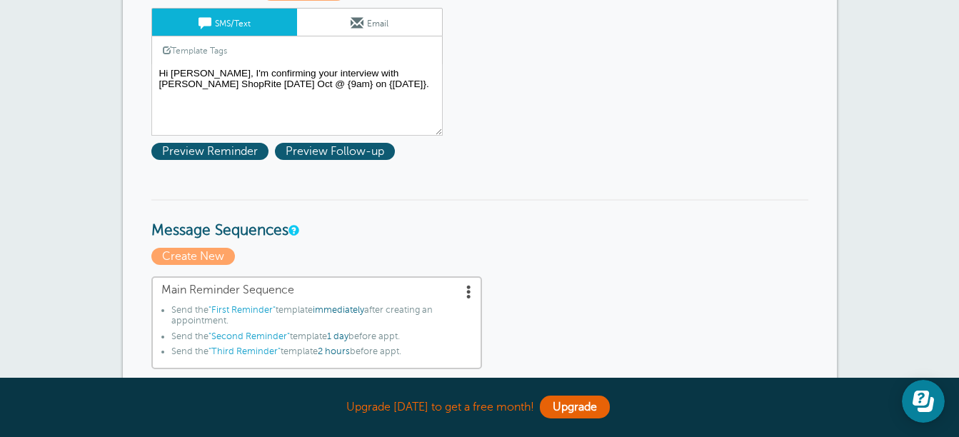
scroll to position [0, 0]
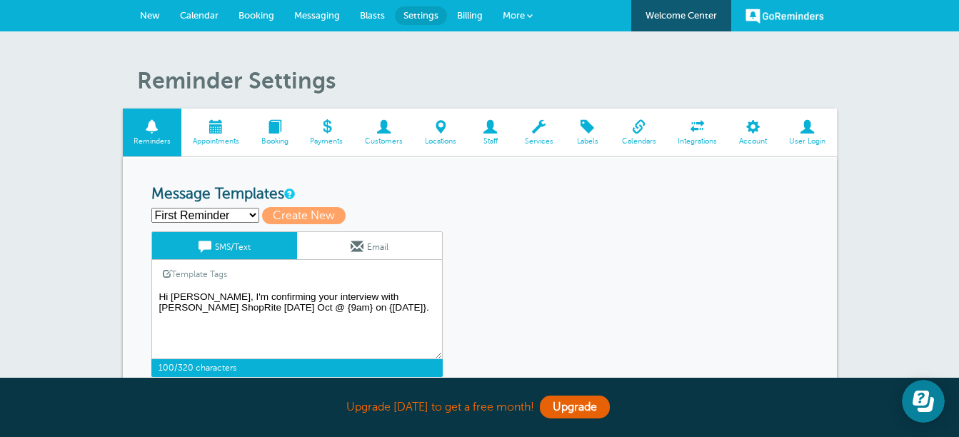
click at [228, 308] on textarea "Hi Kate, I'm confirming your interview with Klein's ShopRite on Wednesday Oct @…" at bounding box center [296, 323] width 291 height 71
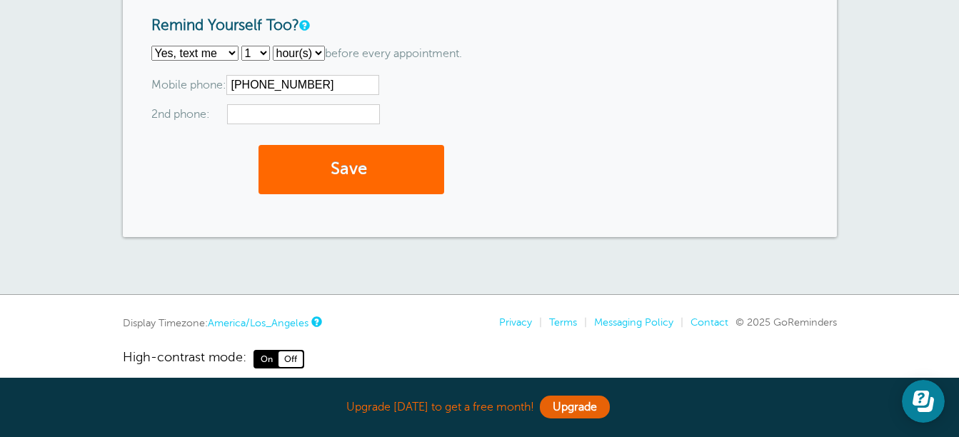
scroll to position [1479, 0]
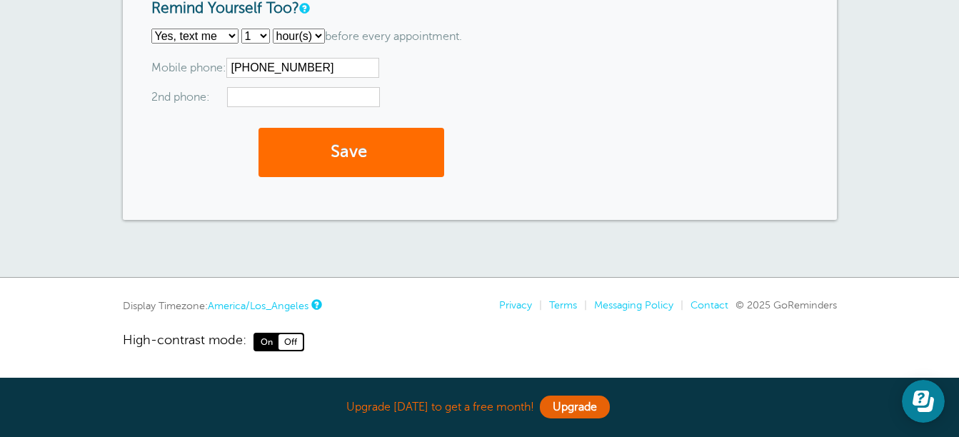
type textarea "Hi [PERSON_NAME], I'm confirming your interview with [PERSON_NAME] ShopRite [DA…"
click at [365, 150] on button "Save" at bounding box center [351, 152] width 186 height 49
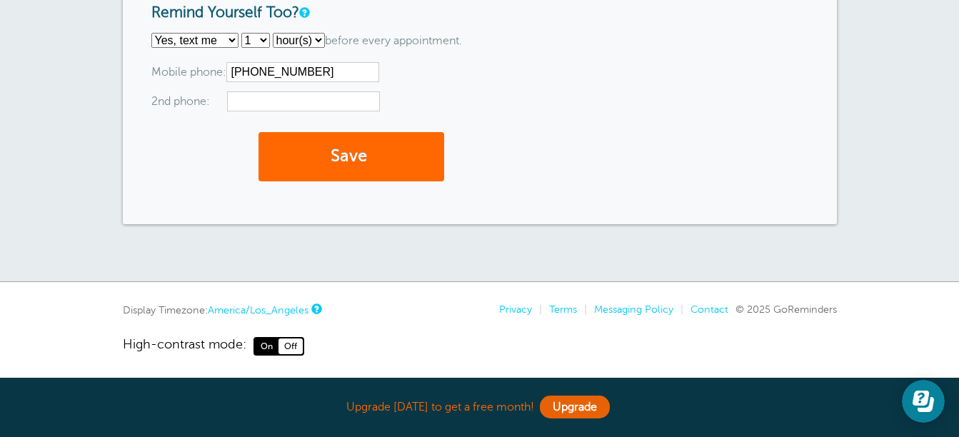
scroll to position [1480, 0]
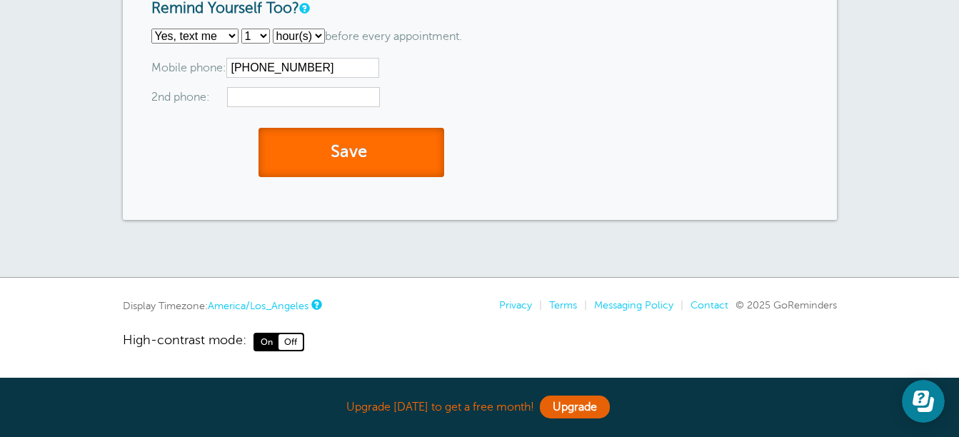
click at [364, 149] on button "Save" at bounding box center [351, 152] width 186 height 49
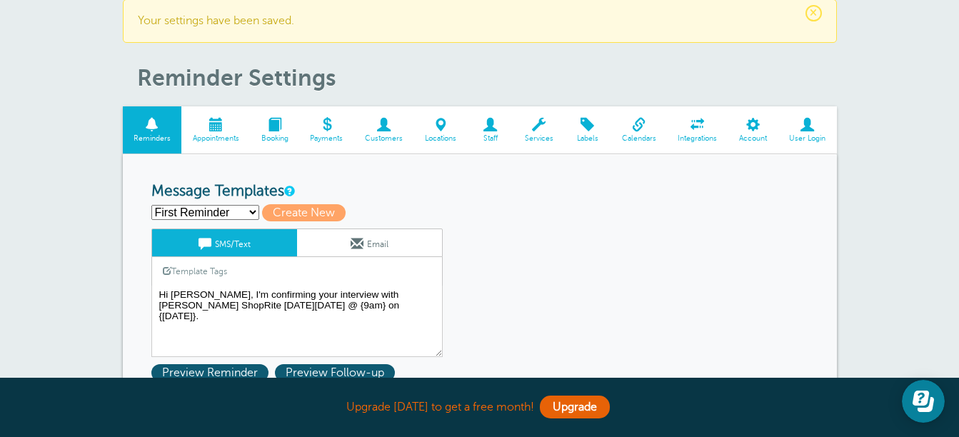
scroll to position [71, 0]
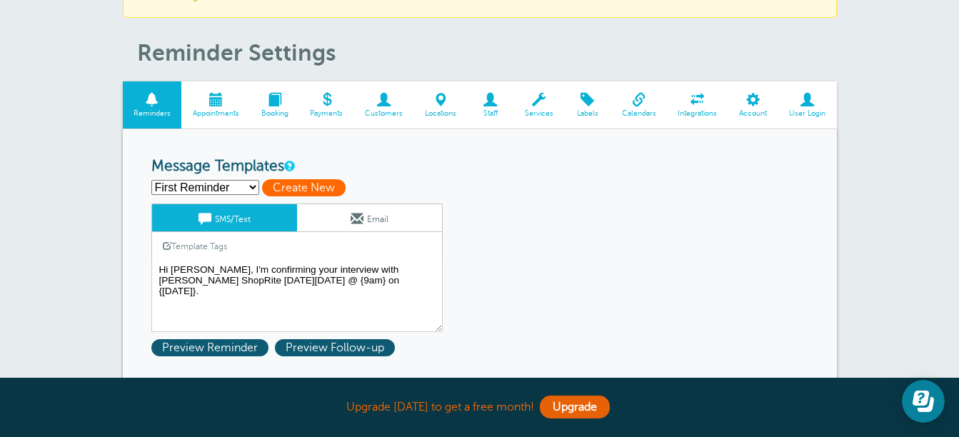
click at [314, 183] on span "Create New" at bounding box center [304, 187] width 84 height 17
select select
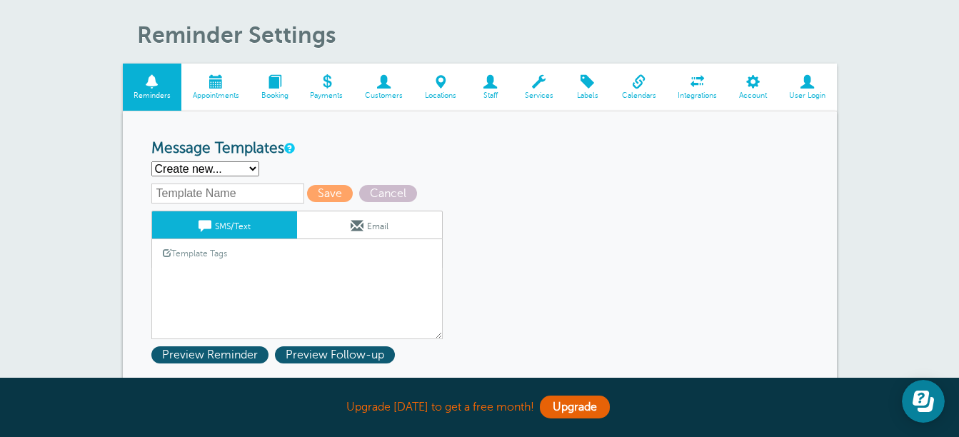
scroll to position [143, 0]
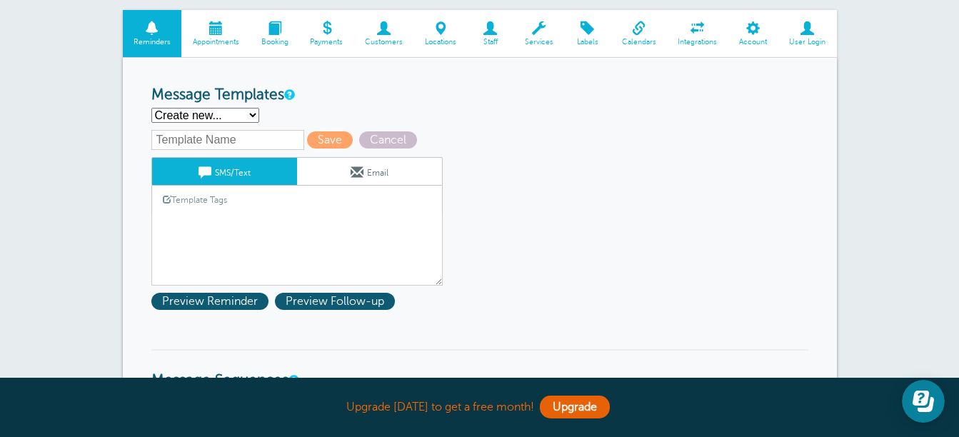
click at [256, 140] on input "text" at bounding box center [227, 140] width 153 height 20
type input "First Reminder"
click at [322, 137] on span "Save" at bounding box center [330, 139] width 46 height 17
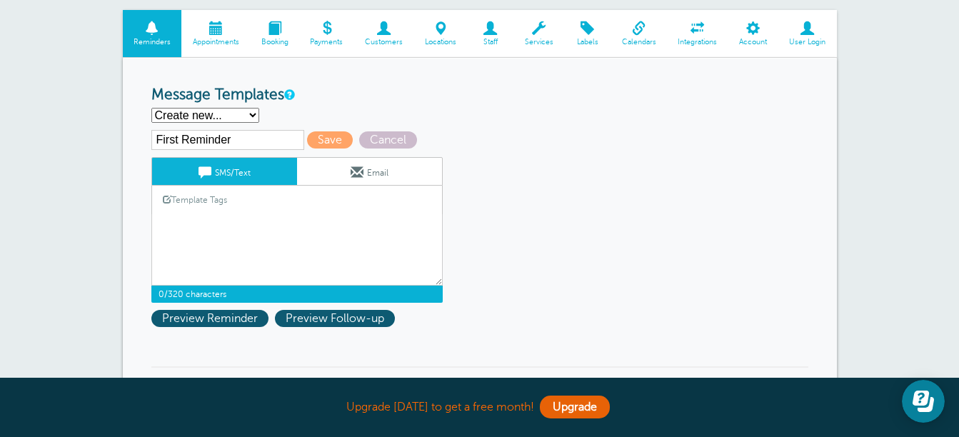
click at [176, 205] on link "Template Tags" at bounding box center [195, 200] width 86 height 28
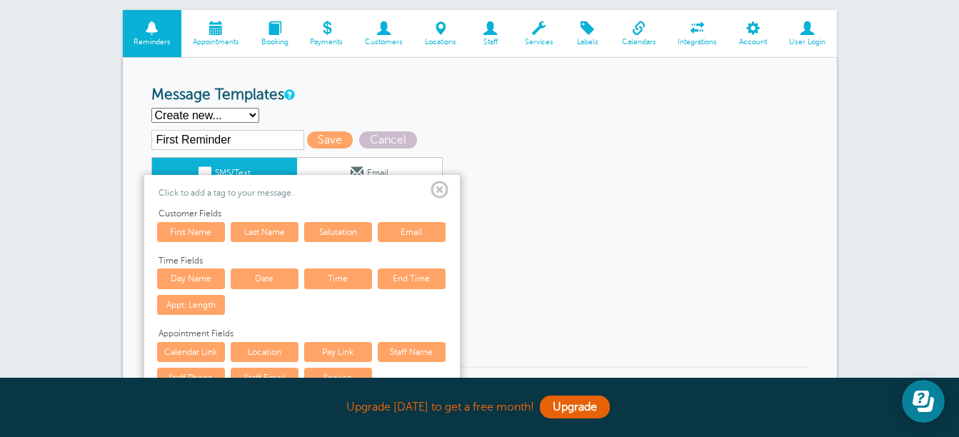
click at [211, 228] on link "First Name" at bounding box center [191, 232] width 68 height 20
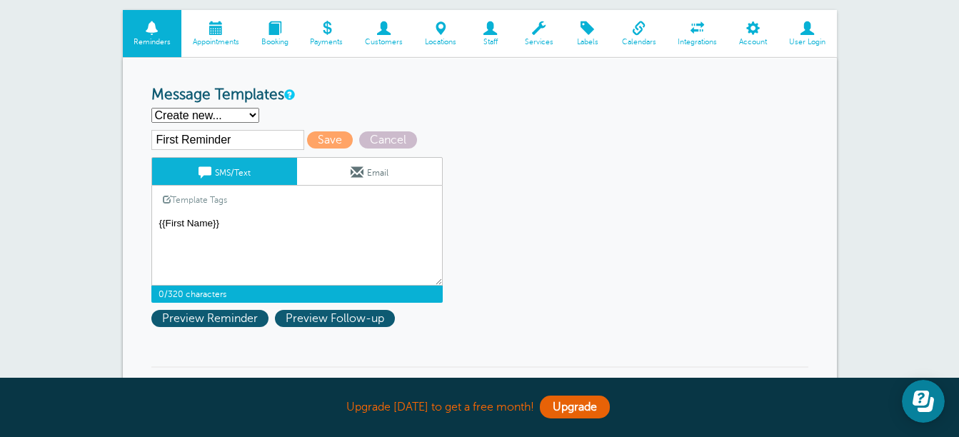
click at [158, 225] on textarea "Hi [PERSON_NAME], I'm confirming your interview with [PERSON_NAME] ShopRite [DA…" at bounding box center [296, 249] width 291 height 71
click at [233, 218] on textarea "Hi [PERSON_NAME], I'm confirming your interview with [PERSON_NAME] ShopRite [DA…" at bounding box center [296, 249] width 291 height 71
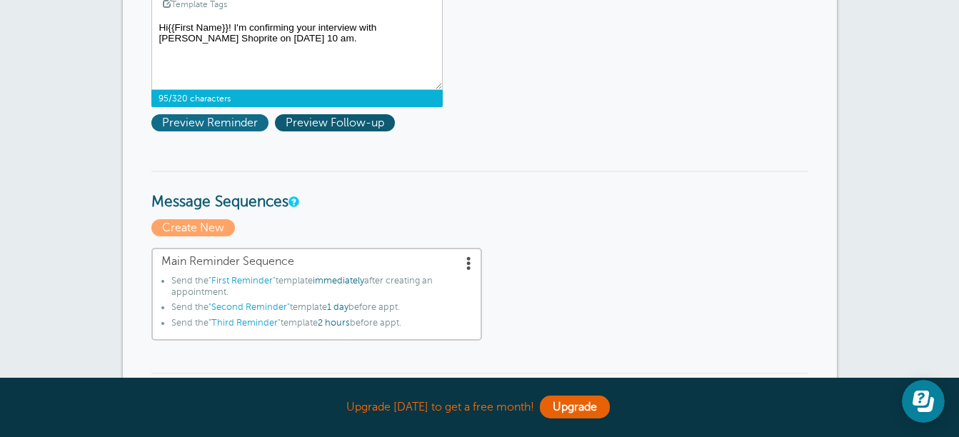
scroll to position [309, 0]
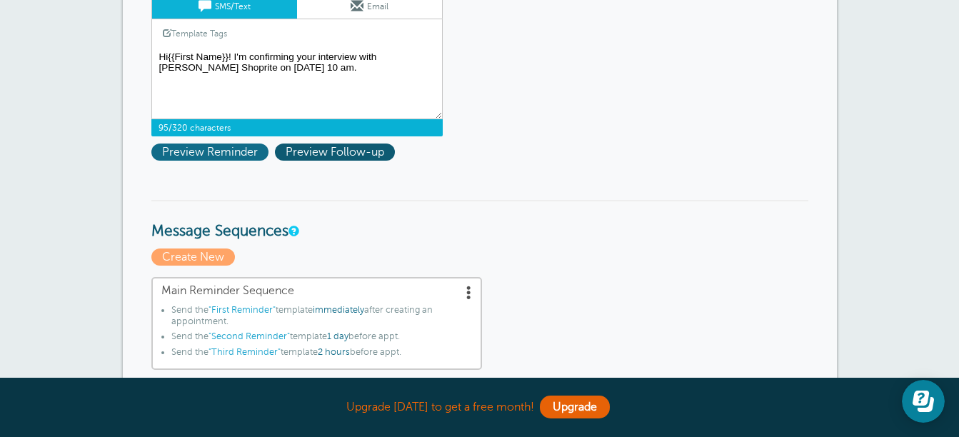
type textarea "Hi{{First Name}}! I'm confirming your interview with Klein's Shoprite on Octobe…"
click at [215, 151] on span "Preview Reminder" at bounding box center [209, 151] width 117 height 17
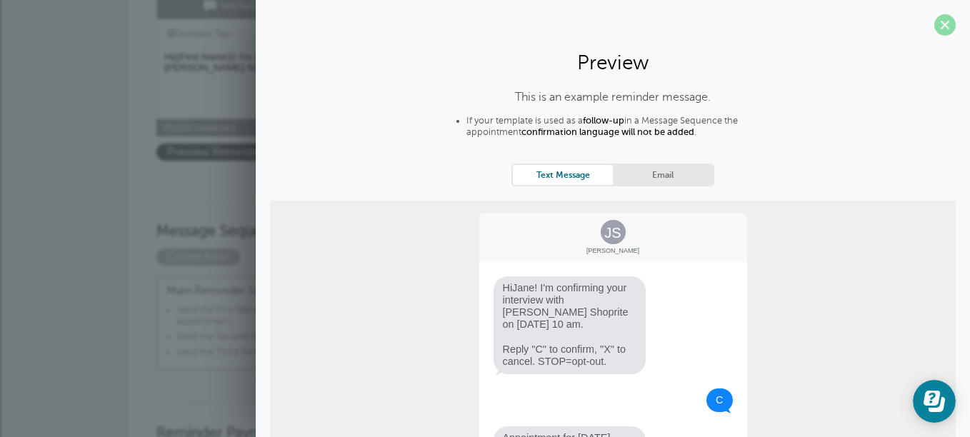
click at [935, 24] on span at bounding box center [944, 24] width 21 height 21
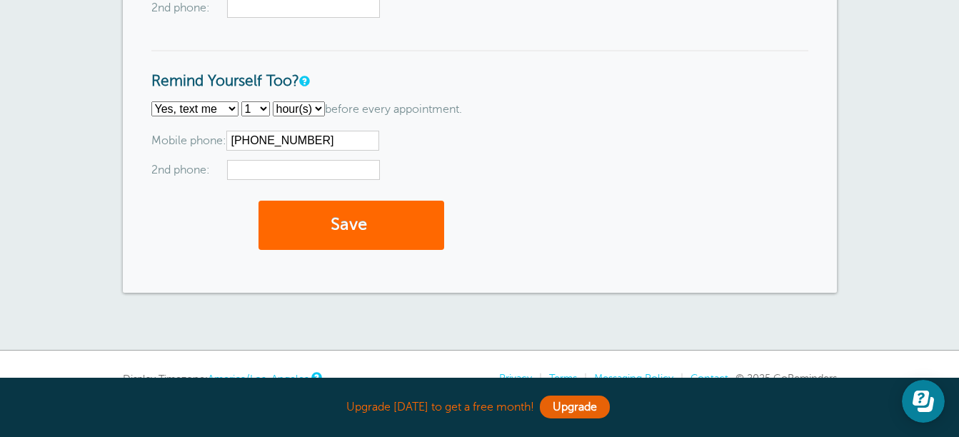
scroll to position [1451, 0]
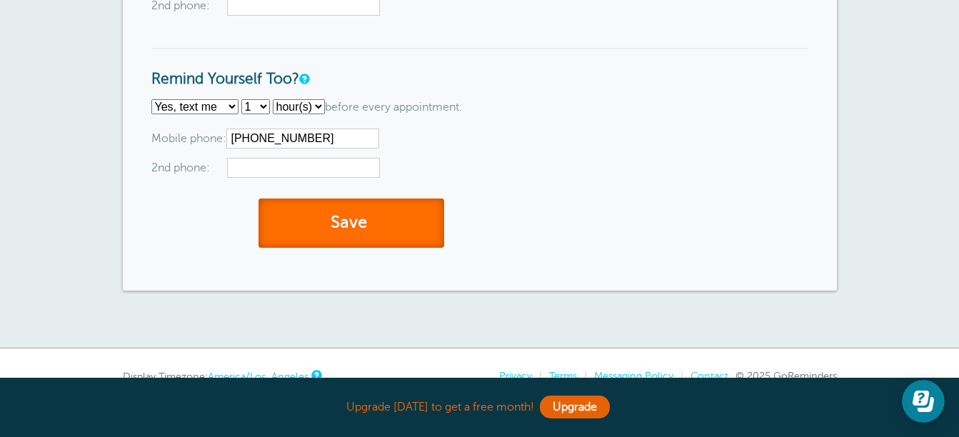
click at [305, 221] on button "Save" at bounding box center [351, 222] width 186 height 49
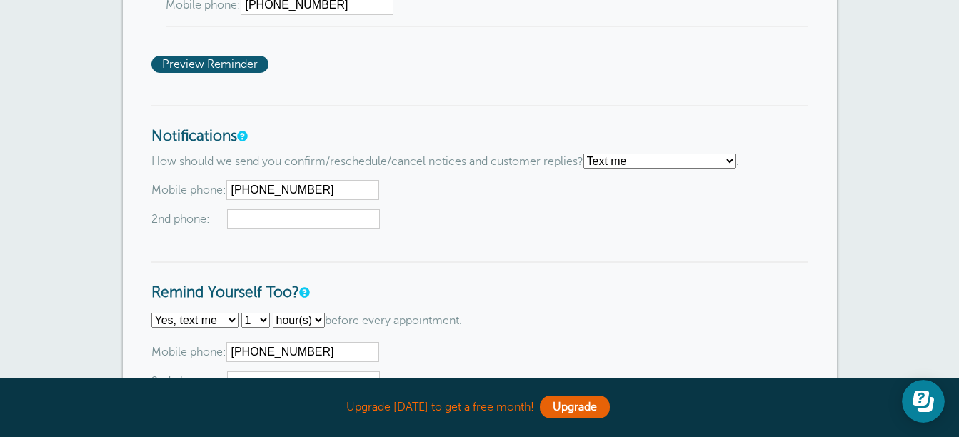
scroll to position [1356, 0]
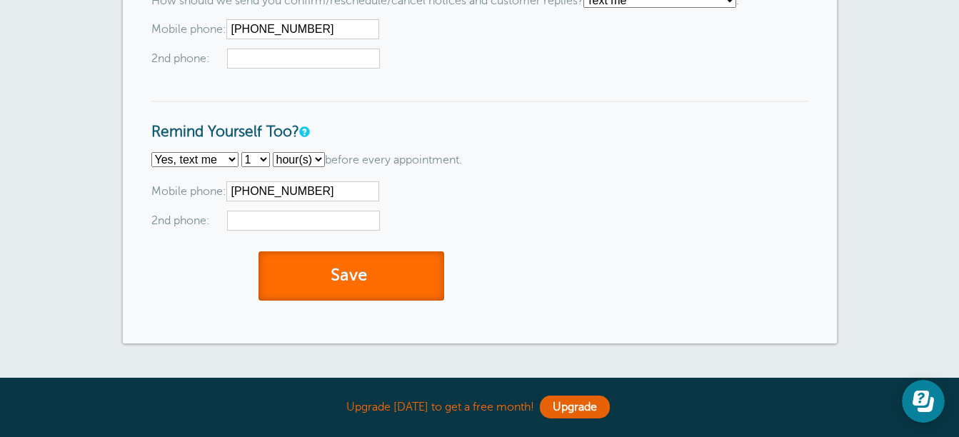
click at [318, 276] on button "Save" at bounding box center [351, 275] width 186 height 49
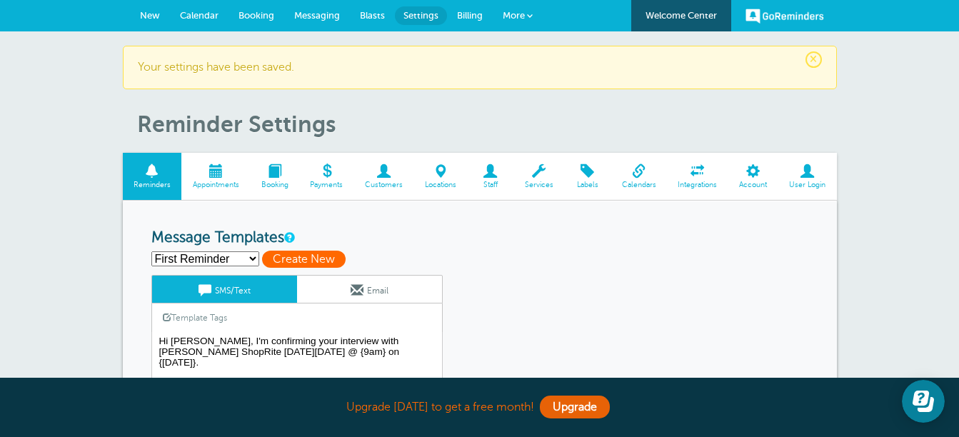
click at [296, 256] on span "Create New" at bounding box center [304, 259] width 84 height 17
select select
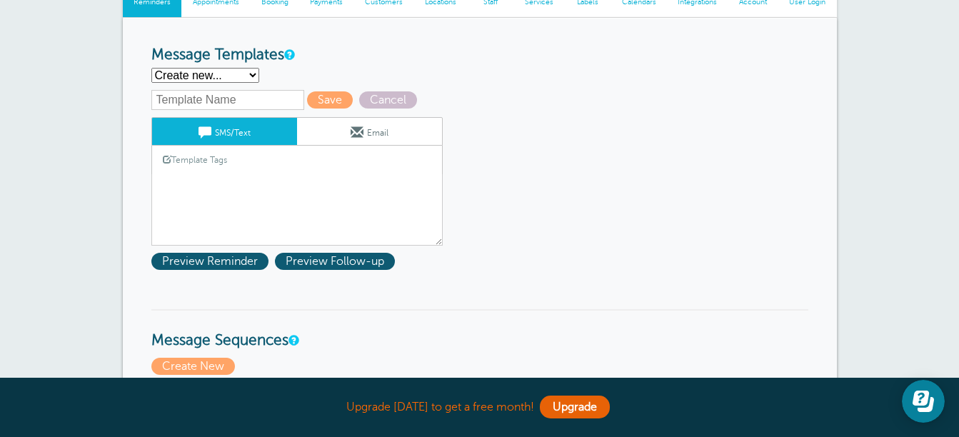
scroll to position [214, 0]
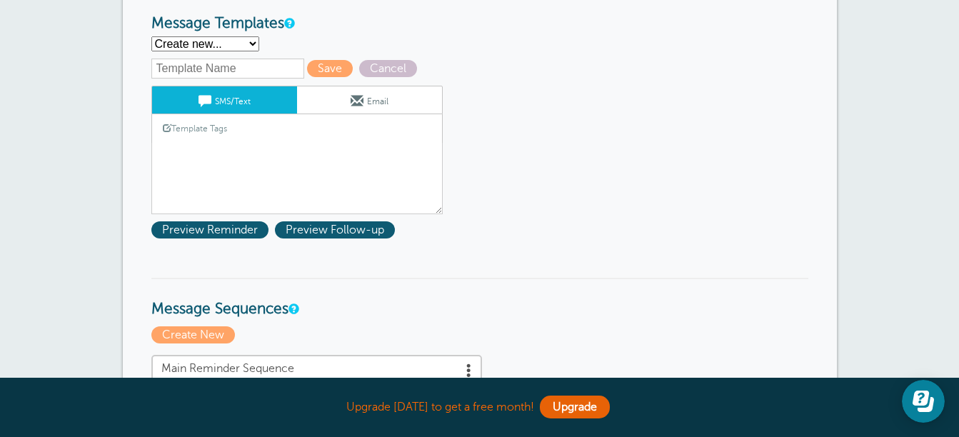
click at [281, 70] on input "text" at bounding box center [227, 69] width 153 height 20
type input "First Reminder"
click at [212, 124] on link "Template Tags" at bounding box center [195, 128] width 86 height 28
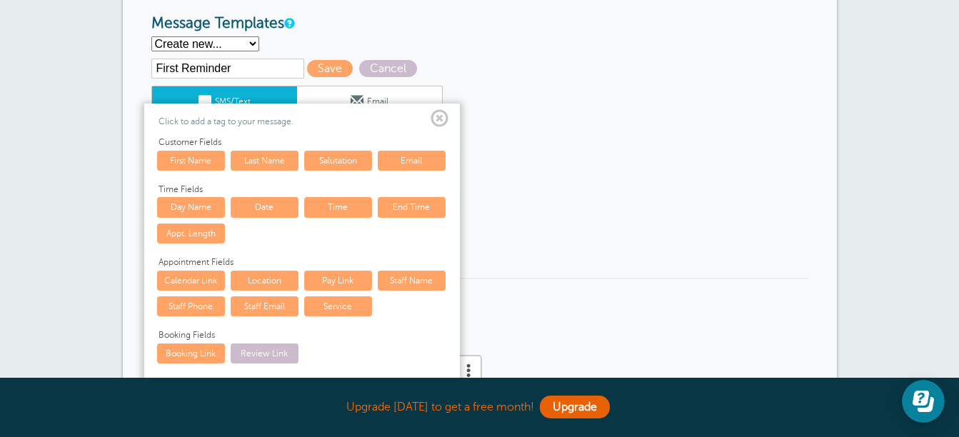
click at [193, 156] on link "First Name" at bounding box center [191, 161] width 68 height 20
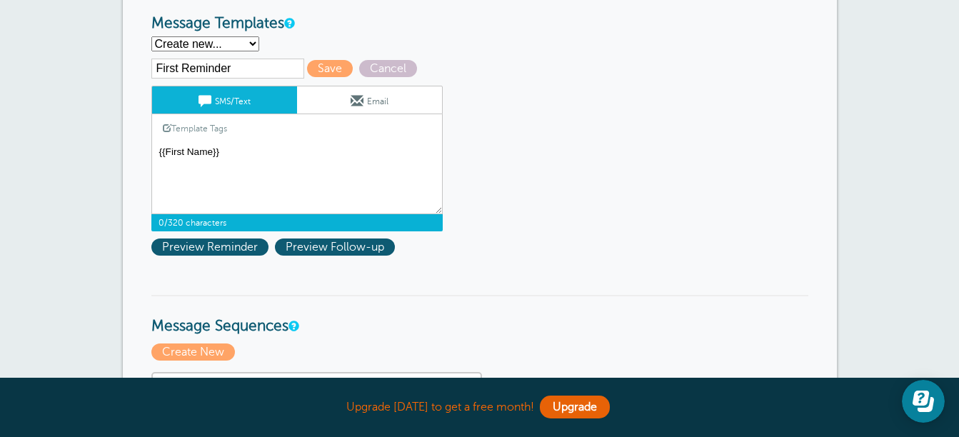
click at [157, 151] on textarea "Hi [PERSON_NAME], I'm confirming your interview with [PERSON_NAME] ShopRite [DA…" at bounding box center [296, 178] width 291 height 71
click at [231, 152] on textarea "Hi [PERSON_NAME], I'm confirming your interview with [PERSON_NAME] ShopRite [DA…" at bounding box center [296, 178] width 291 height 71
type textarea "Hi {{First Name}}! I'm confirming your interview with [PERSON_NAME] Shoprite on…"
click at [313, 70] on span "Save" at bounding box center [330, 68] width 46 height 17
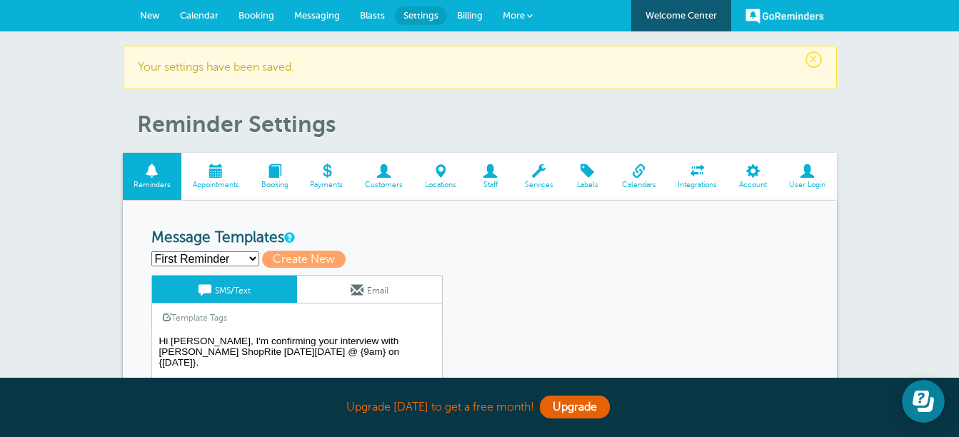
click at [145, 17] on span "New" at bounding box center [150, 15] width 20 height 11
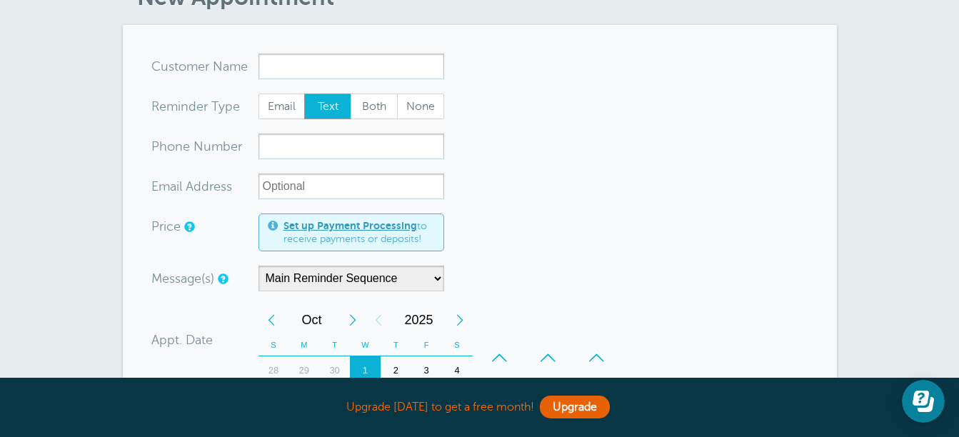
scroll to position [71, 0]
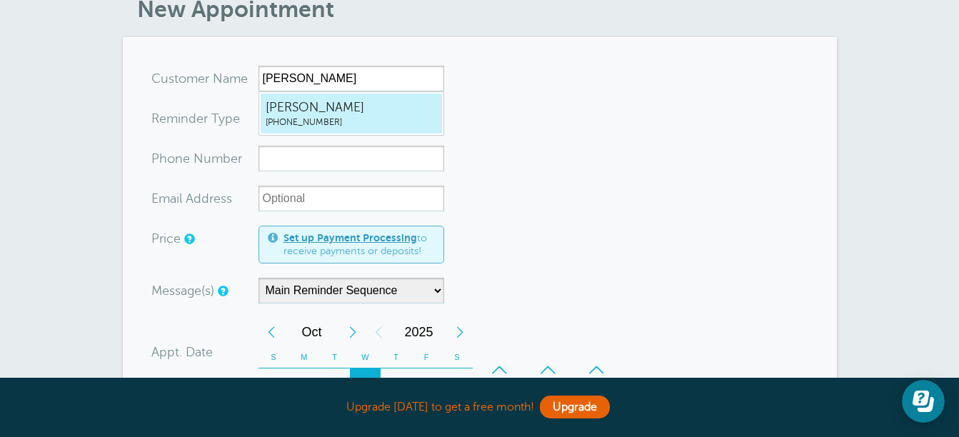
click at [283, 110] on span "Kate" at bounding box center [351, 108] width 171 height 18
type input "Kate4106525158"
type input "Kate"
type input "(410) 652-5158"
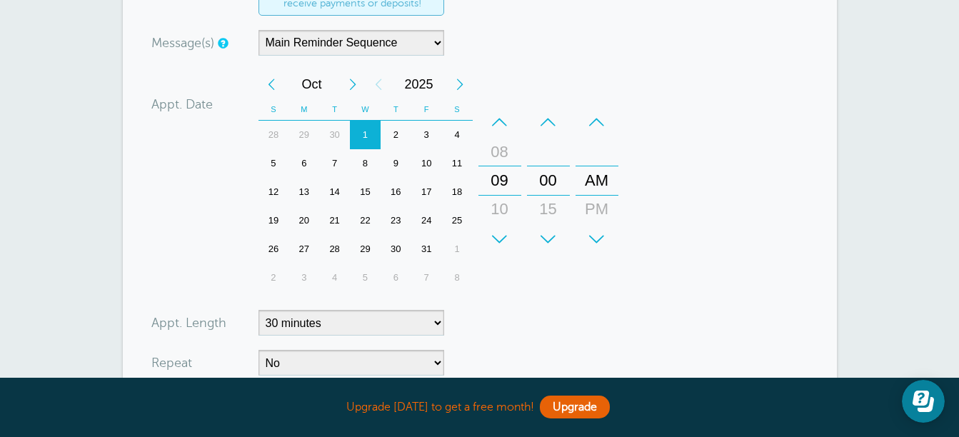
scroll to position [357, 0]
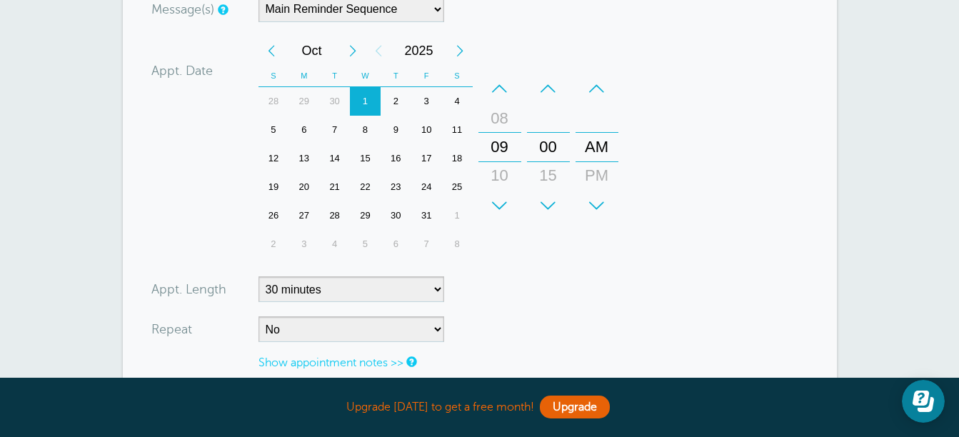
click at [499, 81] on div "–" at bounding box center [499, 88] width 43 height 29
click at [493, 203] on div "+" at bounding box center [499, 205] width 43 height 29
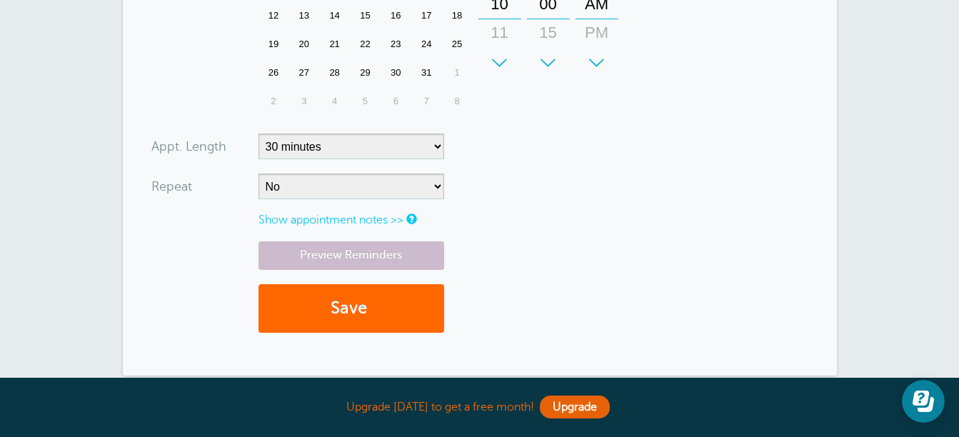
scroll to position [571, 0]
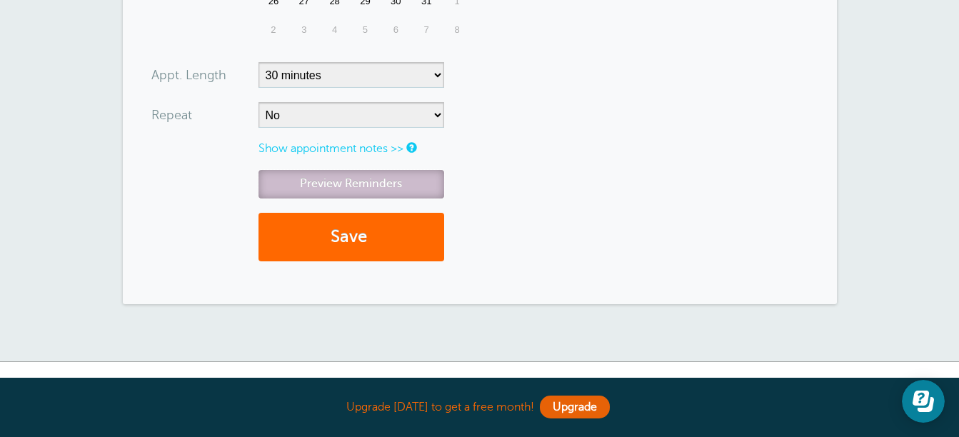
click at [324, 176] on link "Preview Reminders" at bounding box center [351, 184] width 186 height 28
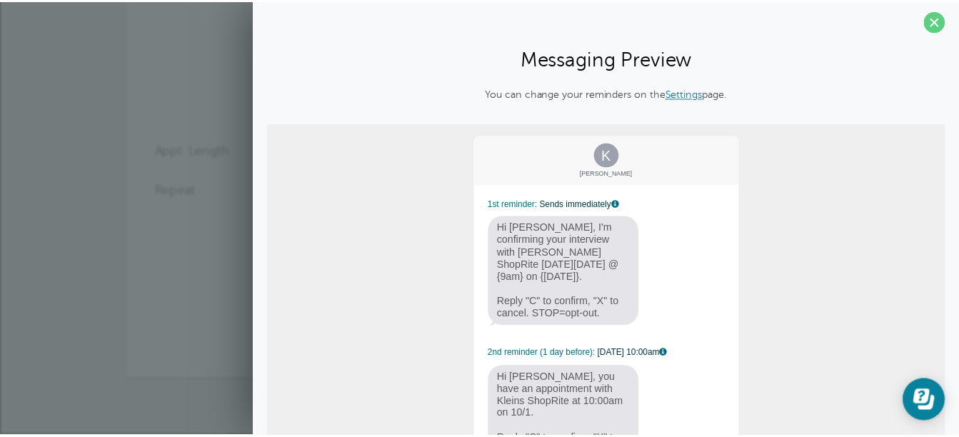
scroll to position [0, 0]
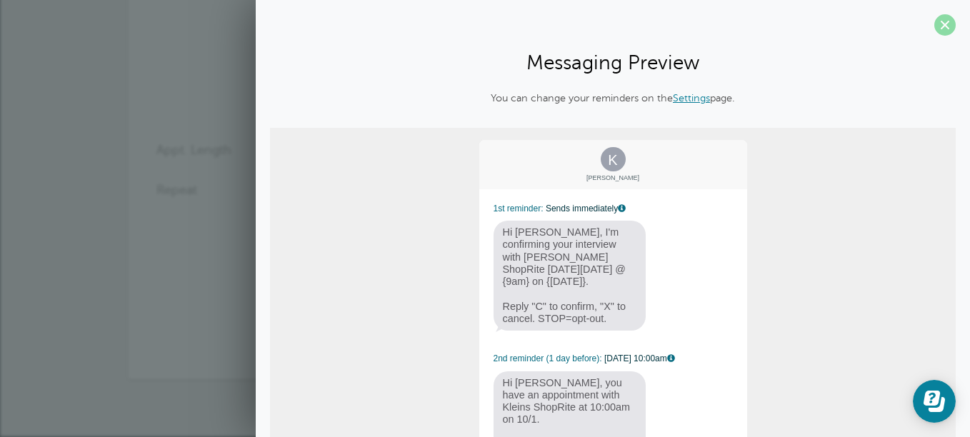
click at [934, 24] on span at bounding box center [944, 24] width 21 height 21
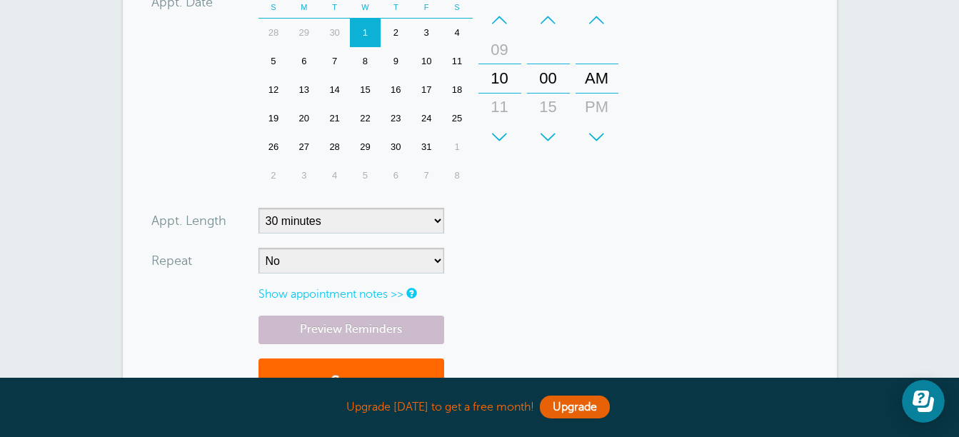
scroll to position [425, 0]
click at [323, 367] on button "Save" at bounding box center [351, 383] width 186 height 49
